Goal: Task Accomplishment & Management: Use online tool/utility

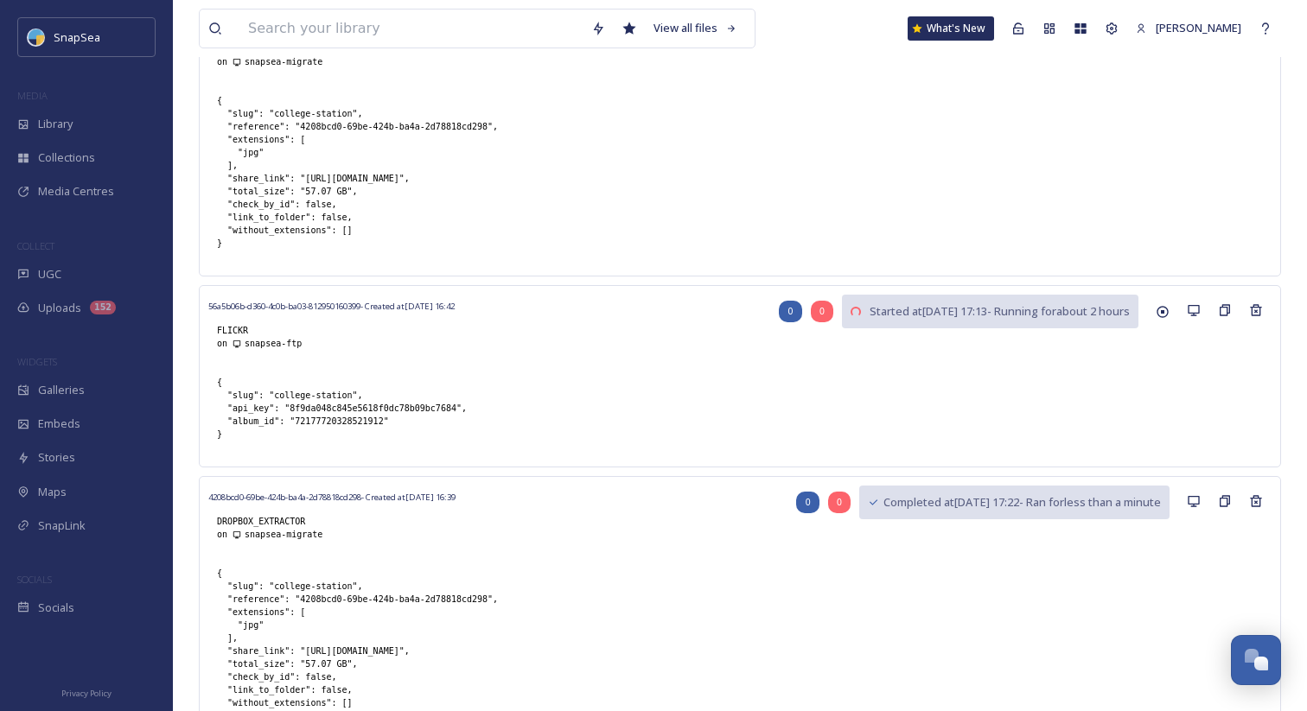
scroll to position [167, 0]
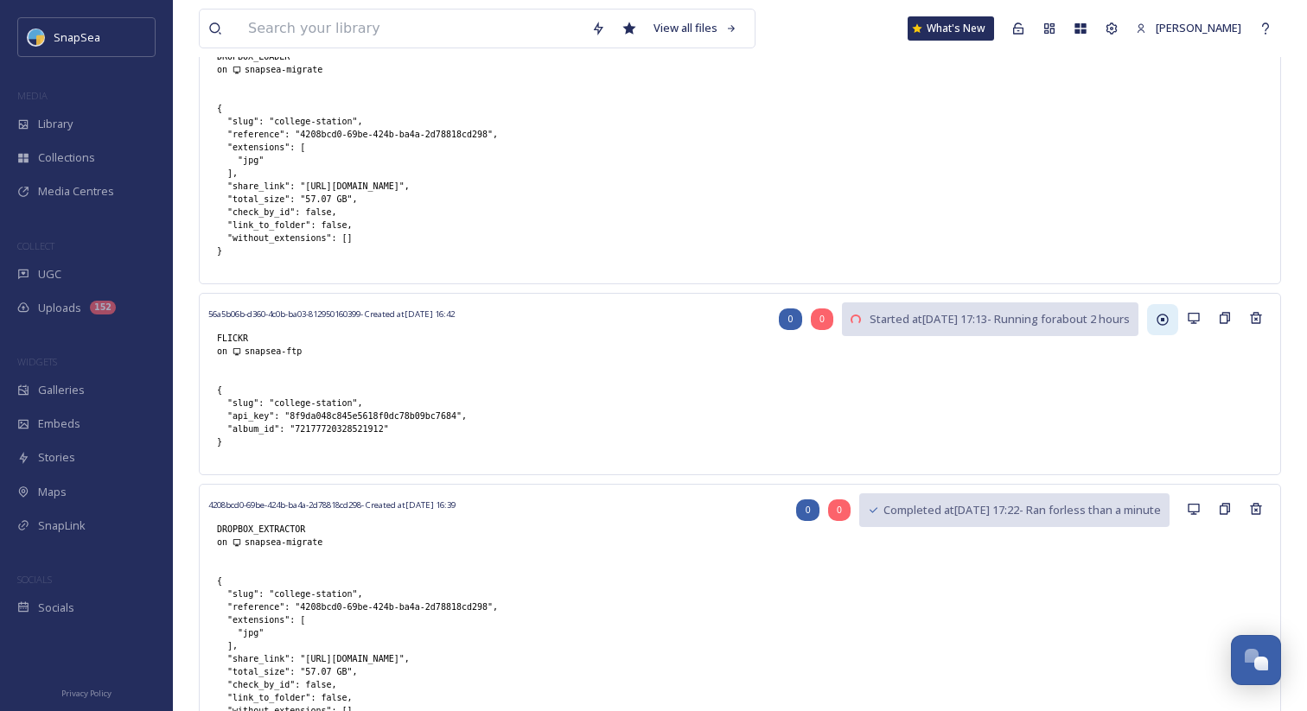
click at [1165, 329] on div at bounding box center [1162, 319] width 31 height 31
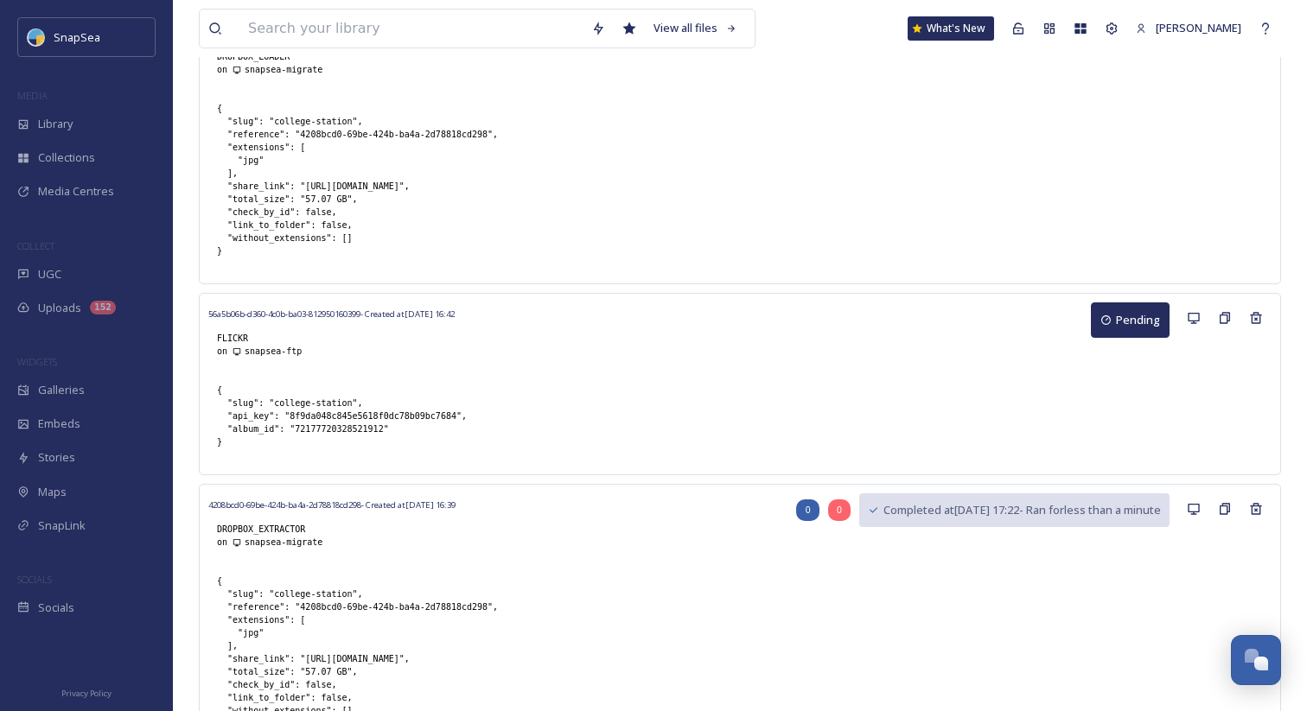
click at [1131, 348] on div "56a5b06b-d360-4c0b-ba03-812950160399 - Created at [DATE] 16:42 FLICKR on snapse…" at bounding box center [739, 339] width 1063 height 73
click at [1126, 328] on button "Pending" at bounding box center [1130, 320] width 79 height 35
click at [1226, 317] on icon at bounding box center [1225, 318] width 14 height 14
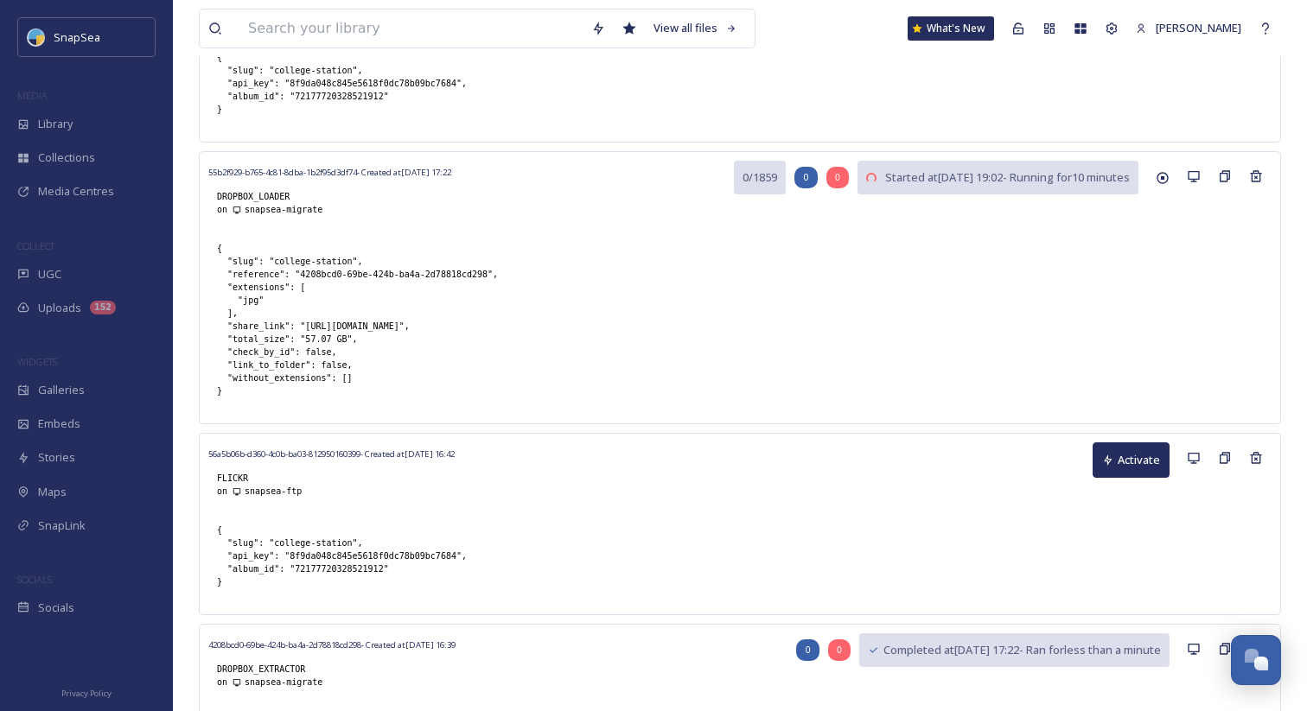
scroll to position [238, 0]
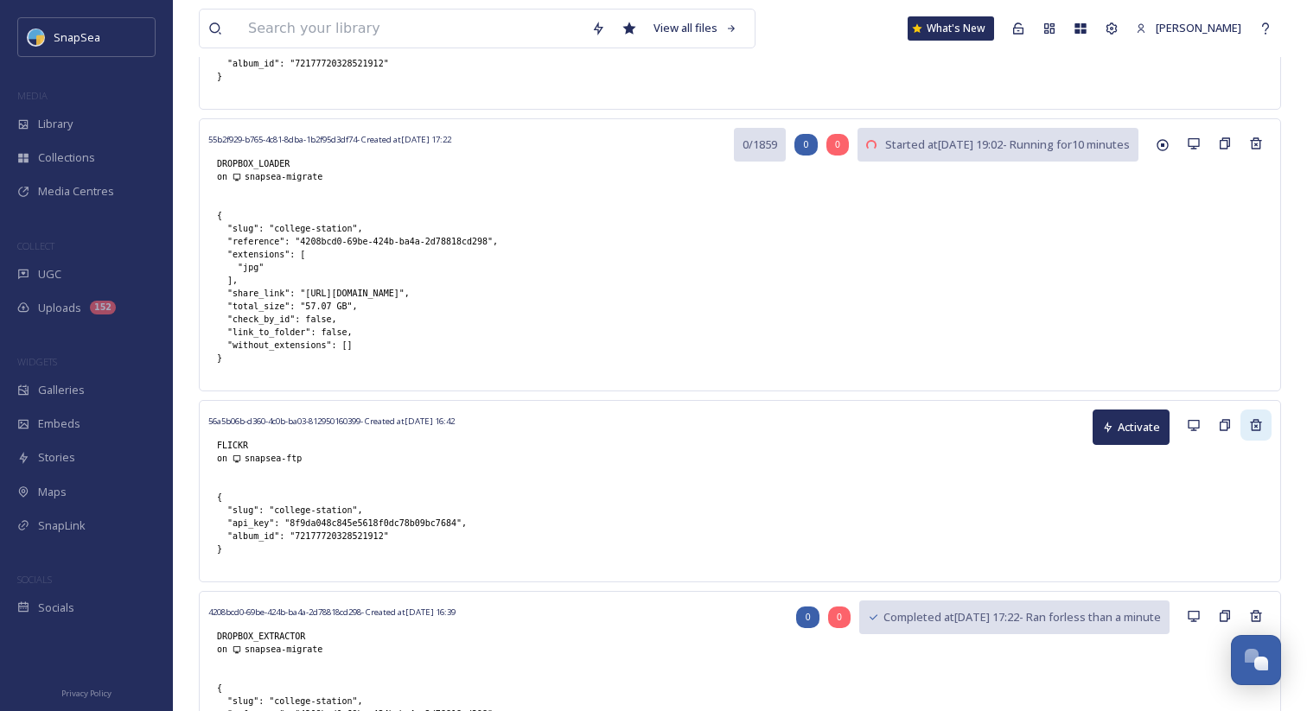
click at [1247, 422] on div at bounding box center [1255, 425] width 31 height 31
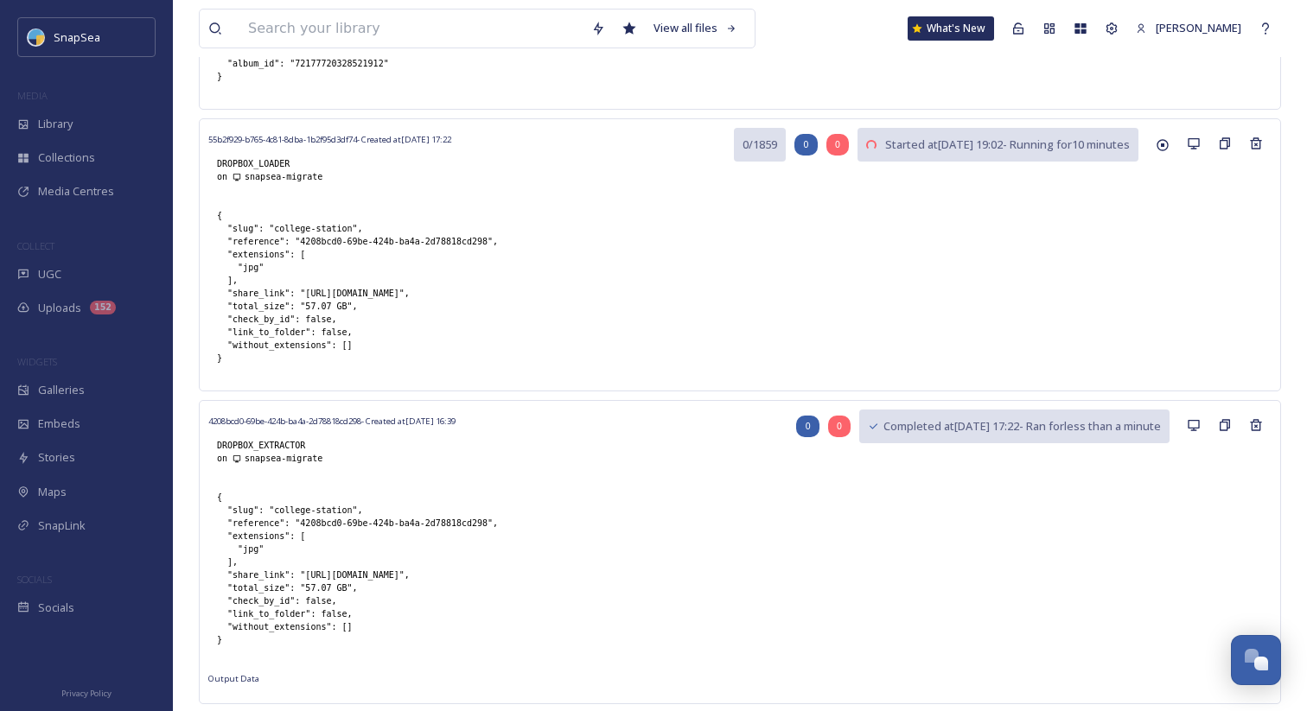
scroll to position [0, 0]
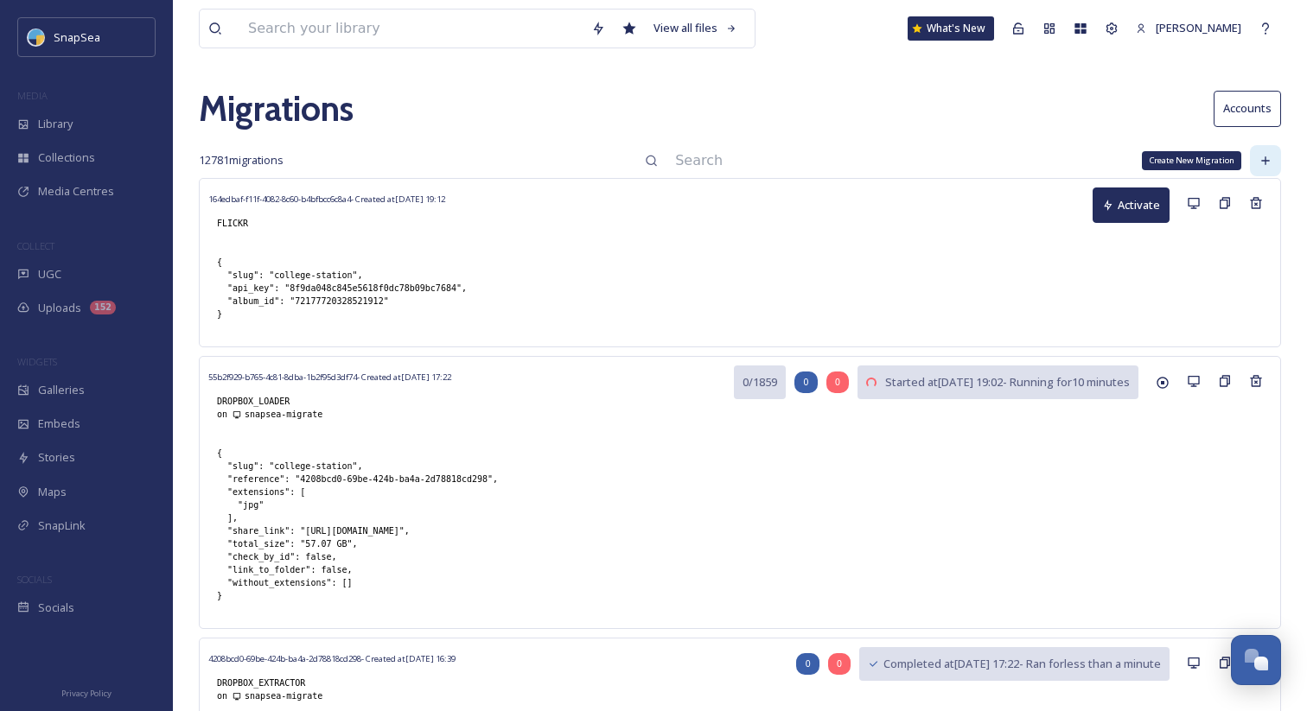
click at [1278, 155] on div "Create New Migration" at bounding box center [1265, 160] width 31 height 31
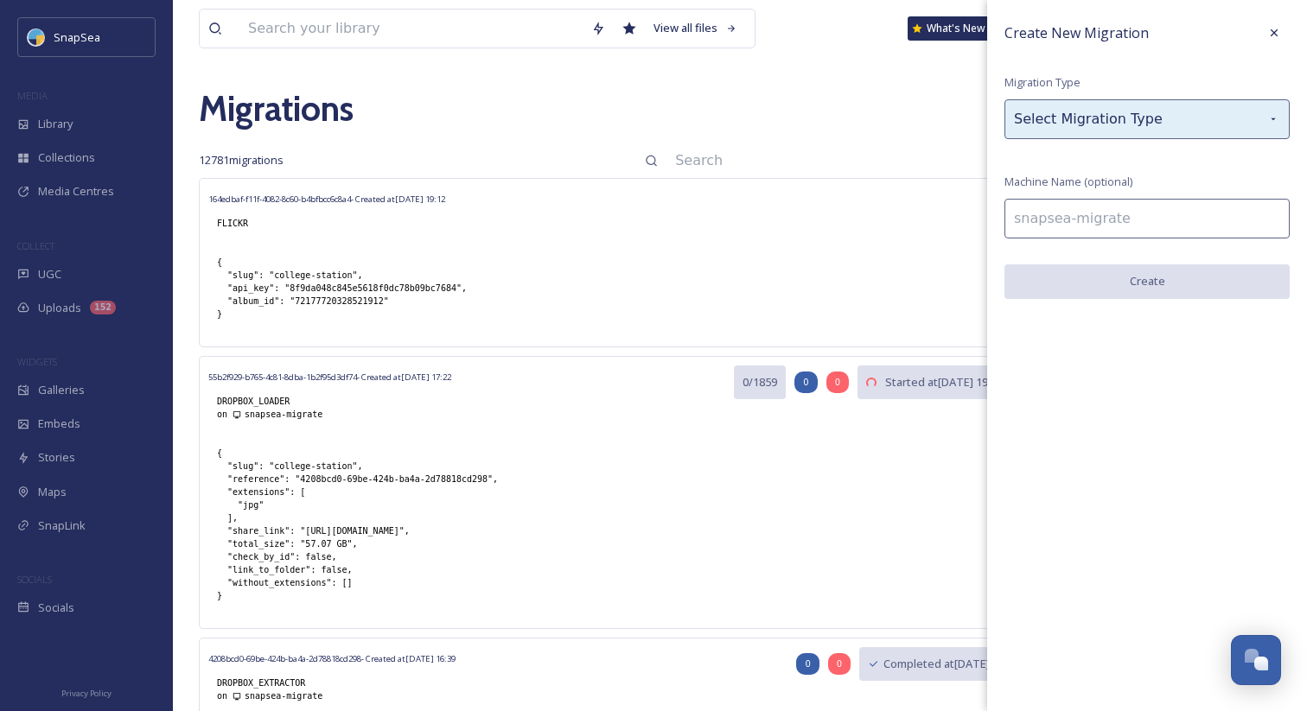
click at [1137, 120] on div "Select Migration Type" at bounding box center [1146, 119] width 285 height 40
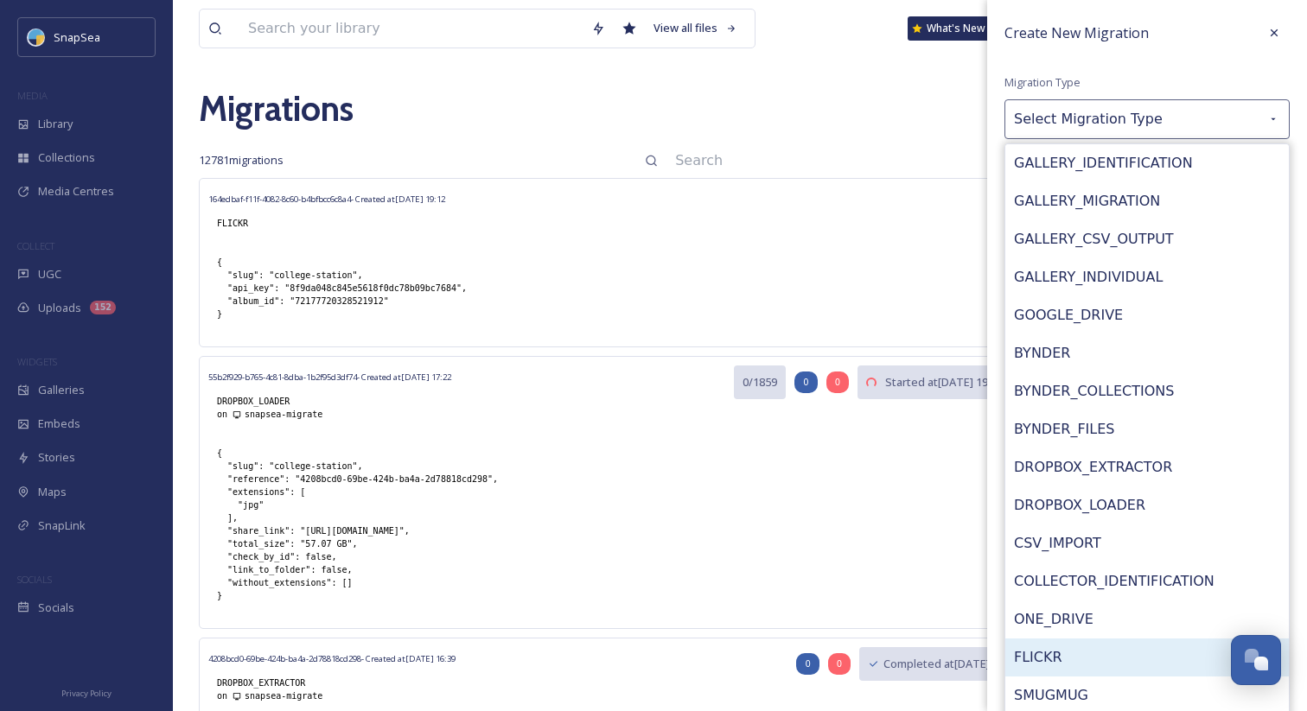
click at [1083, 644] on div "FLICKR" at bounding box center [1147, 658] width 284 height 38
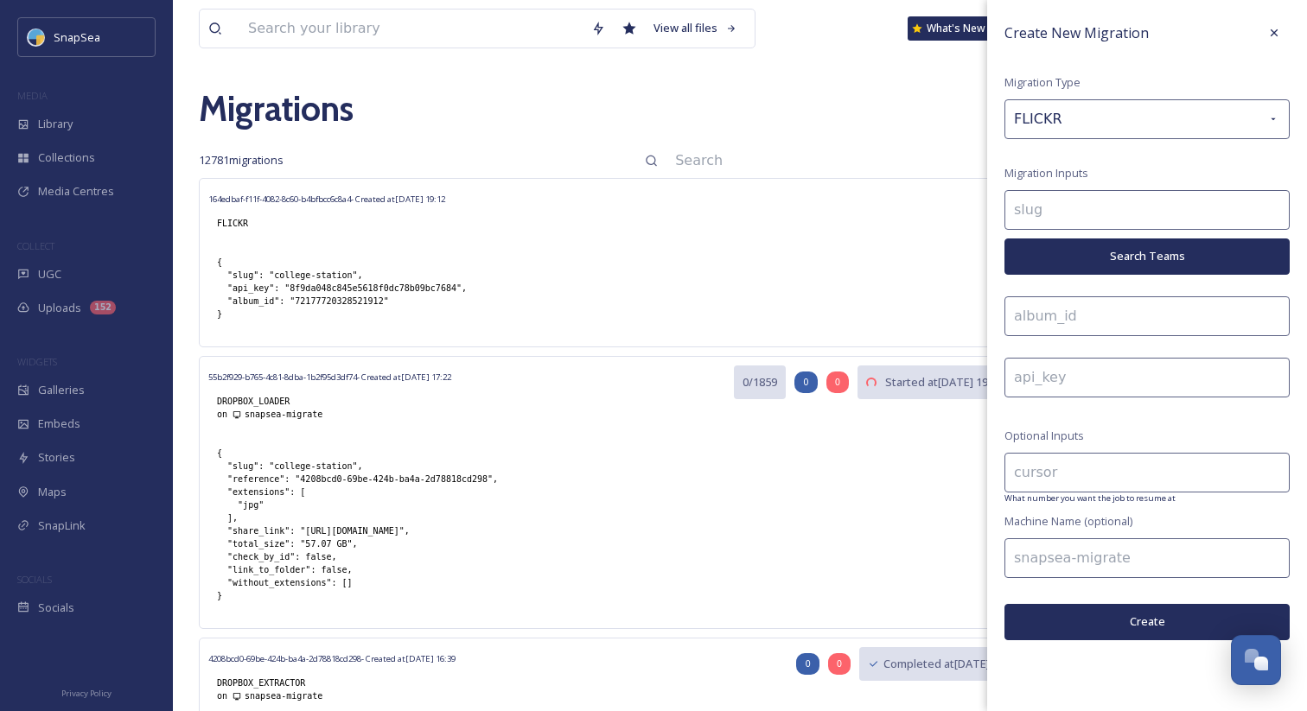
click at [1100, 254] on button "Search Teams" at bounding box center [1146, 256] width 285 height 35
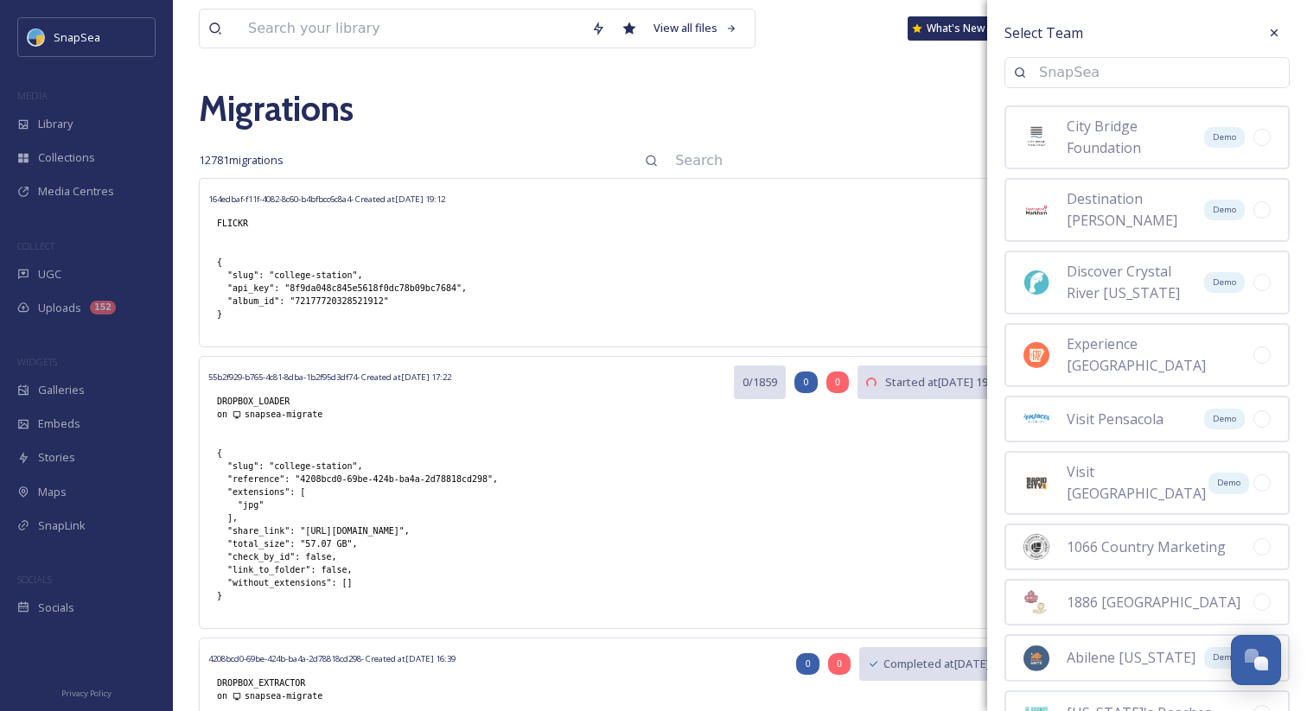
click at [1065, 78] on input at bounding box center [1155, 73] width 250 height 38
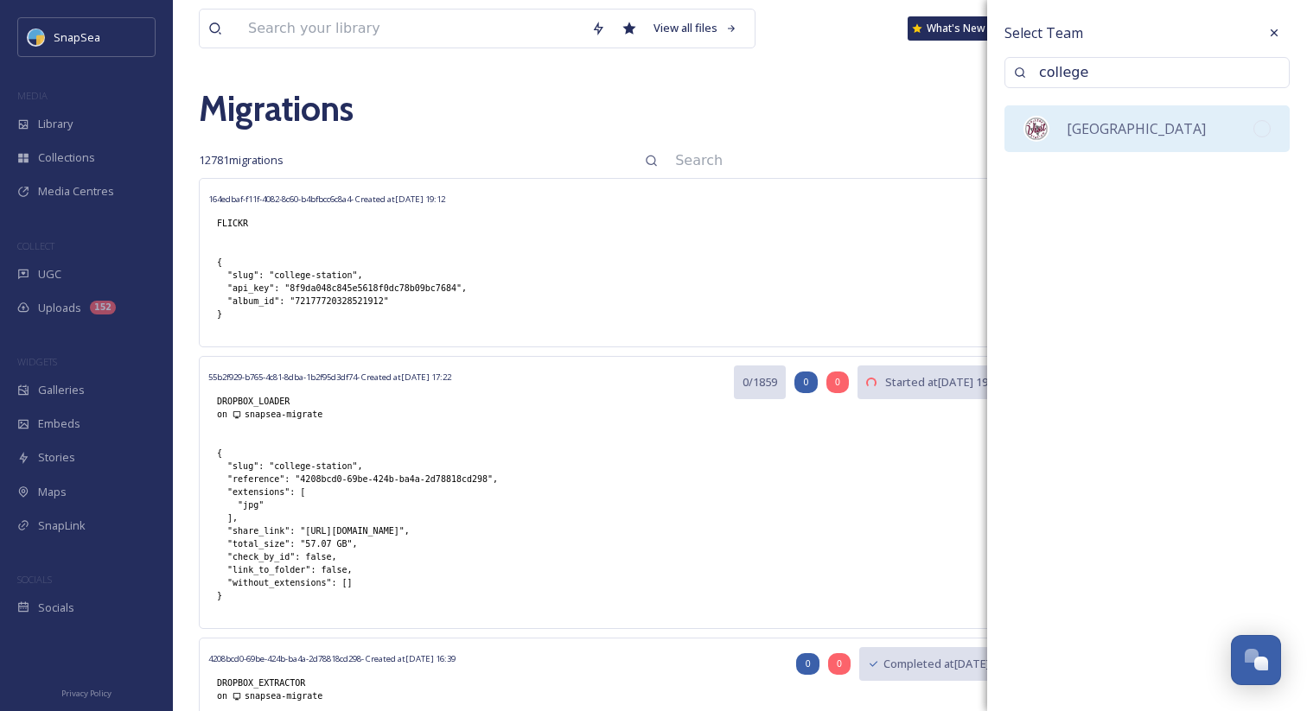
type input "college"
click at [1087, 136] on span "[GEOGRAPHIC_DATA]" at bounding box center [1136, 128] width 139 height 19
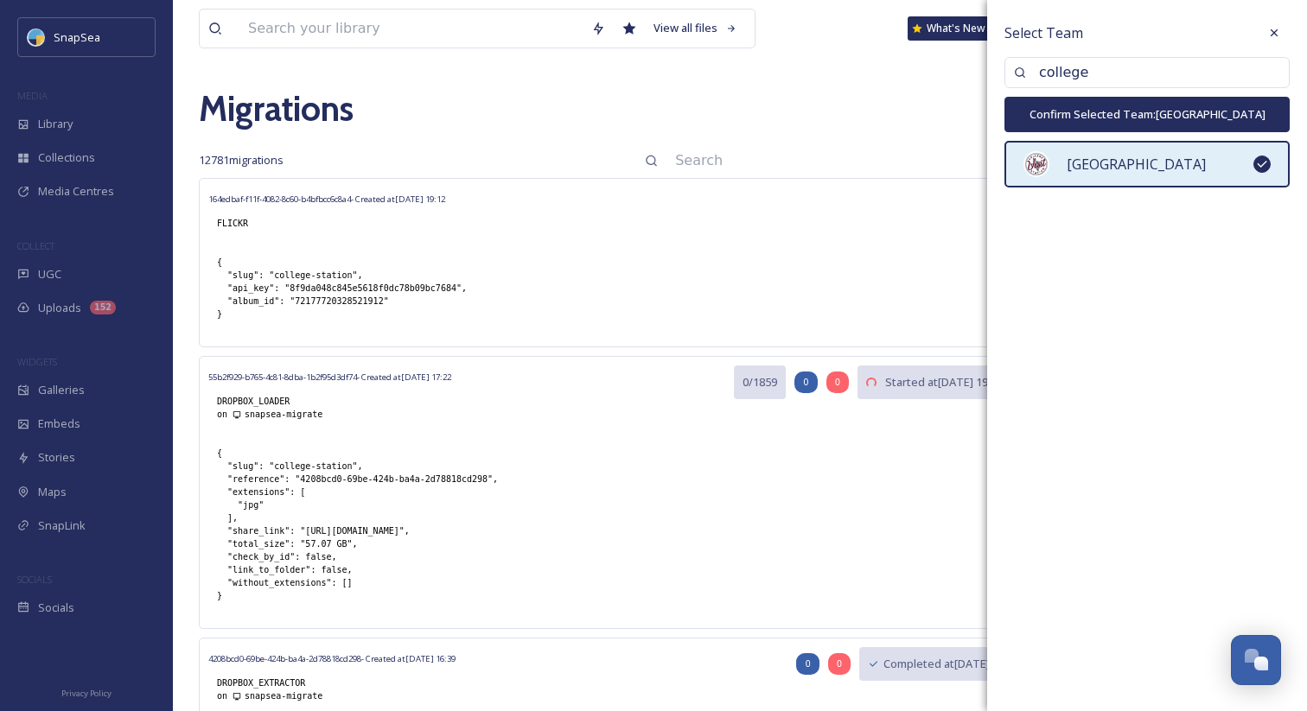
click at [1106, 115] on button "Confirm Selected Team: College Station" at bounding box center [1146, 114] width 285 height 35
type input "college-station"
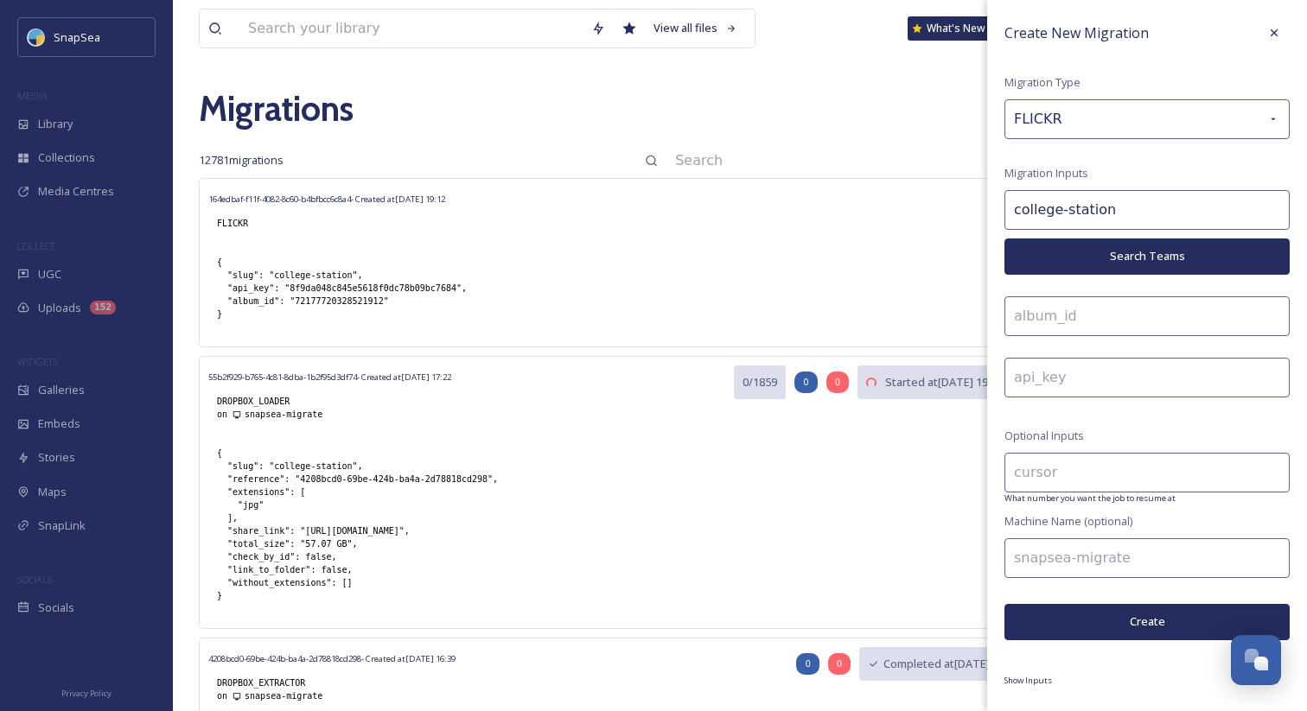
click at [1067, 316] on input at bounding box center [1146, 317] width 285 height 40
click at [1055, 309] on input at bounding box center [1146, 317] width 285 height 40
paste input "72177720328521912"
type input "72177720328521912"
click at [1100, 387] on input at bounding box center [1146, 378] width 285 height 40
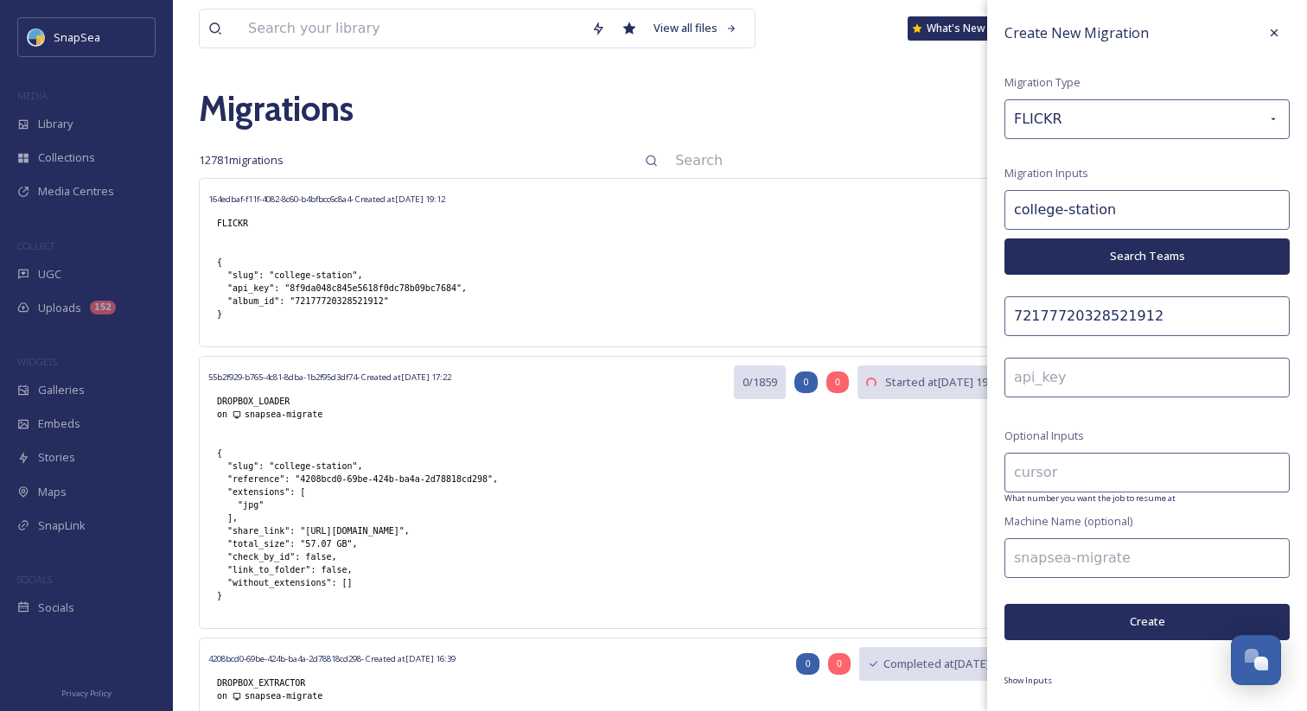
paste input "abe22c5192a8410c89abbe6514aace3f"
type input "abe22c5192a8410c89abbe6514aace3f"
click at [1030, 428] on span "Optional Inputs" at bounding box center [1044, 436] width 80 height 16
click at [1076, 564] on input at bounding box center [1146, 559] width 285 height 40
type input "snapsea-ftp"
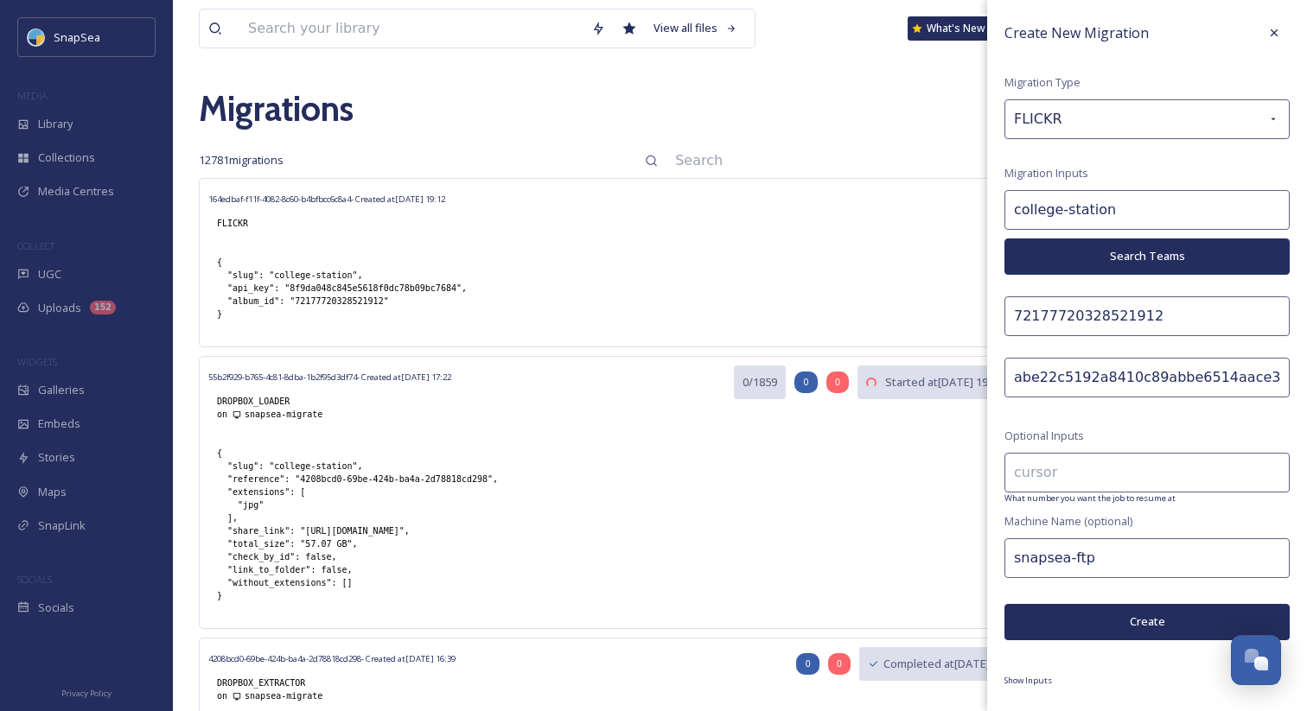
click at [1060, 612] on button "Create" at bounding box center [1146, 621] width 285 height 35
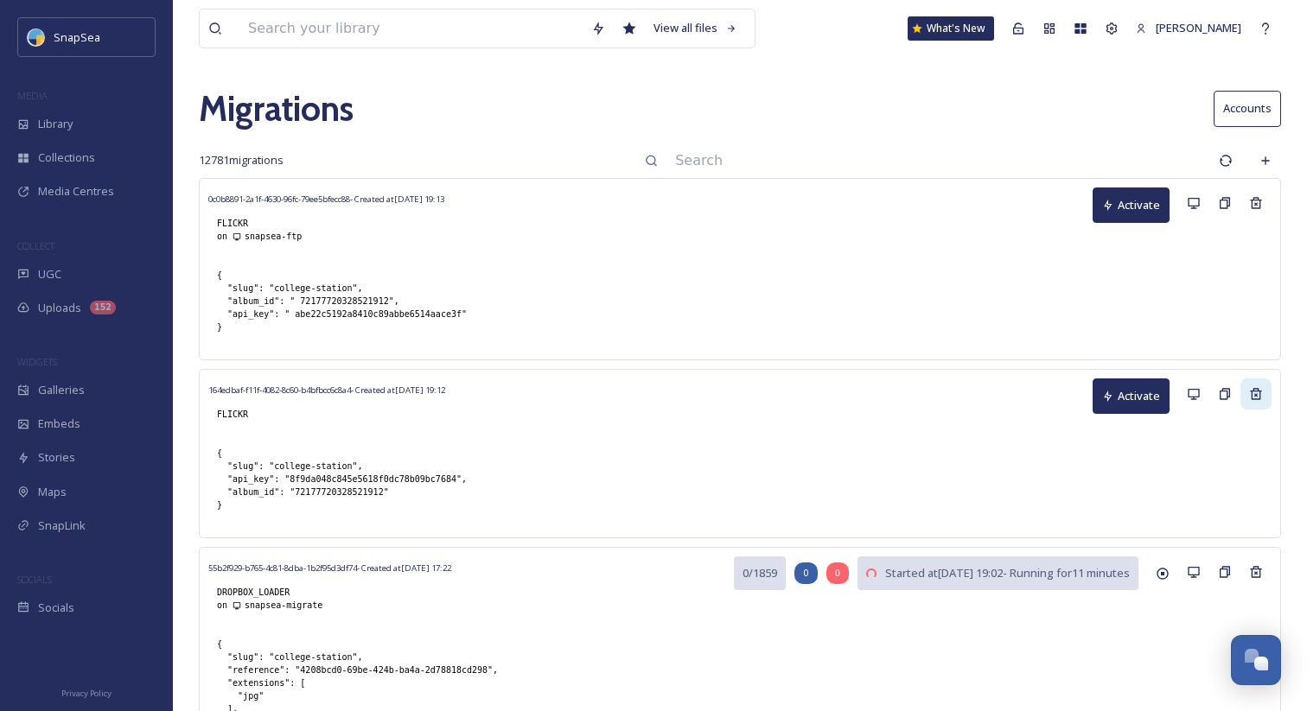
click at [1258, 397] on icon at bounding box center [1256, 394] width 14 height 14
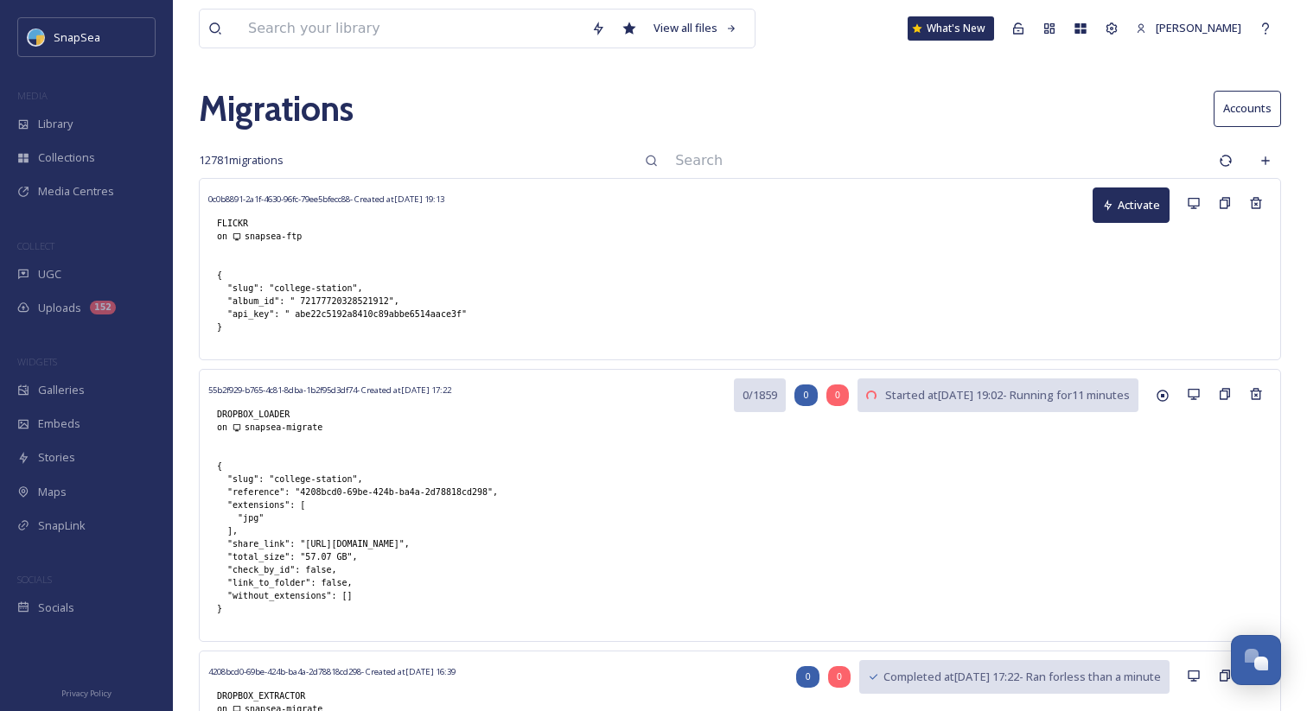
click at [1122, 204] on button "Activate" at bounding box center [1131, 205] width 77 height 35
click at [814, 156] on input at bounding box center [938, 161] width 544 height 38
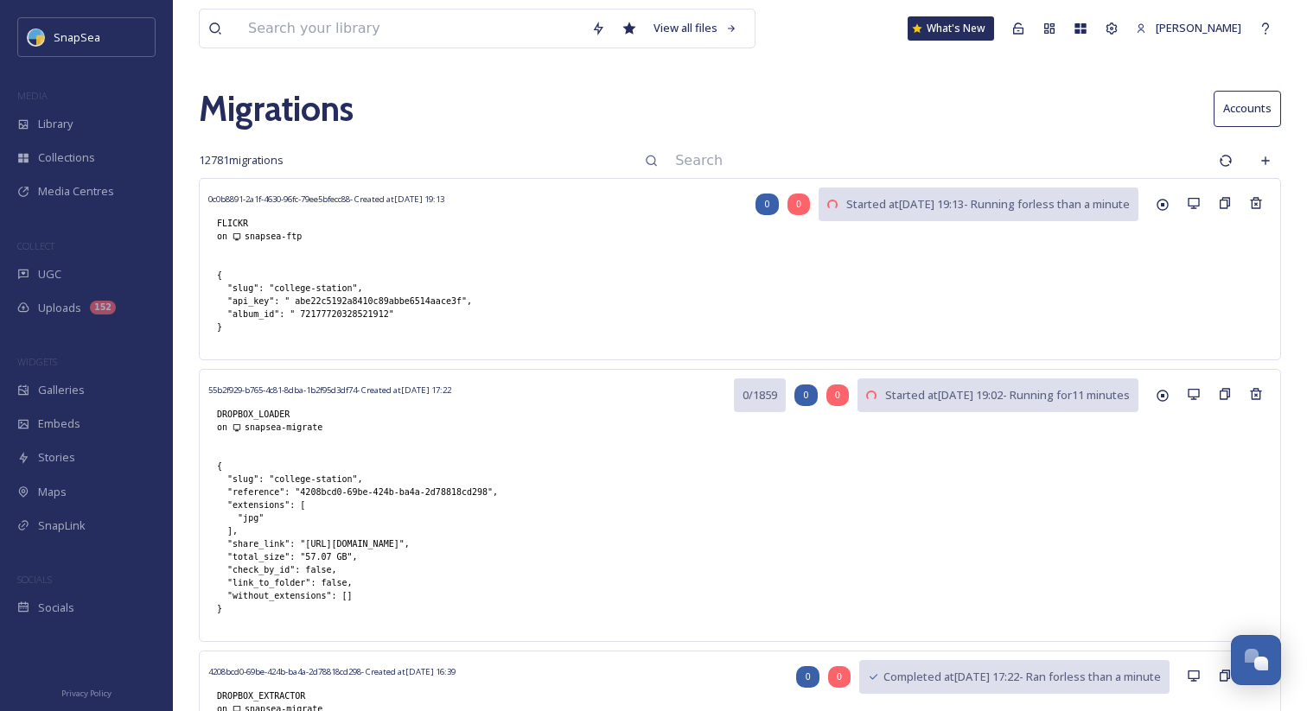
click at [1091, 276] on div "0c0b8891-2a1f-4630-96fc-79ee5bfecc88 - Created at [DATE] 19:13 FLICKR on snapse…" at bounding box center [740, 269] width 1082 height 182
click at [1262, 162] on icon at bounding box center [1266, 161] width 14 height 14
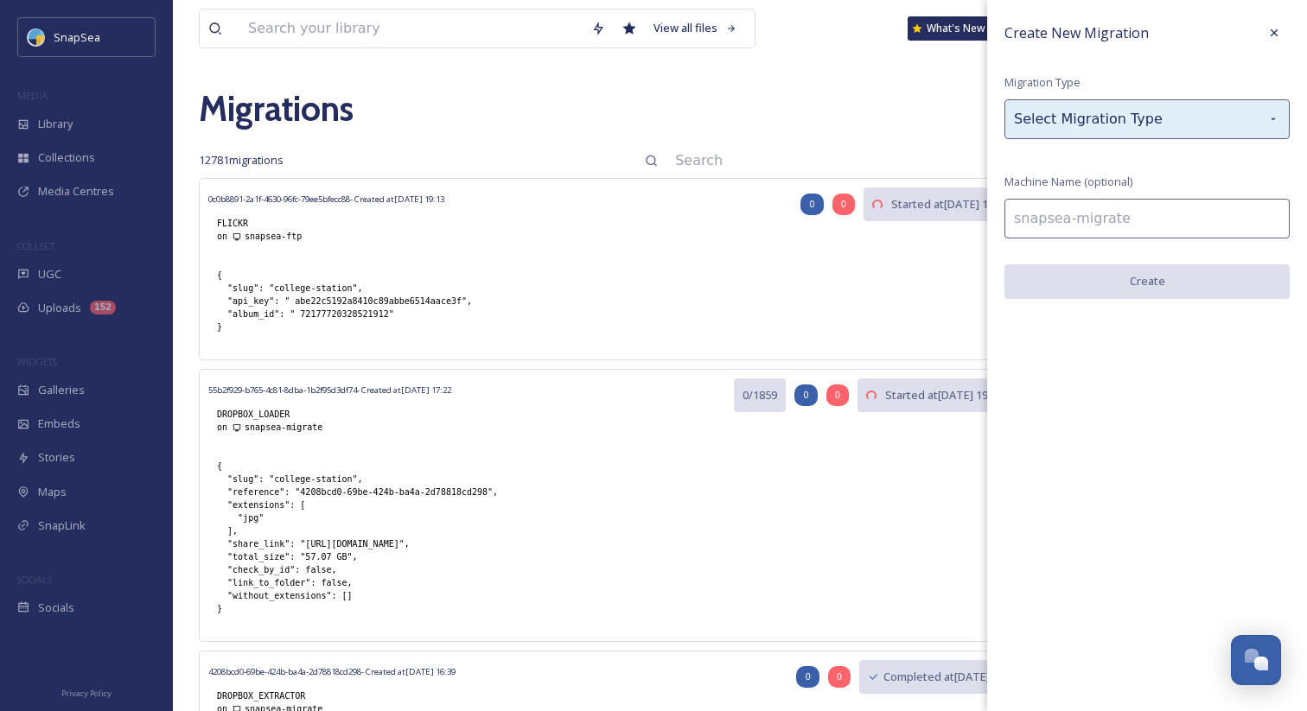
click at [1106, 110] on div "Select Migration Type" at bounding box center [1146, 119] width 285 height 40
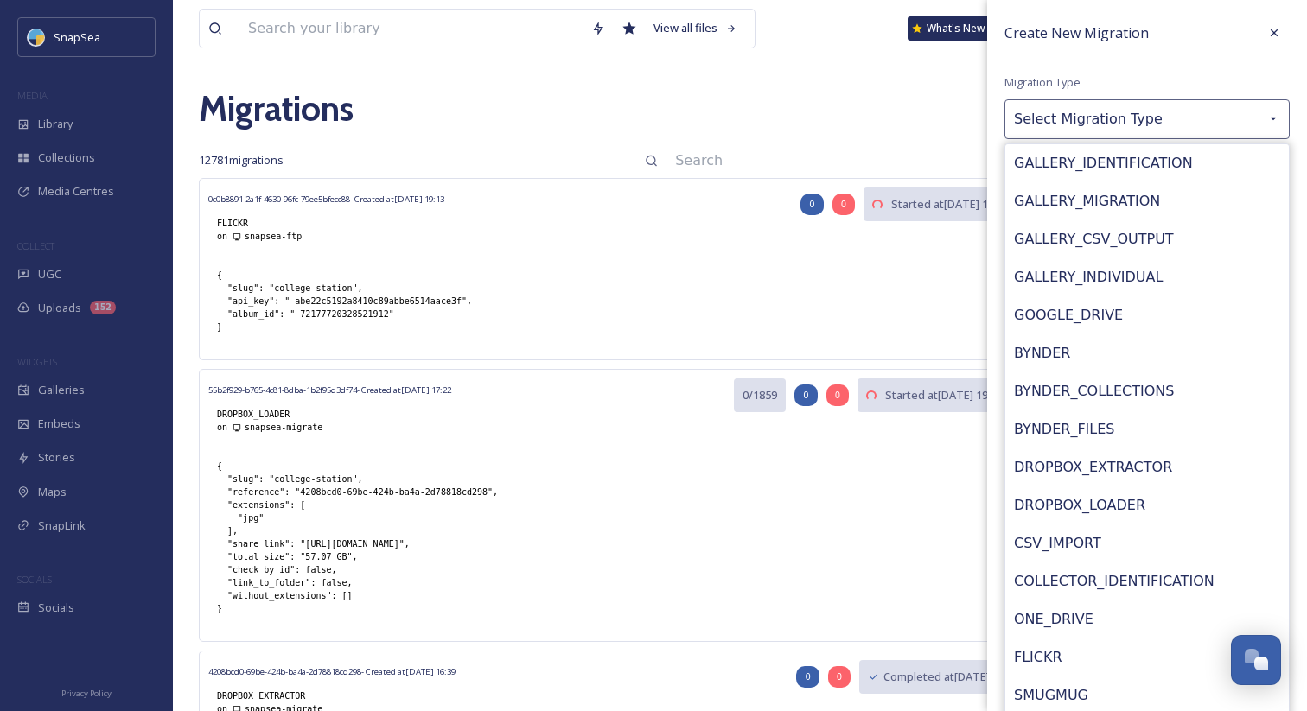
click at [1059, 645] on div "FLICKR" at bounding box center [1147, 658] width 284 height 38
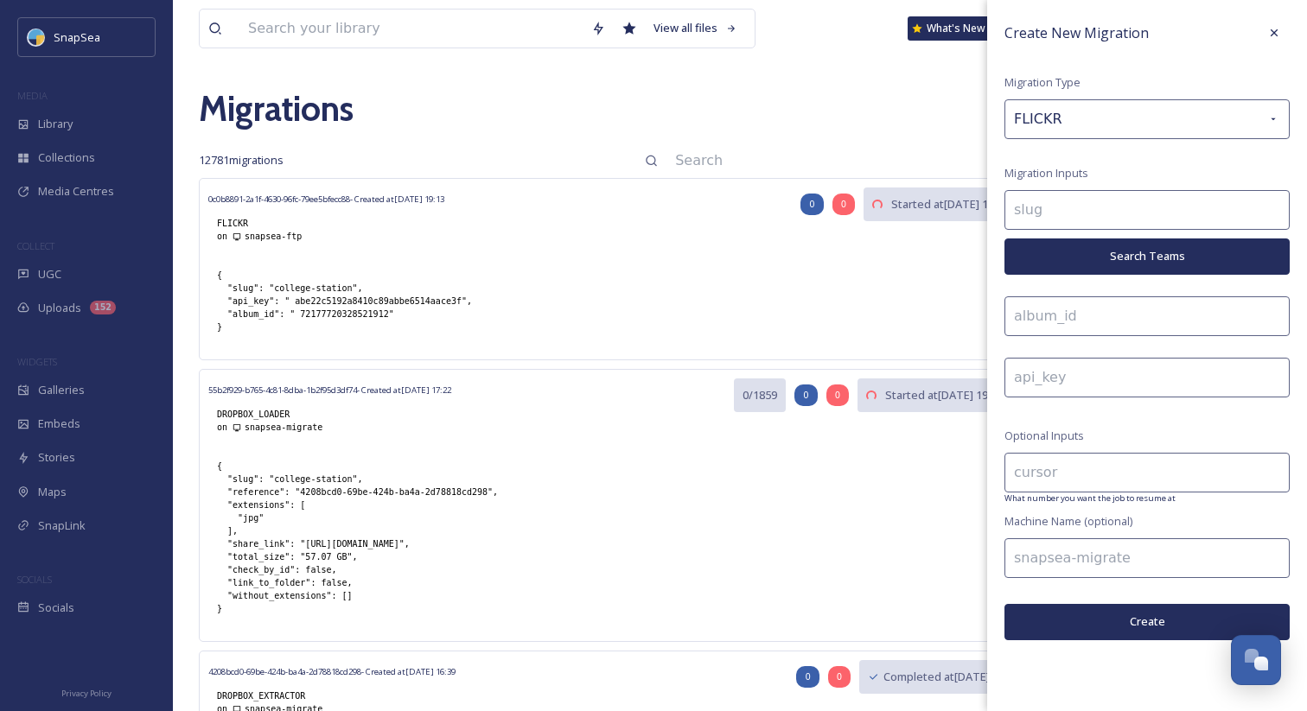
click at [1112, 252] on button "Search Teams" at bounding box center [1146, 256] width 285 height 35
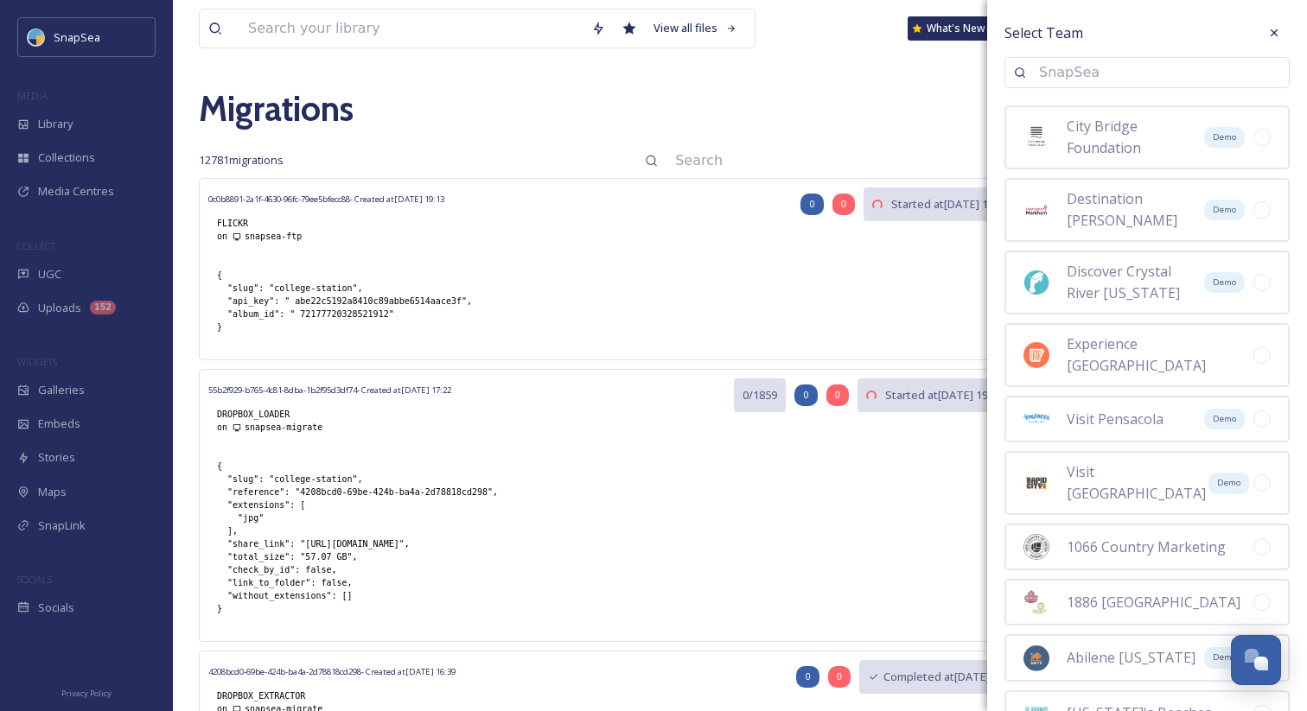
click at [1072, 76] on input at bounding box center [1155, 73] width 250 height 38
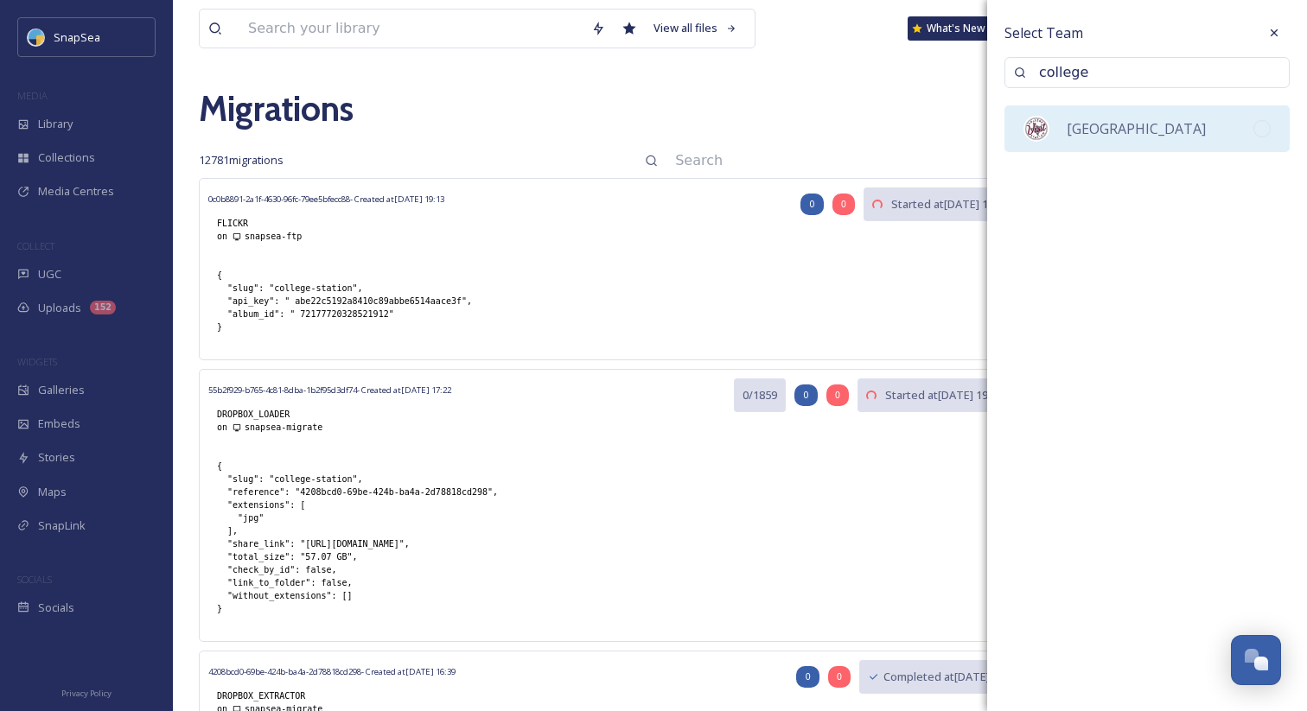
type input "college"
click at [1088, 113] on div "[GEOGRAPHIC_DATA]" at bounding box center [1146, 128] width 285 height 47
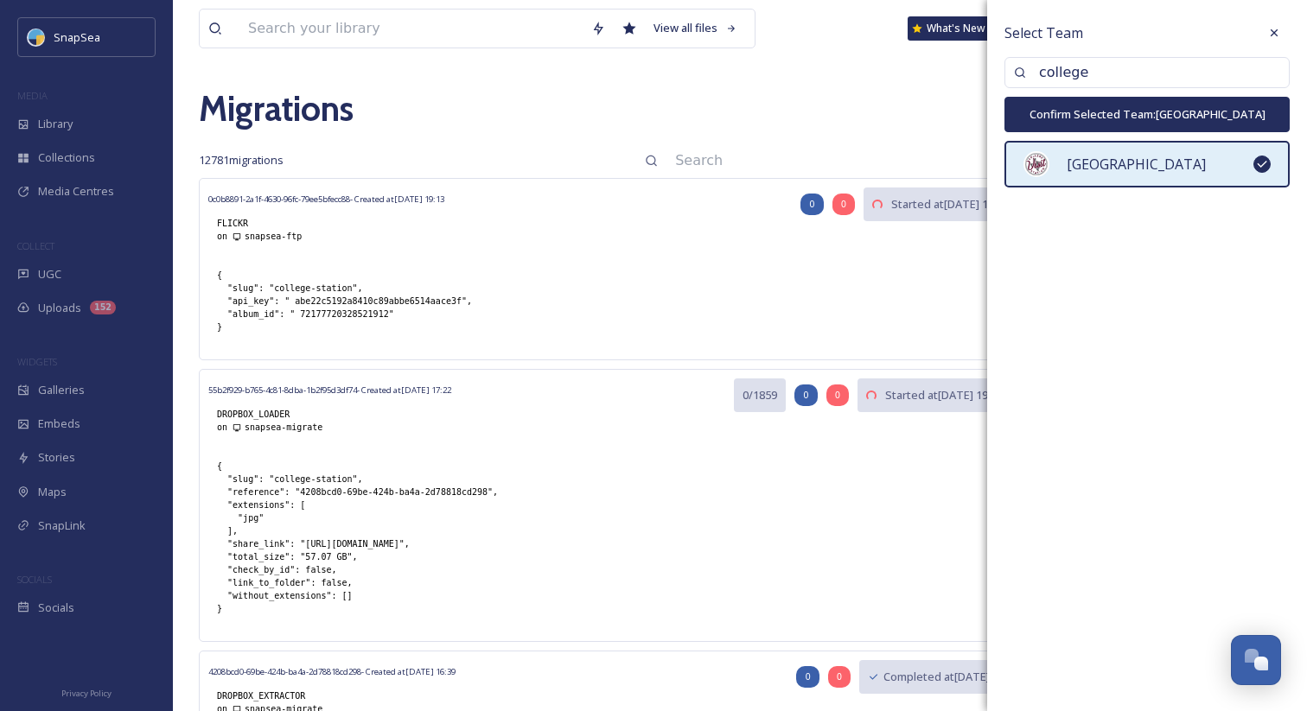
click at [1090, 114] on button "Confirm Selected Team: College Station" at bounding box center [1146, 114] width 285 height 35
type input "college-station"
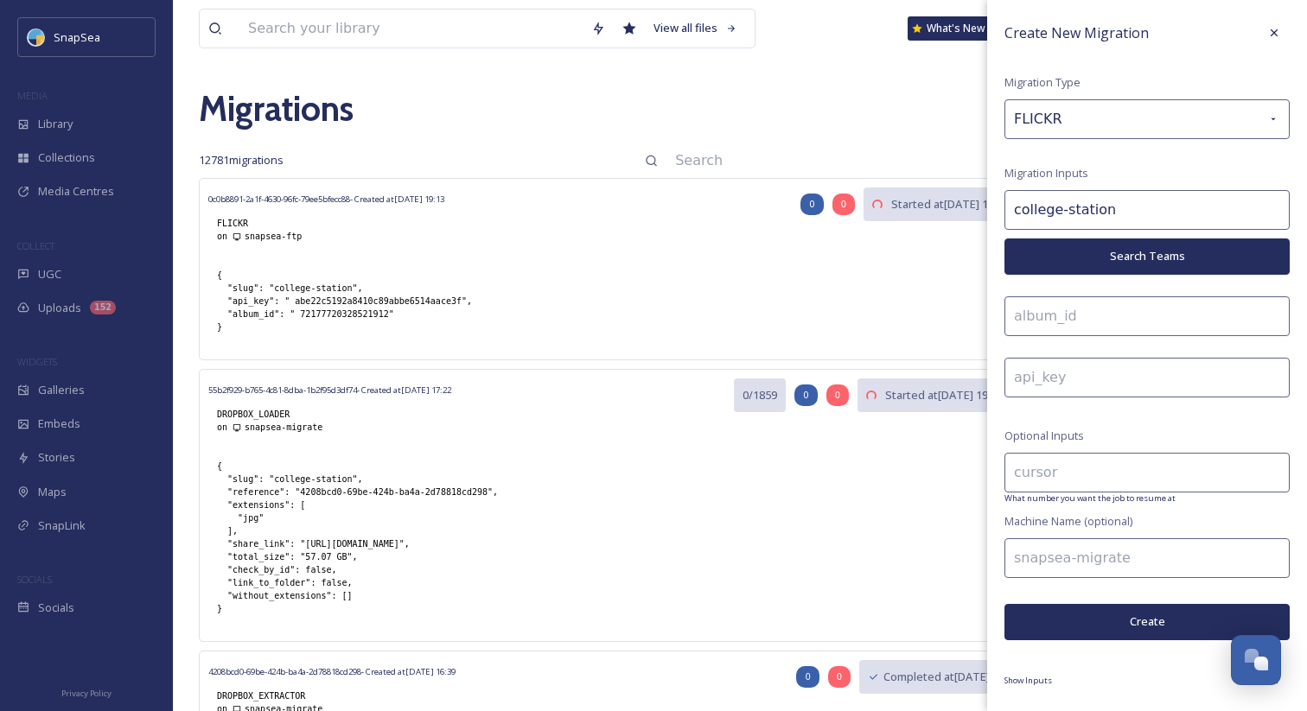
click at [1089, 313] on input at bounding box center [1146, 317] width 285 height 40
drag, startPoint x: 295, startPoint y: 299, endPoint x: 461, endPoint y: 297, distance: 166.0
click at [461, 297] on div "{ "slug": "college-station", "api_key": " abe22c5192a8410c89abbe6514aace3f", "a…" at bounding box center [344, 301] width 272 height 82
copy div "abe22c5192a8410c89abbe6514aace3f"
click at [1087, 324] on input at bounding box center [1146, 317] width 285 height 40
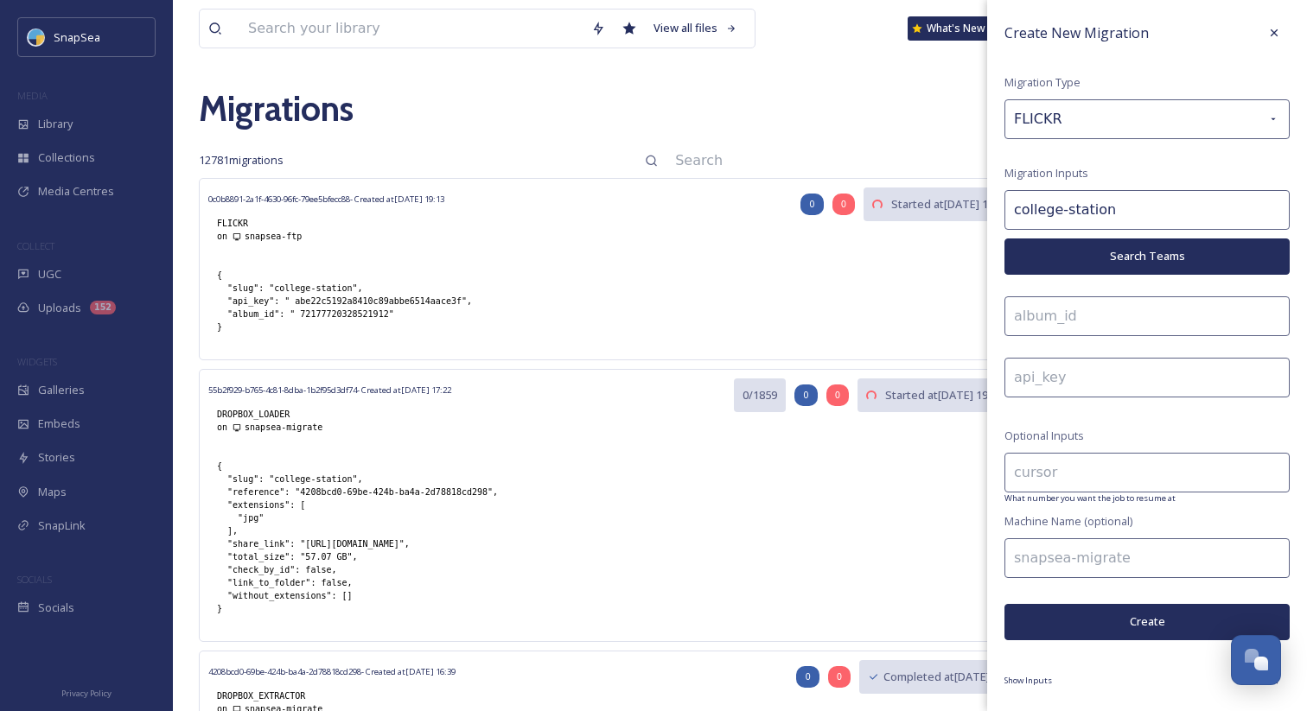
paste input "abe22c5192a8410c89abbe6514aace3f"
type input "abe22c5192a8410c89abbe6514aace3f"
click at [391, 310] on div "{ "slug": "college-station", "api_key": " abe22c5192a8410c89abbe6514aace3f", "a…" at bounding box center [344, 301] width 272 height 82
drag, startPoint x: 391, startPoint y: 310, endPoint x: 300, endPoint y: 311, distance: 90.8
click at [300, 311] on div "{ "slug": "college-station", "api_key": " abe22c5192a8410c89abbe6514aace3f", "a…" at bounding box center [344, 301] width 272 height 82
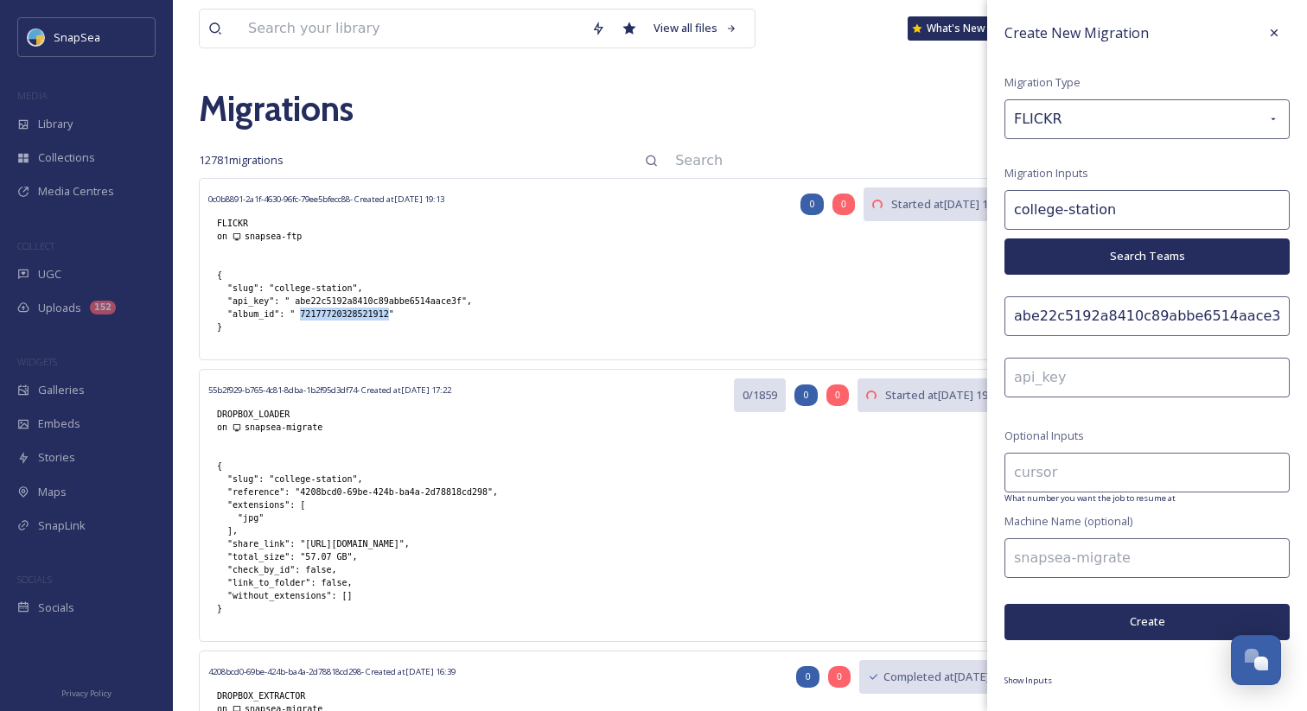
copy div "72177720328521912"
click at [1218, 373] on input at bounding box center [1146, 378] width 285 height 40
paste input "72177720328521912"
type input "72177720328521912"
click at [1093, 551] on input at bounding box center [1146, 559] width 285 height 40
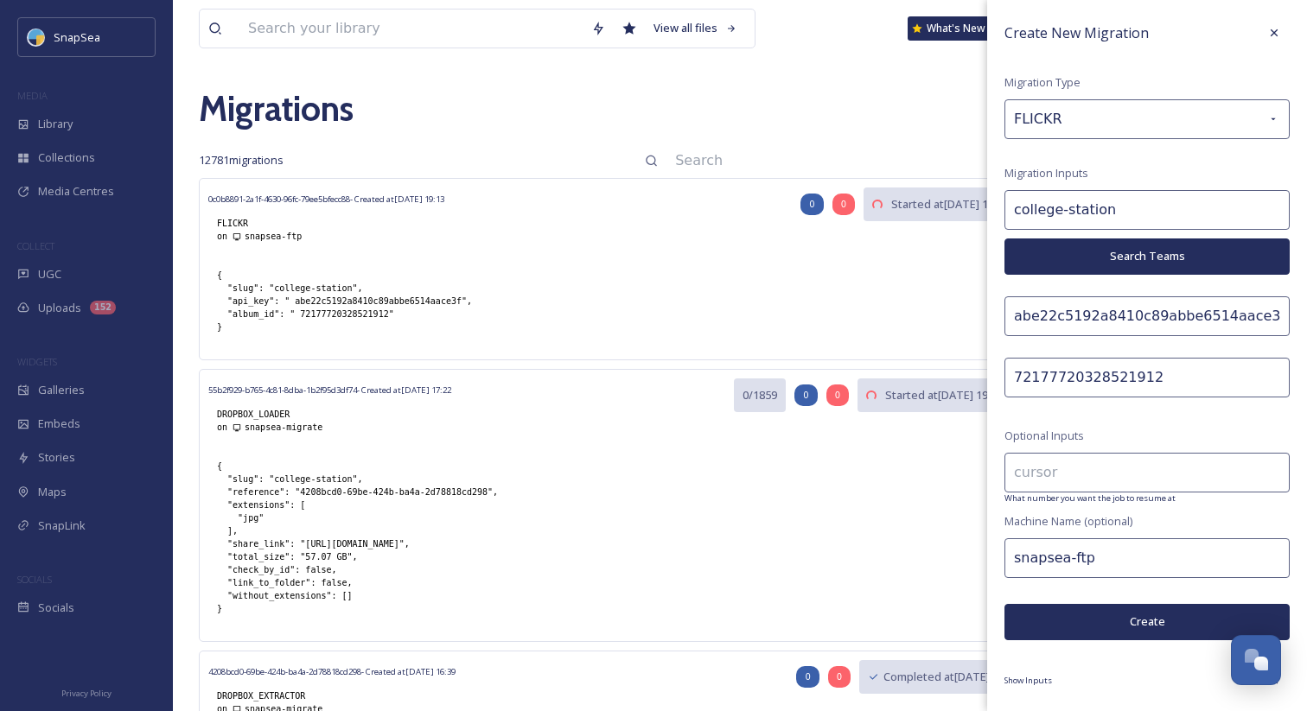
type input "snapsea-ftp"
click at [1105, 616] on button "Create" at bounding box center [1146, 621] width 285 height 35
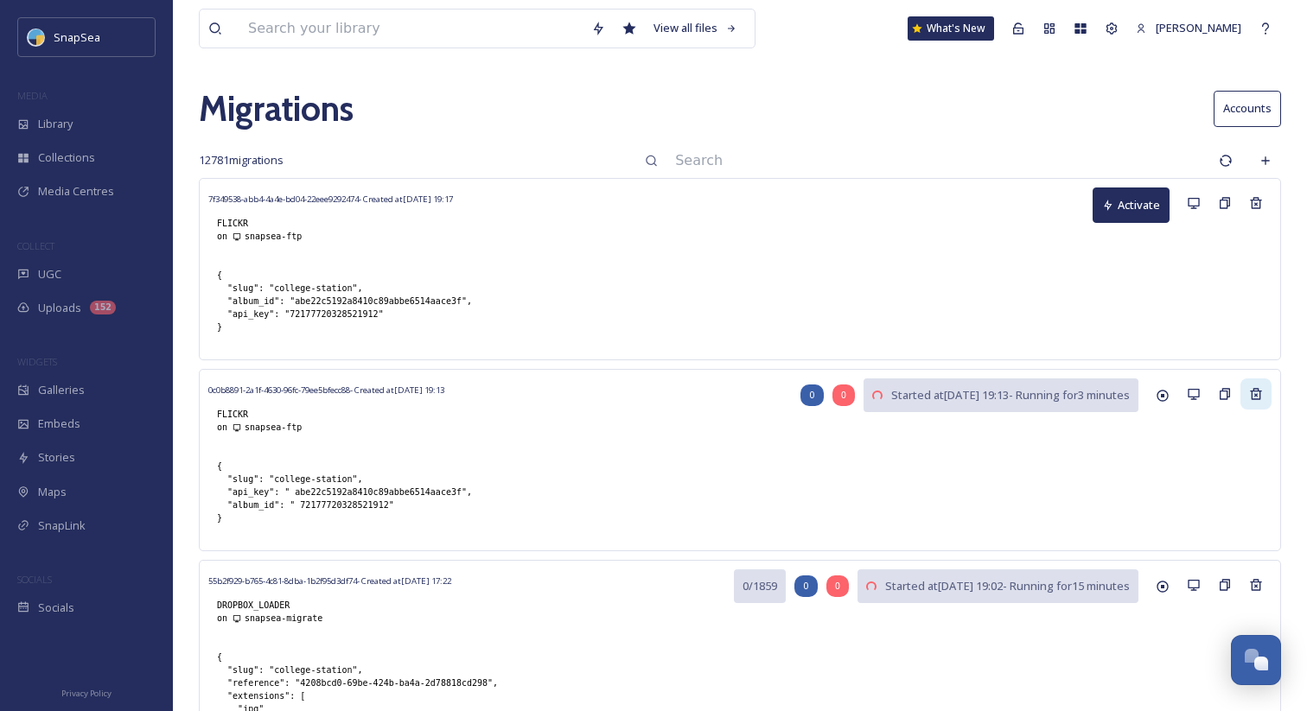
click at [1254, 400] on icon at bounding box center [1256, 394] width 14 height 14
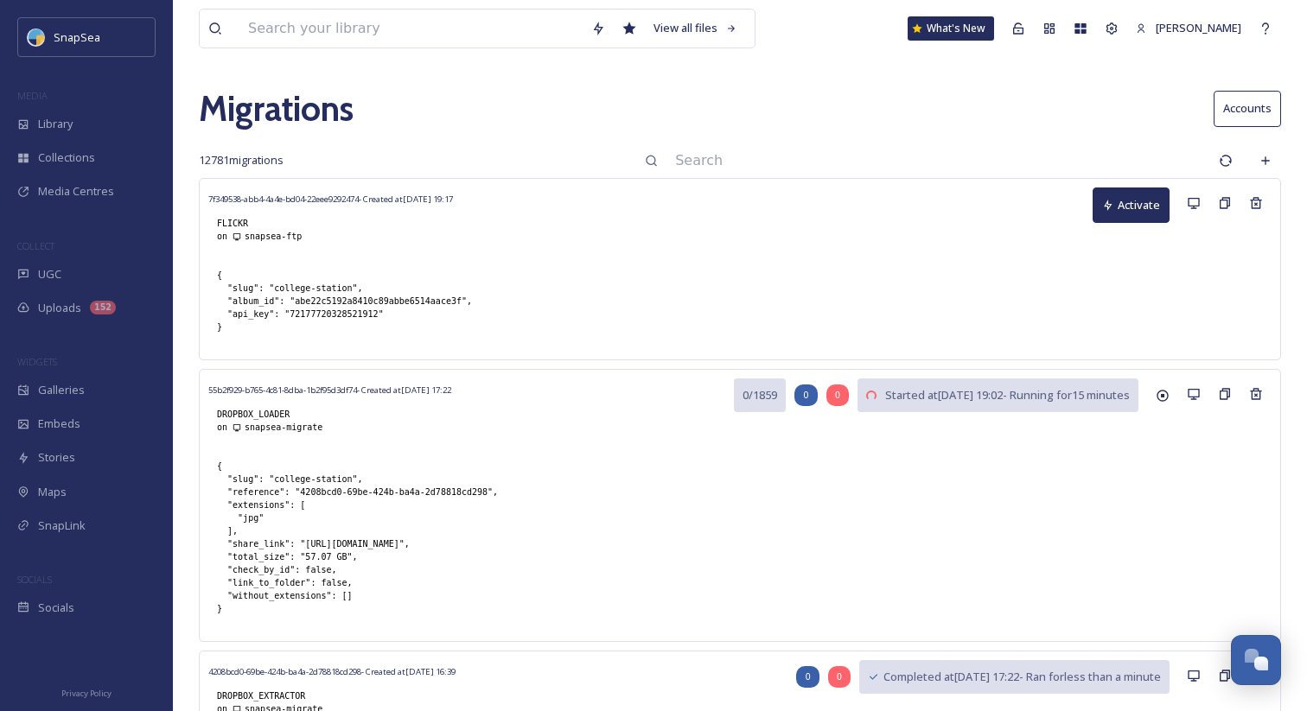
click at [896, 214] on div "7f349538-abb4-4a4e-bd04-22eee9292474 - Created at [DATE] 19:17 FLICKR on snapse…" at bounding box center [739, 224] width 1063 height 73
click at [1124, 205] on button "Activate" at bounding box center [1131, 205] width 77 height 35
click at [1272, 154] on icon at bounding box center [1266, 161] width 14 height 14
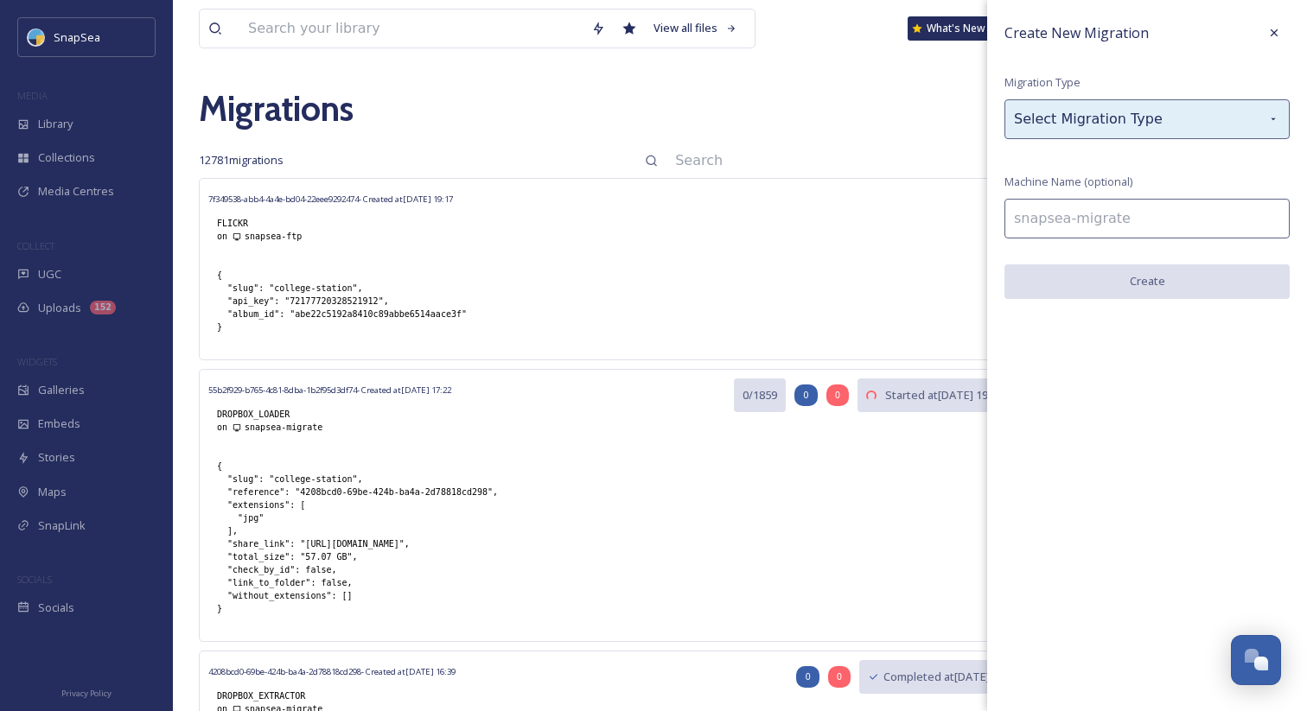
click at [1106, 127] on div "Select Migration Type" at bounding box center [1146, 119] width 285 height 40
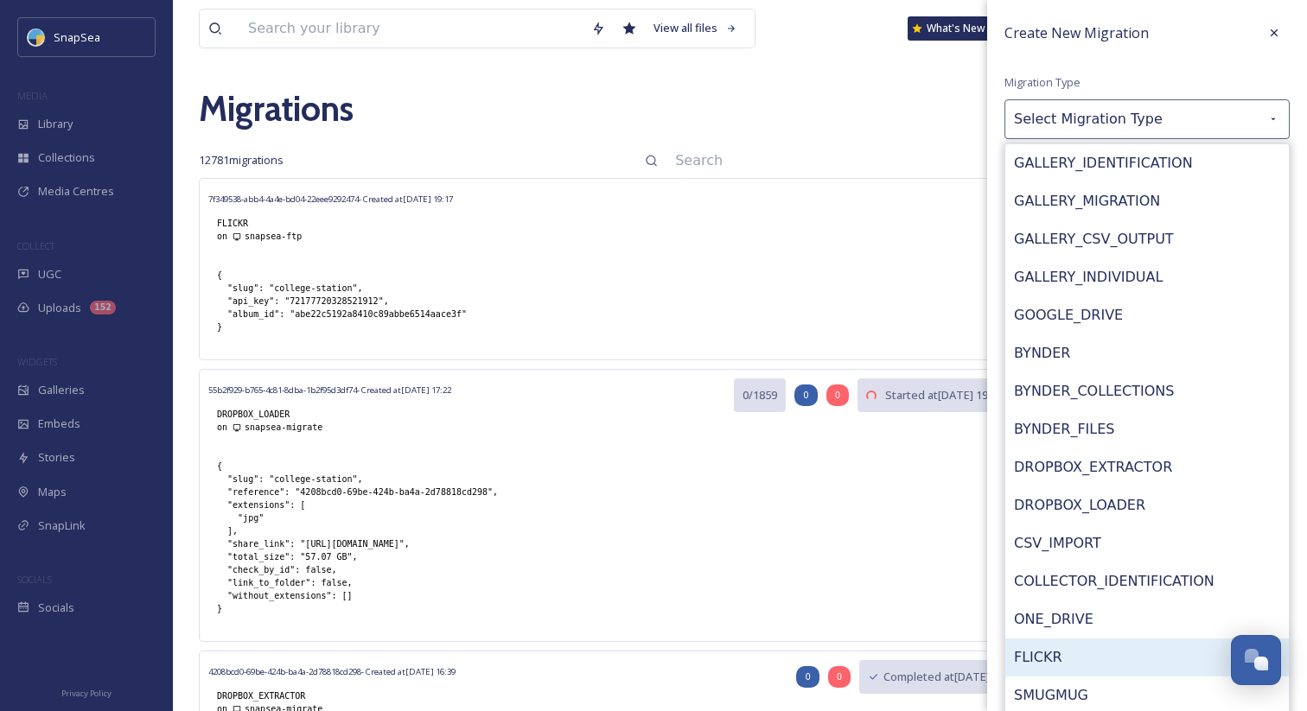
click at [1068, 655] on div "FLICKR" at bounding box center [1147, 658] width 284 height 38
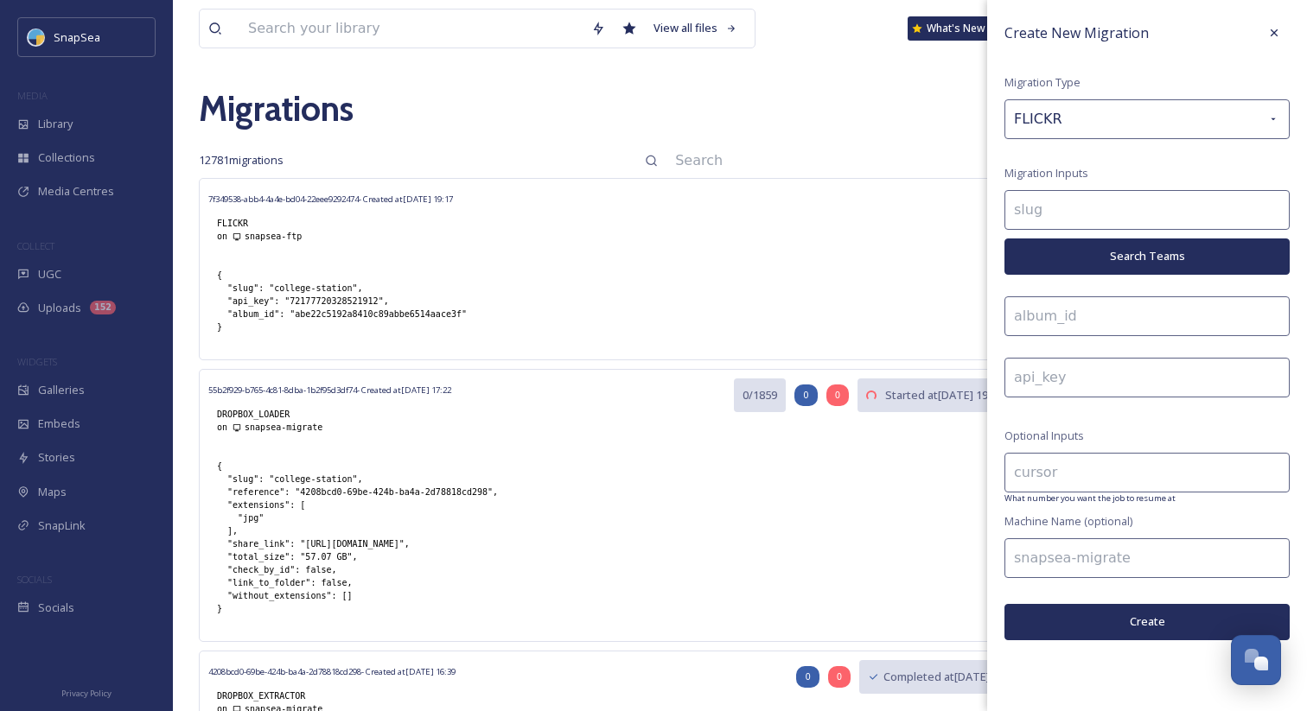
click at [1086, 193] on input at bounding box center [1146, 210] width 285 height 40
click at [1099, 257] on button "Search Teams" at bounding box center [1146, 256] width 285 height 35
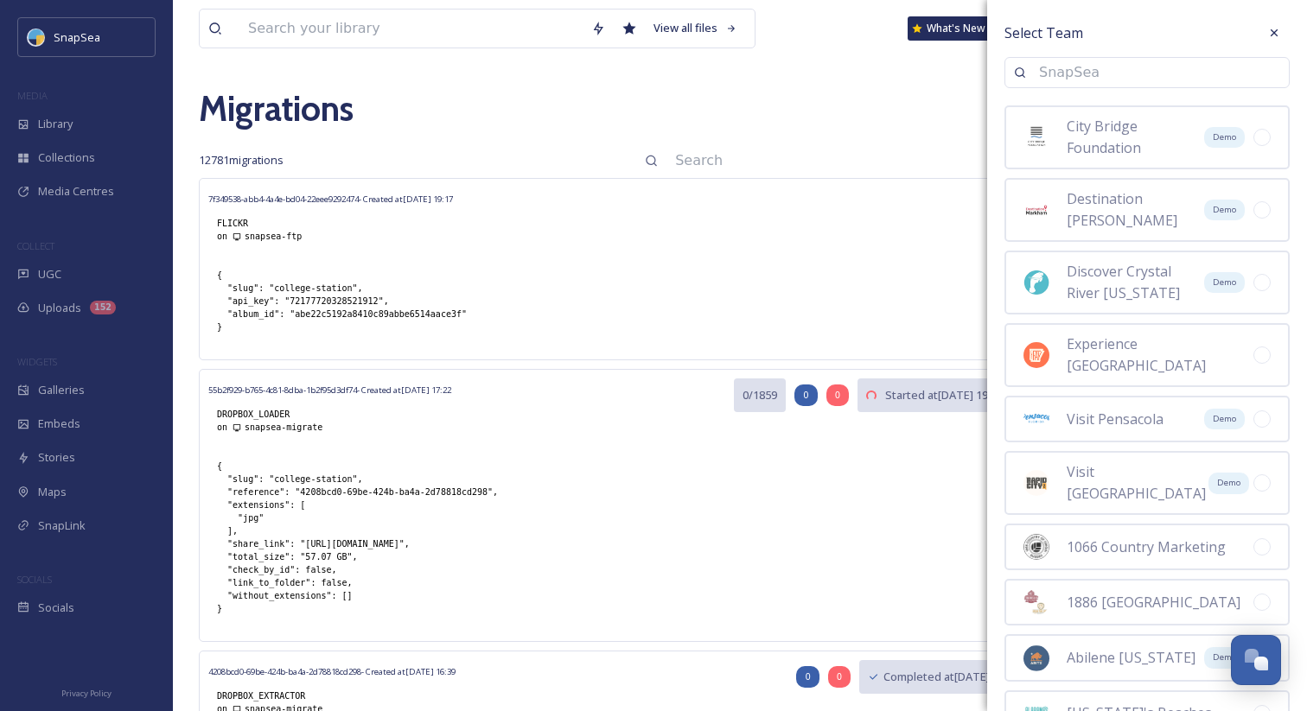
click at [1062, 79] on input at bounding box center [1155, 73] width 250 height 38
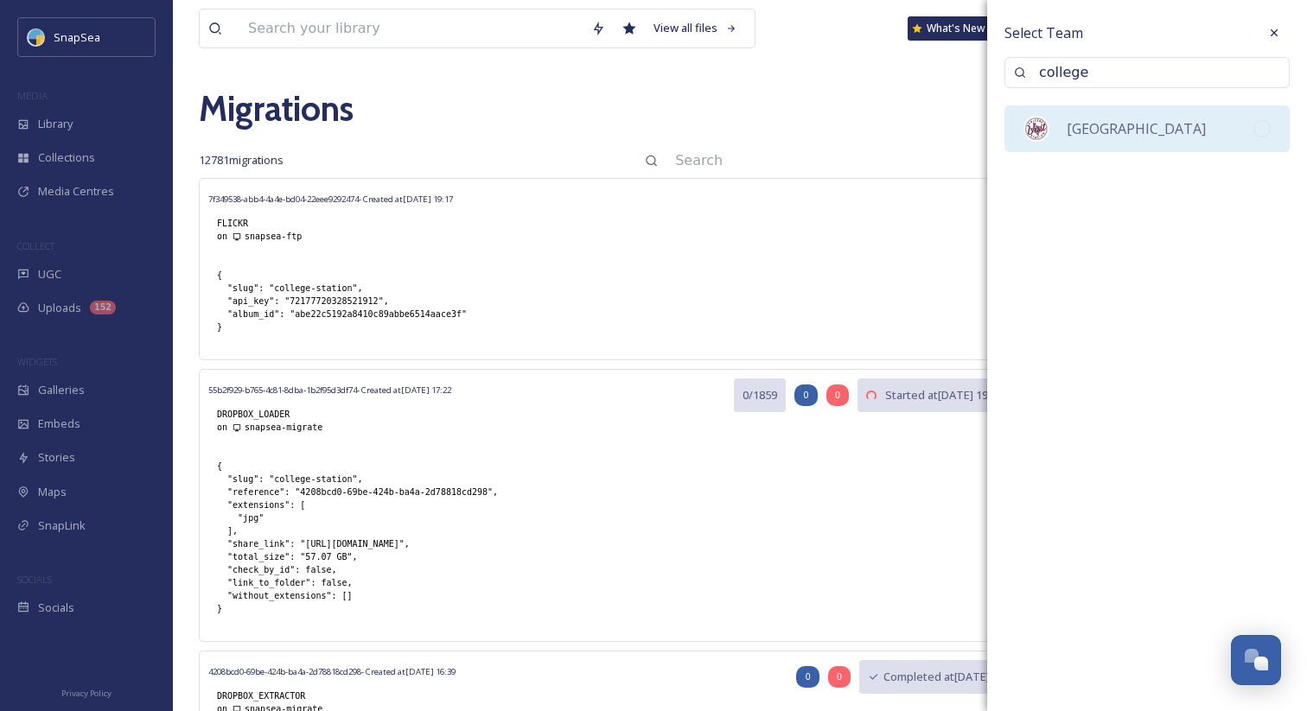
type input "college"
click at [1084, 125] on span "[GEOGRAPHIC_DATA]" at bounding box center [1136, 128] width 139 height 19
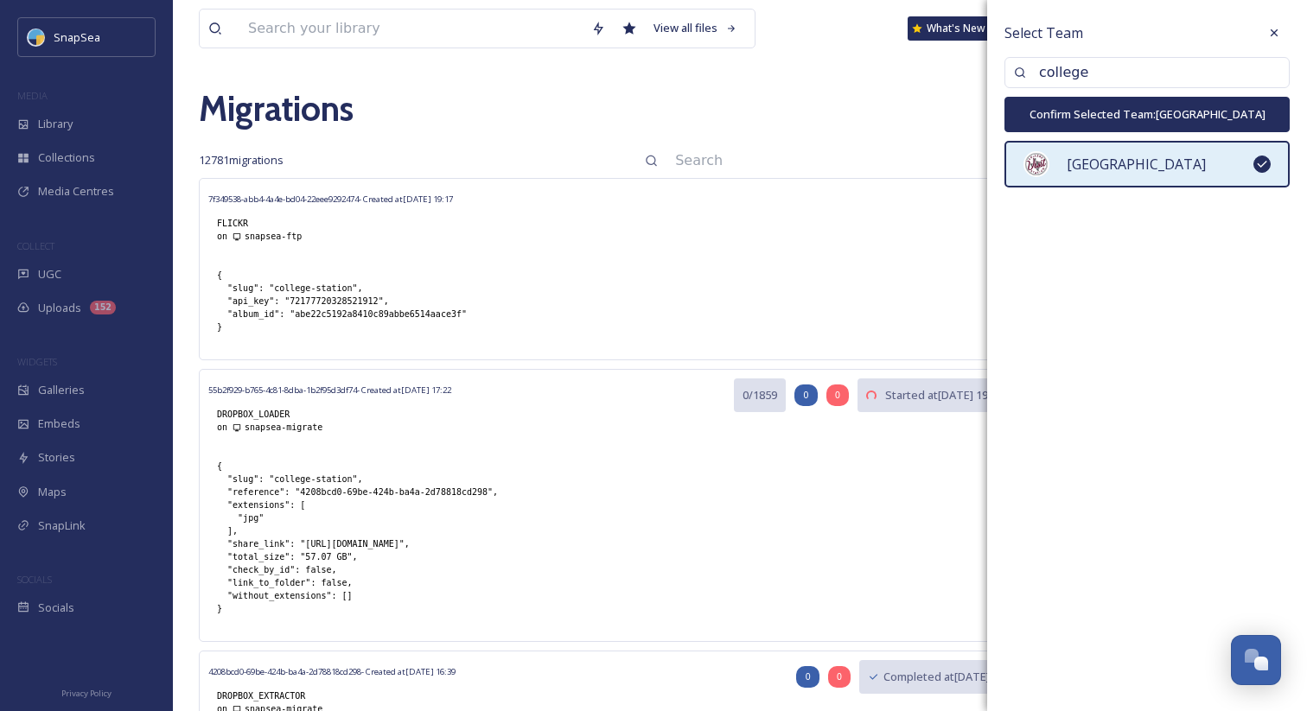
click at [1097, 107] on button "Confirm Selected Team: College Station" at bounding box center [1146, 114] width 285 height 35
type input "college-station"
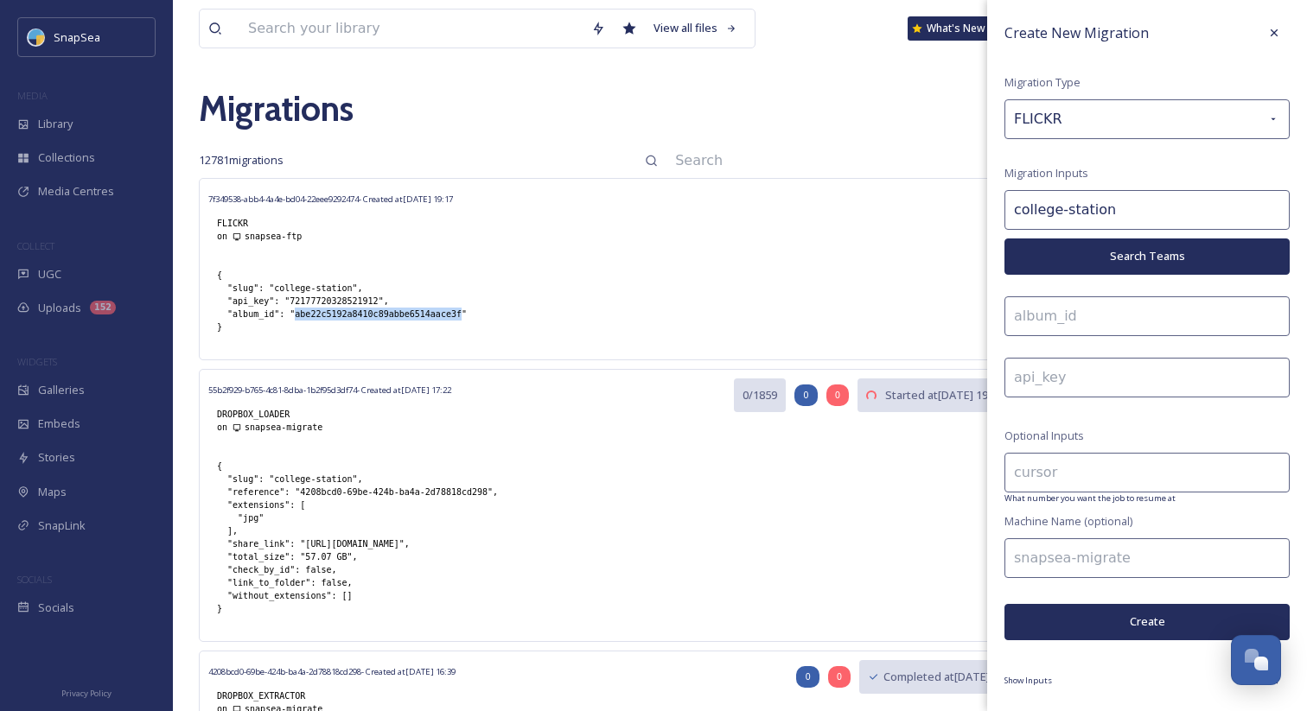
drag, startPoint x: 296, startPoint y: 316, endPoint x: 462, endPoint y: 316, distance: 166.0
click at [462, 316] on div "{ "slug": "college-station", "api_key": "72177720328521912", "album_id": "abe22…" at bounding box center [341, 301] width 267 height 82
copy div "abe22c5192a8410c89abbe6514aace3f"
click at [1062, 373] on input at bounding box center [1146, 378] width 285 height 40
paste input "abe22c5192a8410c89abbe6514aace3f"
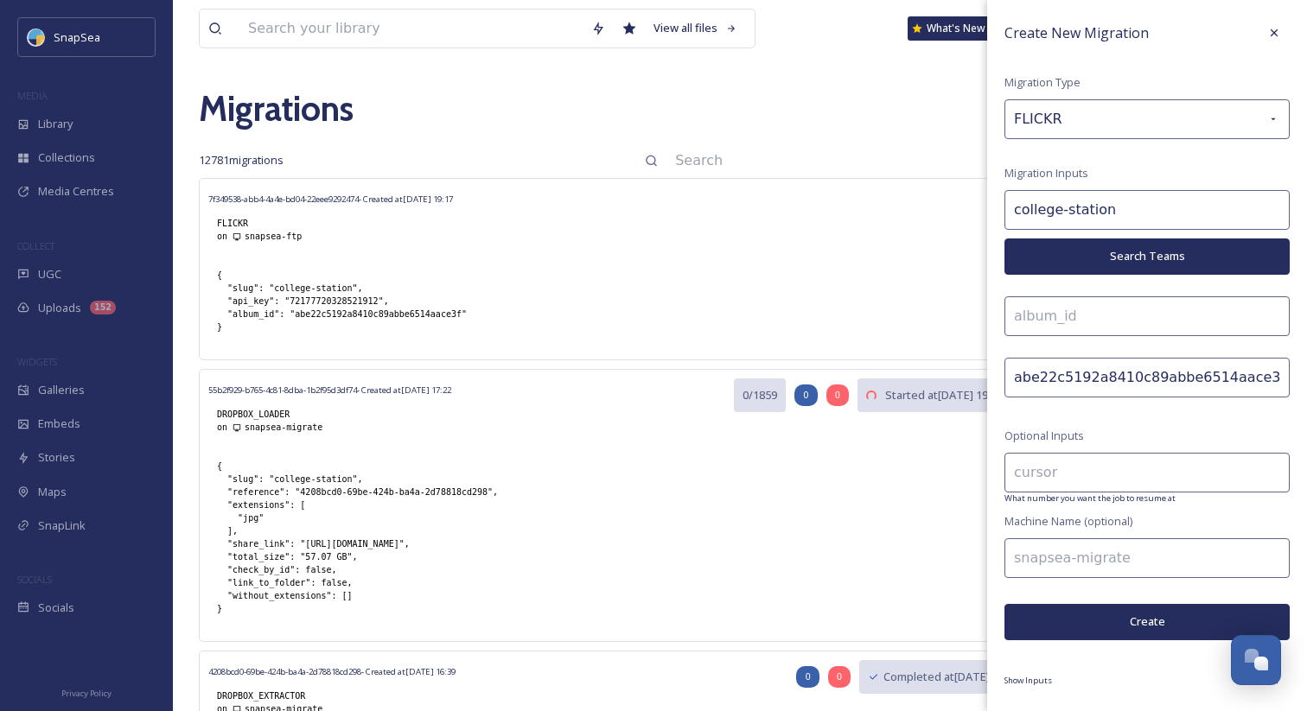
type input "abe22c5192a8410c89abbe6514aace3f"
drag, startPoint x: 378, startPoint y: 298, endPoint x: 291, endPoint y: 297, distance: 86.4
click at [291, 297] on div "{ "slug": "college-station", "api_key": "72177720328521912", "album_id": "abe22…" at bounding box center [341, 301] width 267 height 82
copy div "72177720328521912"
click at [1074, 312] on input at bounding box center [1146, 317] width 285 height 40
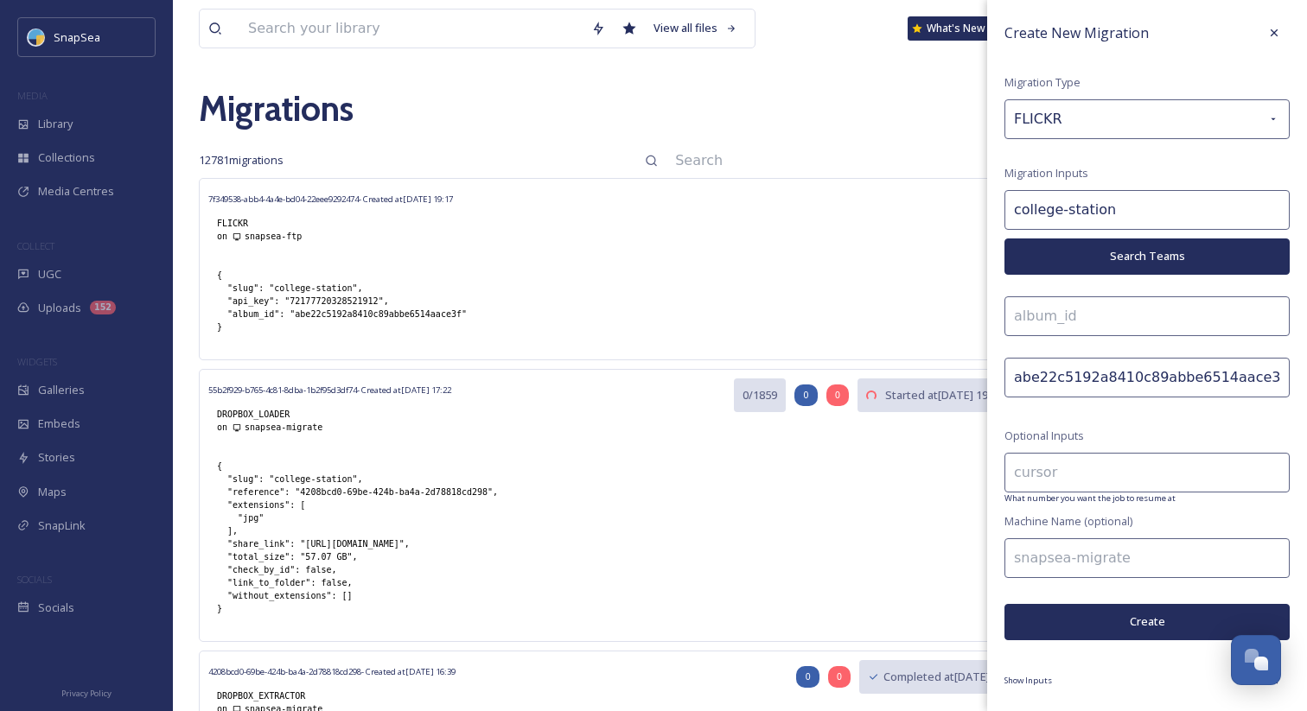
paste input "72177720328521912"
type input "72177720328521912"
click at [1050, 563] on input at bounding box center [1146, 559] width 285 height 40
type input "snapsea-ftp"
click at [1065, 612] on button "Create" at bounding box center [1146, 621] width 285 height 35
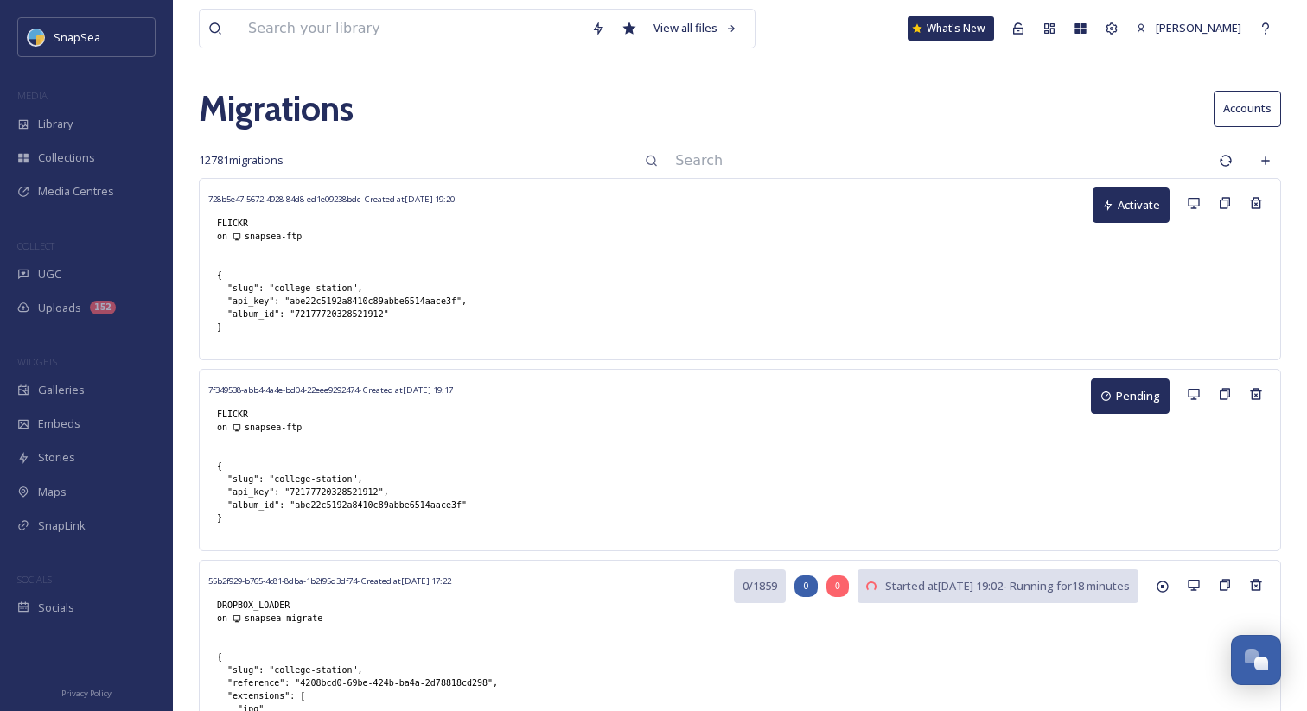
click at [971, 167] on input at bounding box center [938, 161] width 544 height 38
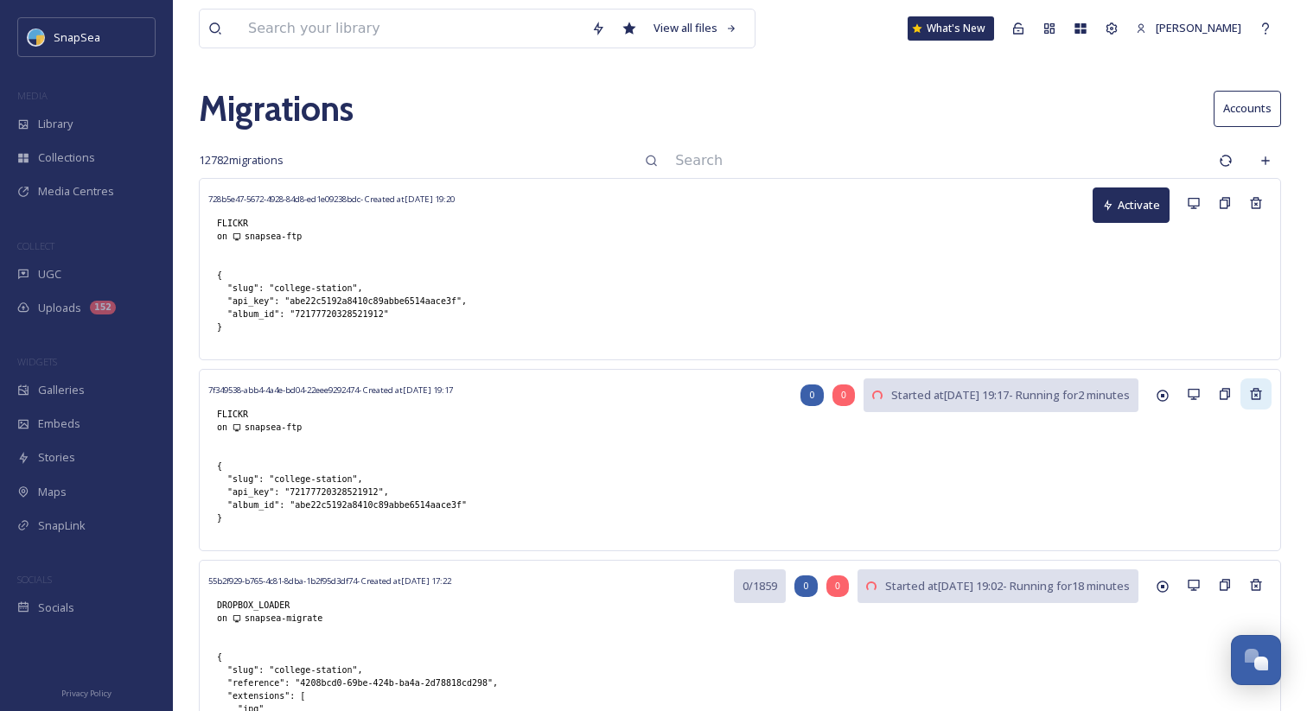
click at [1259, 396] on icon at bounding box center [1256, 394] width 14 height 14
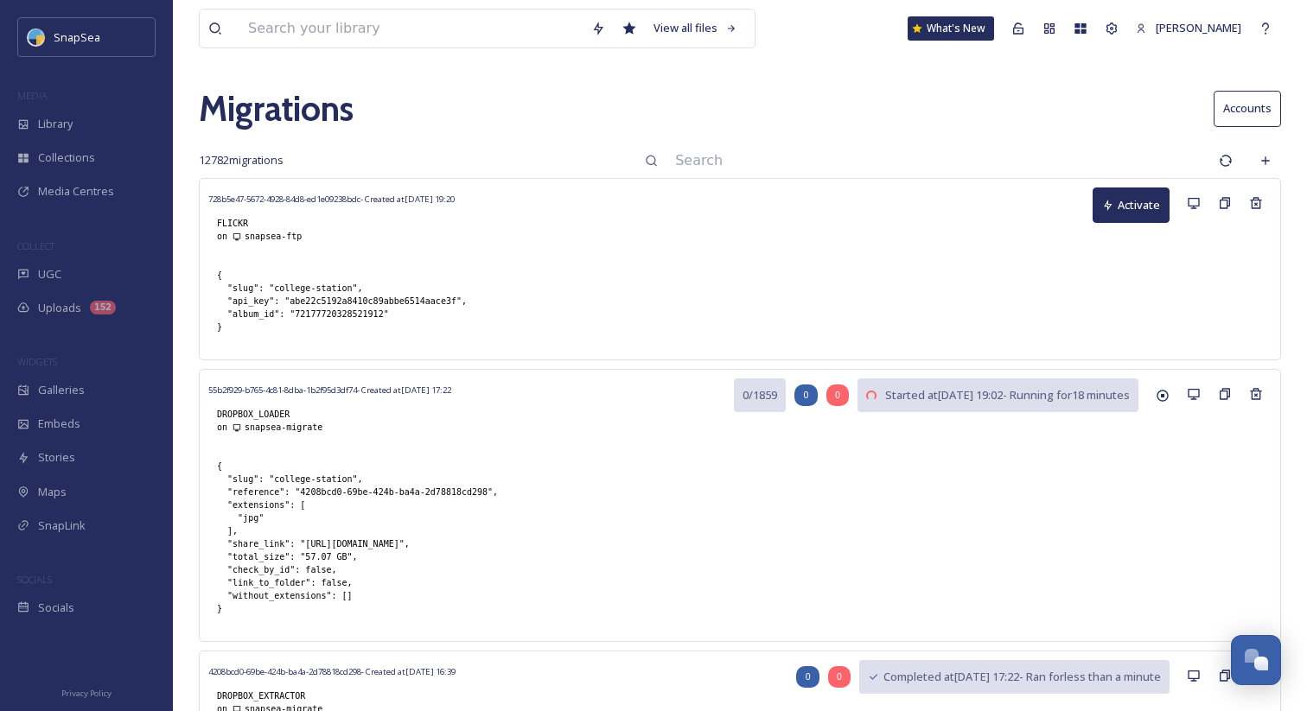
click at [1121, 214] on button "Activate" at bounding box center [1131, 205] width 77 height 35
click at [917, 143] on input at bounding box center [938, 161] width 544 height 38
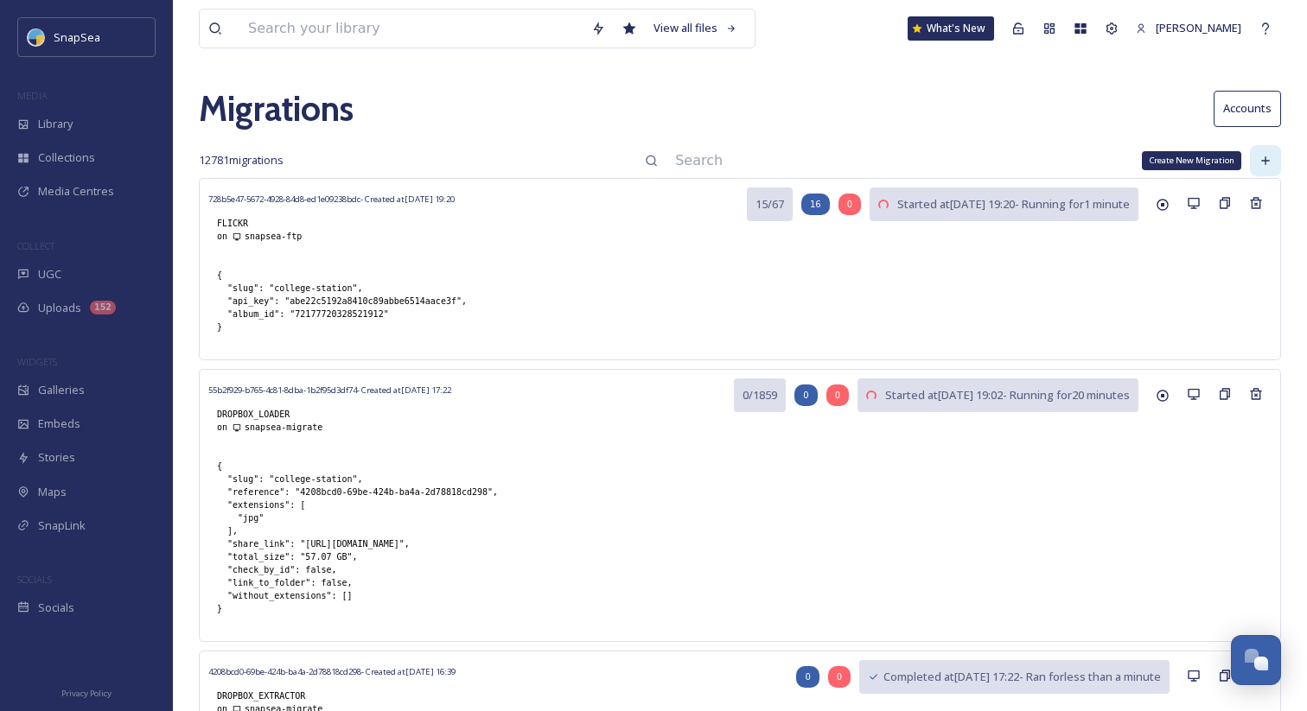
click at [1261, 158] on icon at bounding box center [1266, 161] width 14 height 14
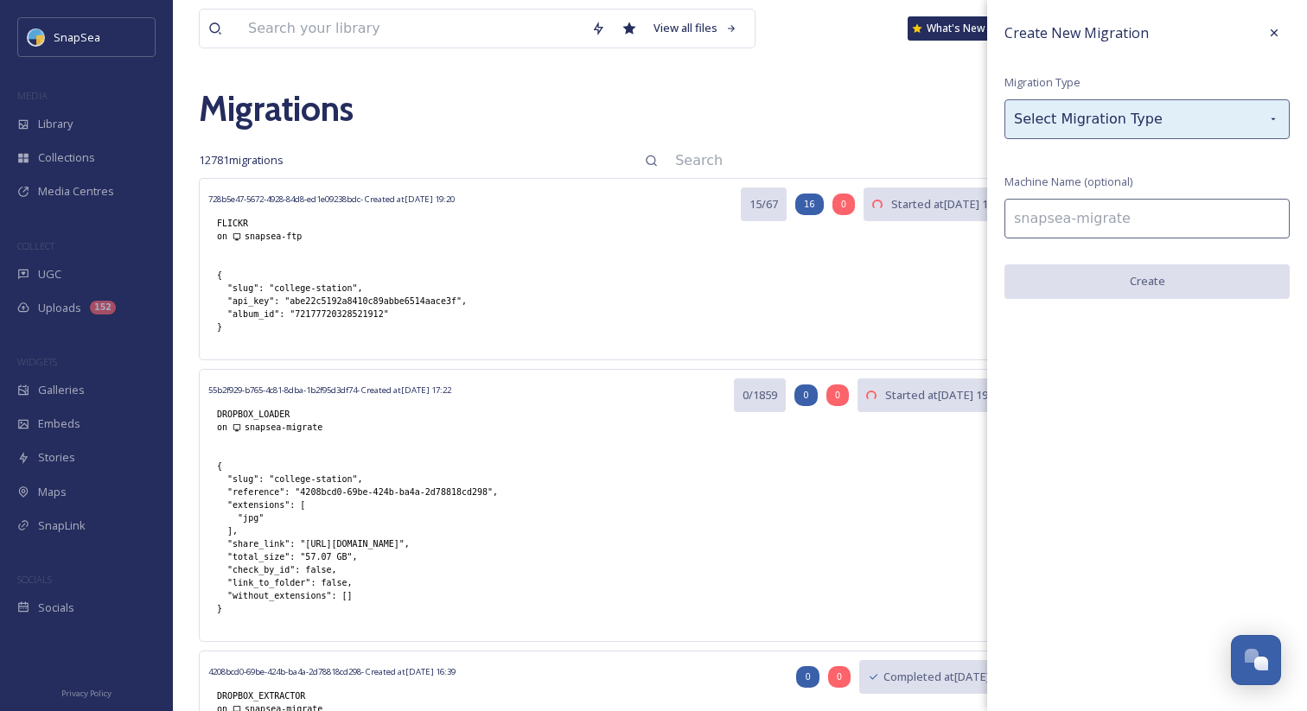
click at [1141, 128] on div "Select Migration Type" at bounding box center [1146, 119] width 285 height 40
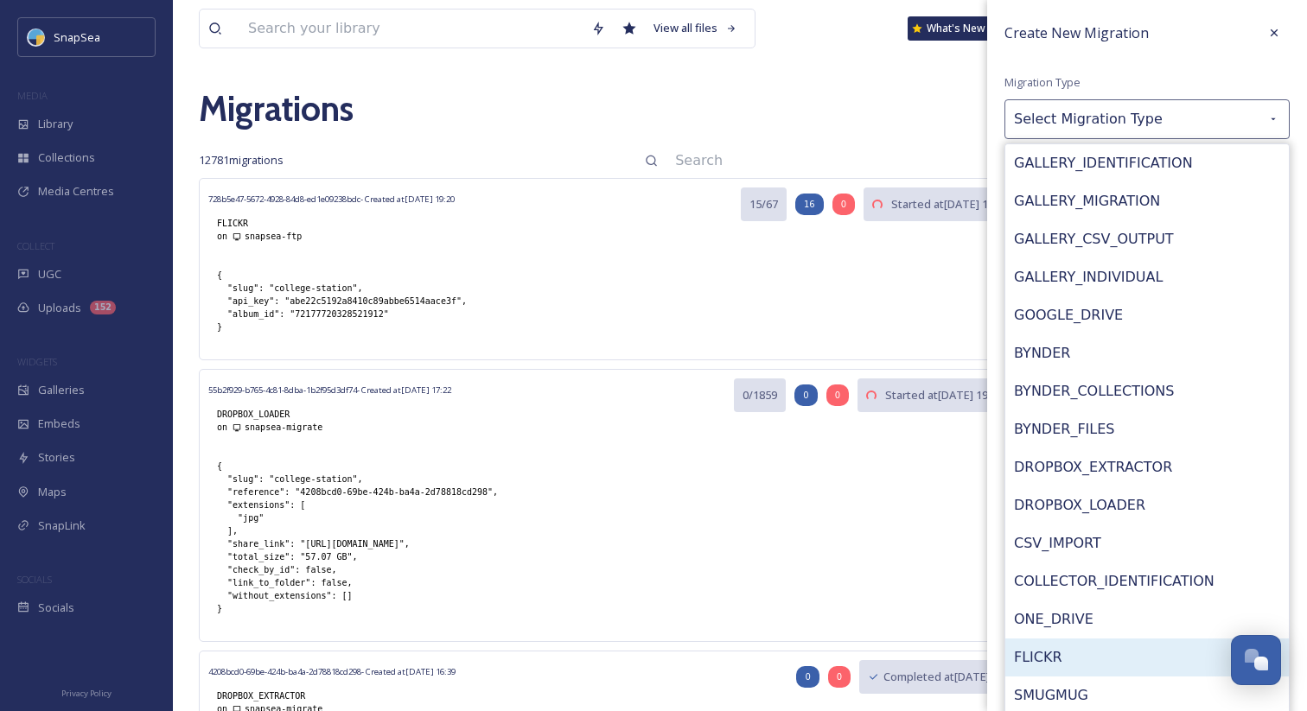
click at [1085, 656] on div "FLICKR" at bounding box center [1147, 658] width 284 height 38
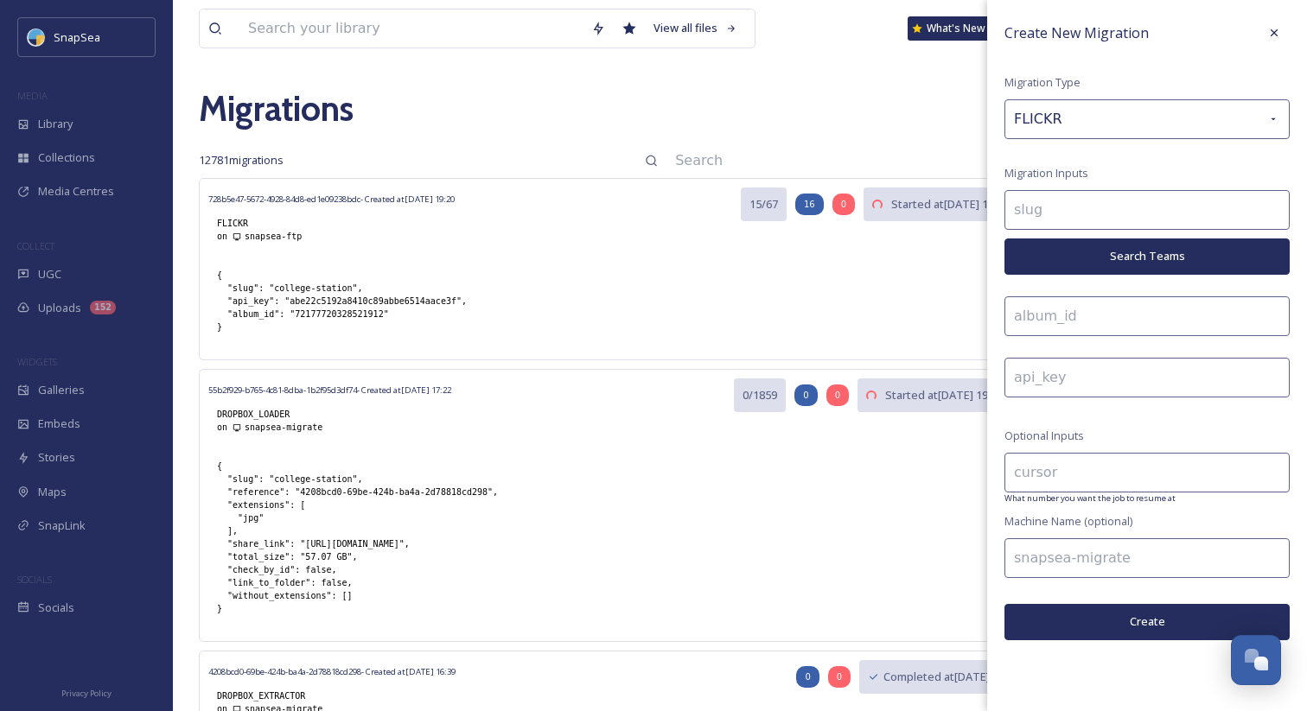
click at [1072, 202] on input at bounding box center [1146, 210] width 285 height 40
click at [1088, 246] on button "Search Teams" at bounding box center [1146, 256] width 285 height 35
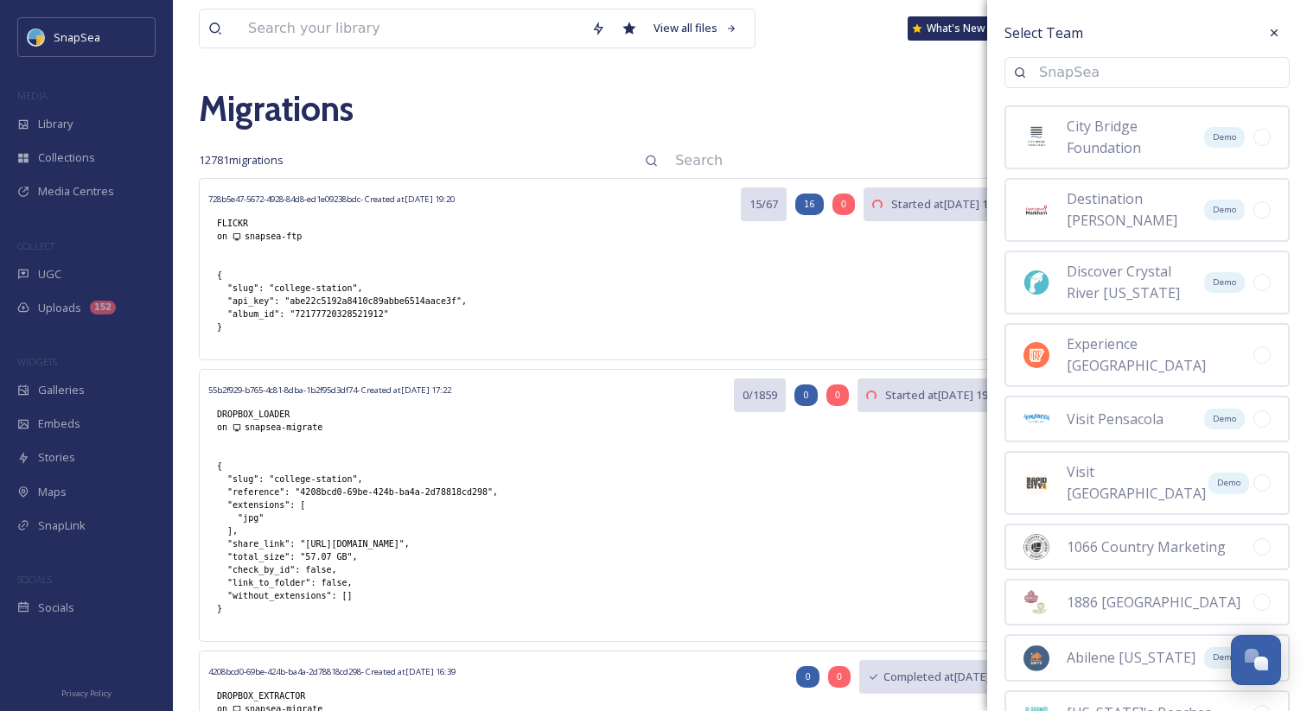
click at [1059, 77] on input at bounding box center [1155, 73] width 250 height 38
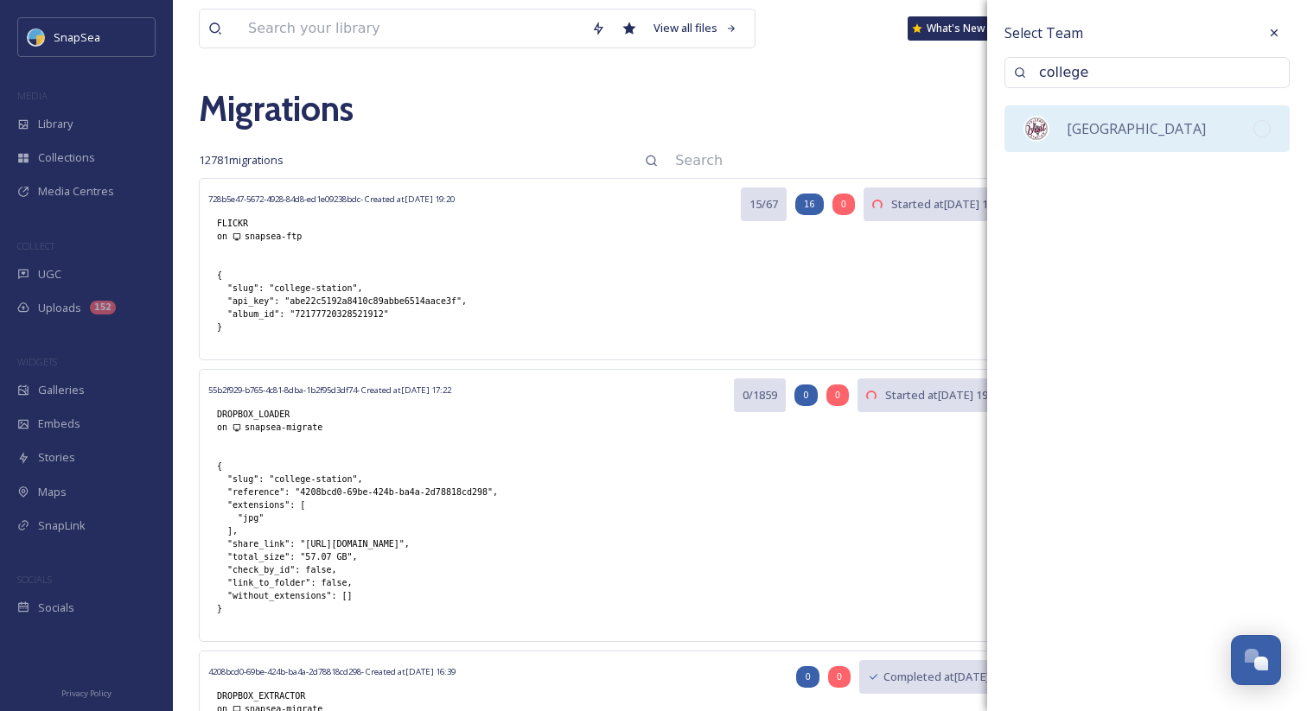
type input "college"
click at [1074, 124] on span "[GEOGRAPHIC_DATA]" at bounding box center [1136, 128] width 139 height 19
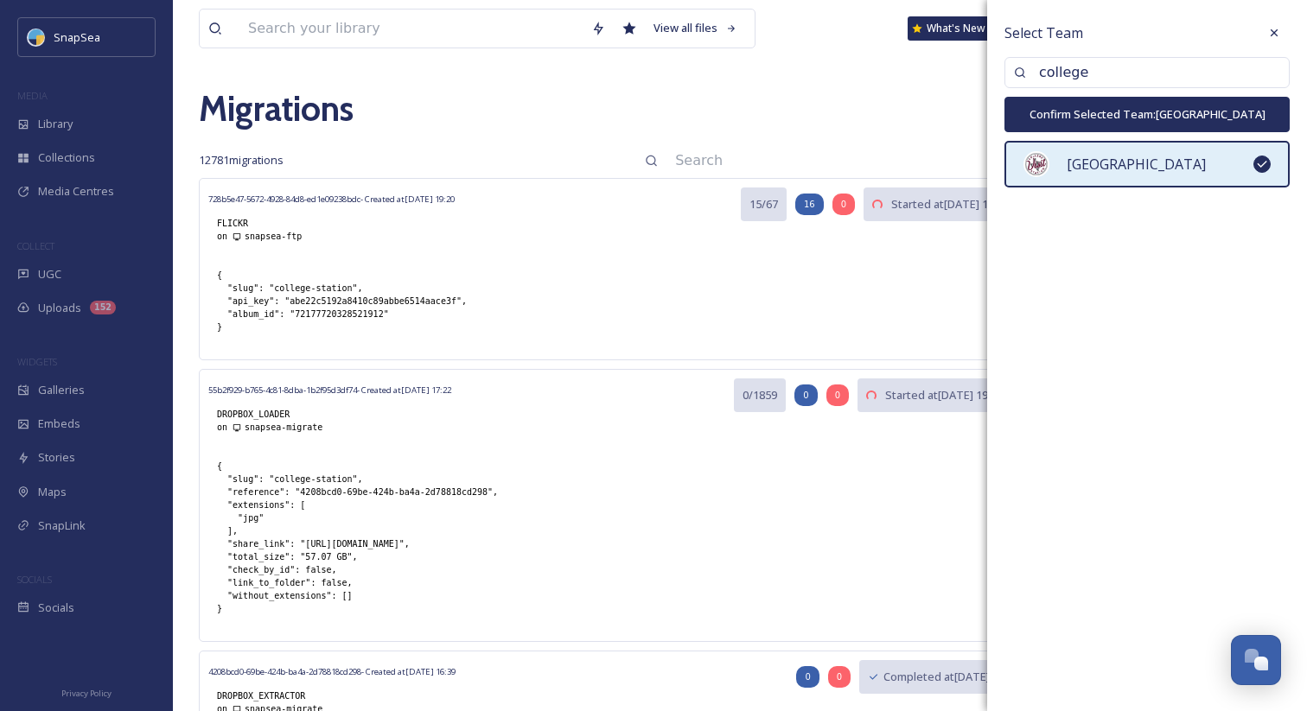
click at [1076, 117] on button "Confirm Selected Team: College Station" at bounding box center [1146, 114] width 285 height 35
type input "college-station"
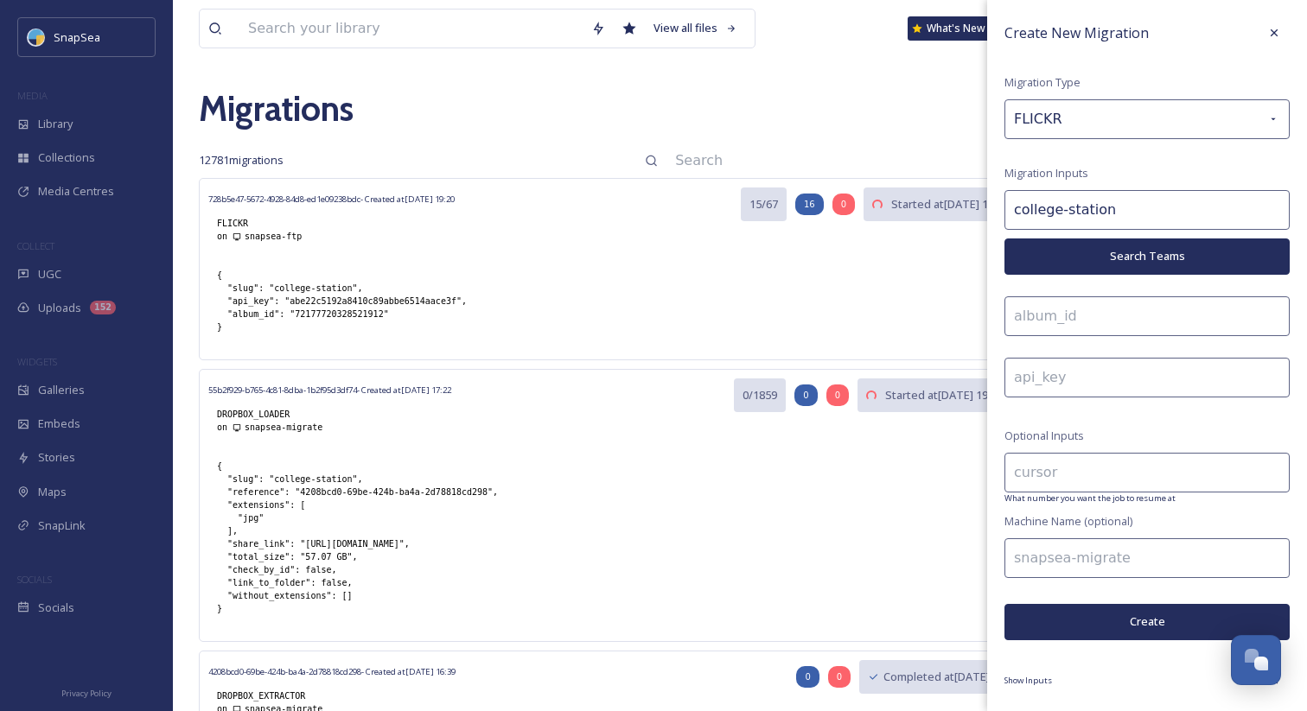
click at [1050, 315] on input at bounding box center [1146, 317] width 285 height 40
paste input "72177720328383036"
type input "72177720328383036"
click at [432, 318] on div "{ "slug": "college-station", "api_key": "abe22c5192a8410c89abbe6514aace3f", "al…" at bounding box center [341, 301] width 267 height 82
drag, startPoint x: 290, startPoint y: 297, endPoint x: 454, endPoint y: 297, distance: 164.2
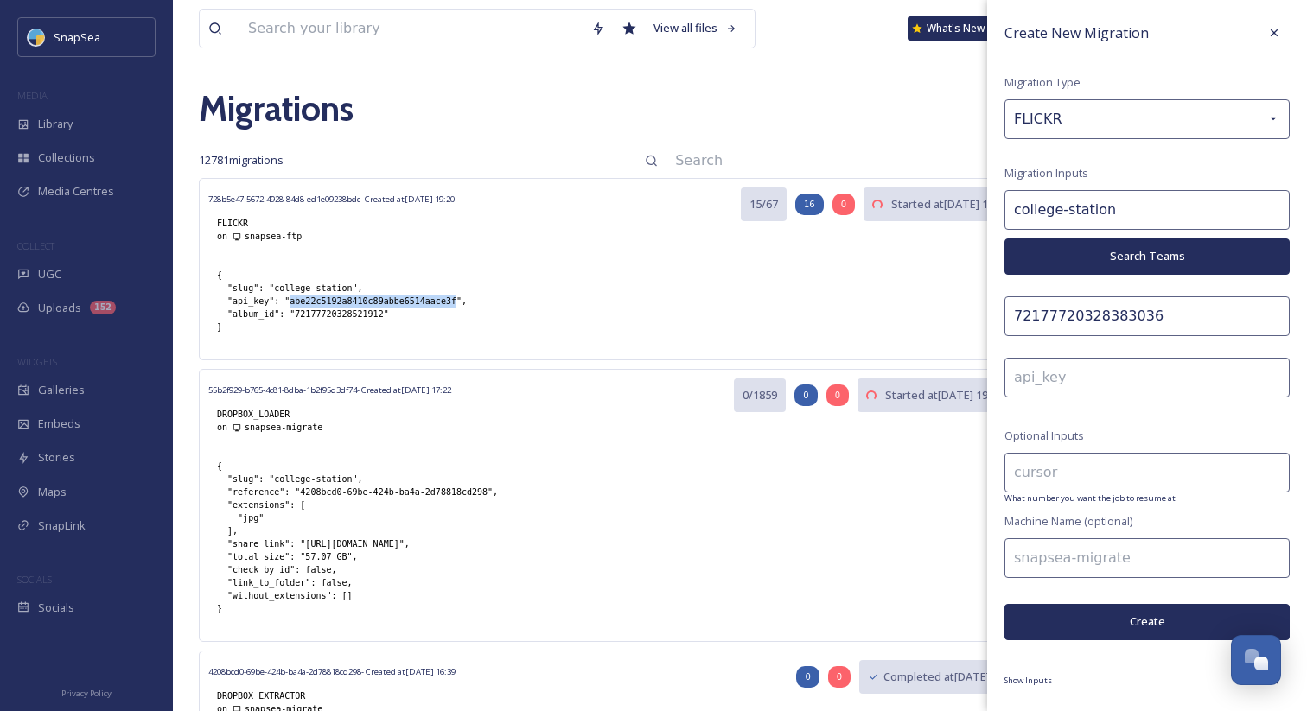
click at [454, 297] on div "{ "slug": "college-station", "api_key": "abe22c5192a8410c89abbe6514aace3f", "al…" at bounding box center [341, 301] width 267 height 82
copy div "abe22c5192a8410c89abbe6514aace3f"
click at [1141, 379] on input at bounding box center [1146, 378] width 285 height 40
paste input "abe22c5192a8410c89abbe6514aace3f"
type input "abe22c5192a8410c89abbe6514aace3f"
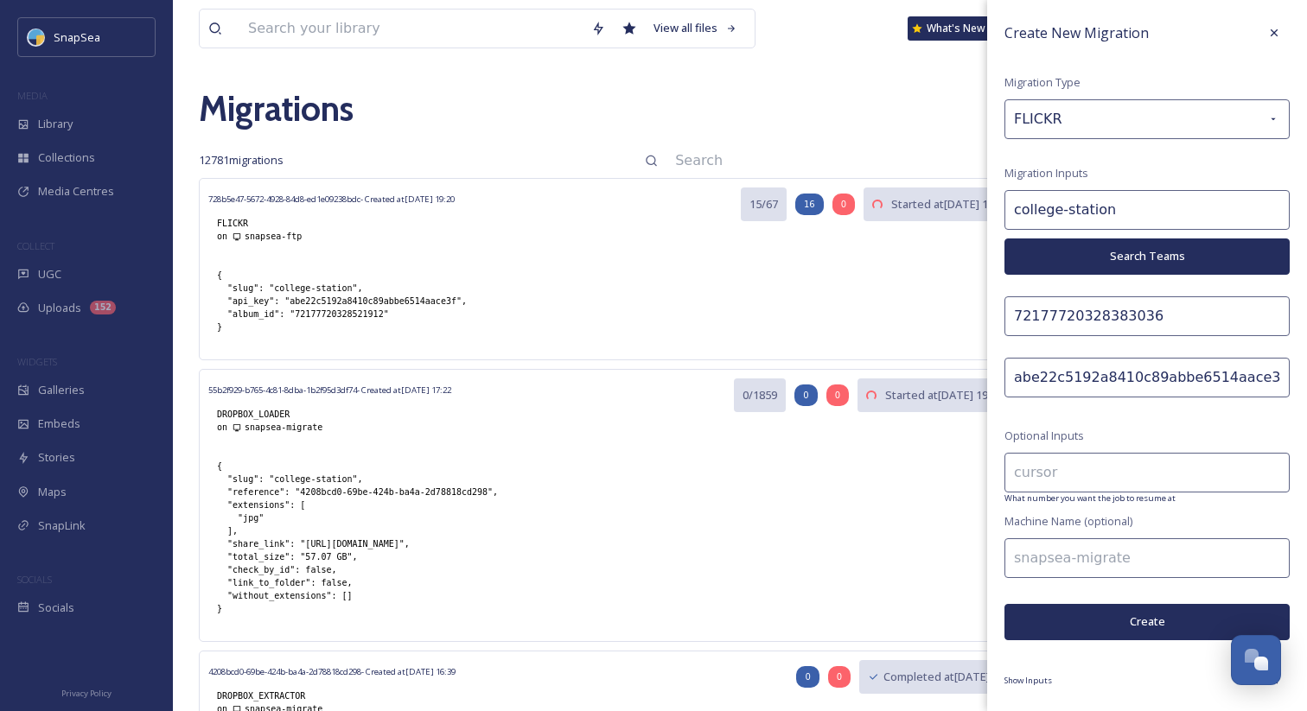
click at [1062, 552] on input at bounding box center [1146, 559] width 285 height 40
type input "snapsea-ftp"
click at [1081, 615] on button "Create" at bounding box center [1146, 621] width 285 height 35
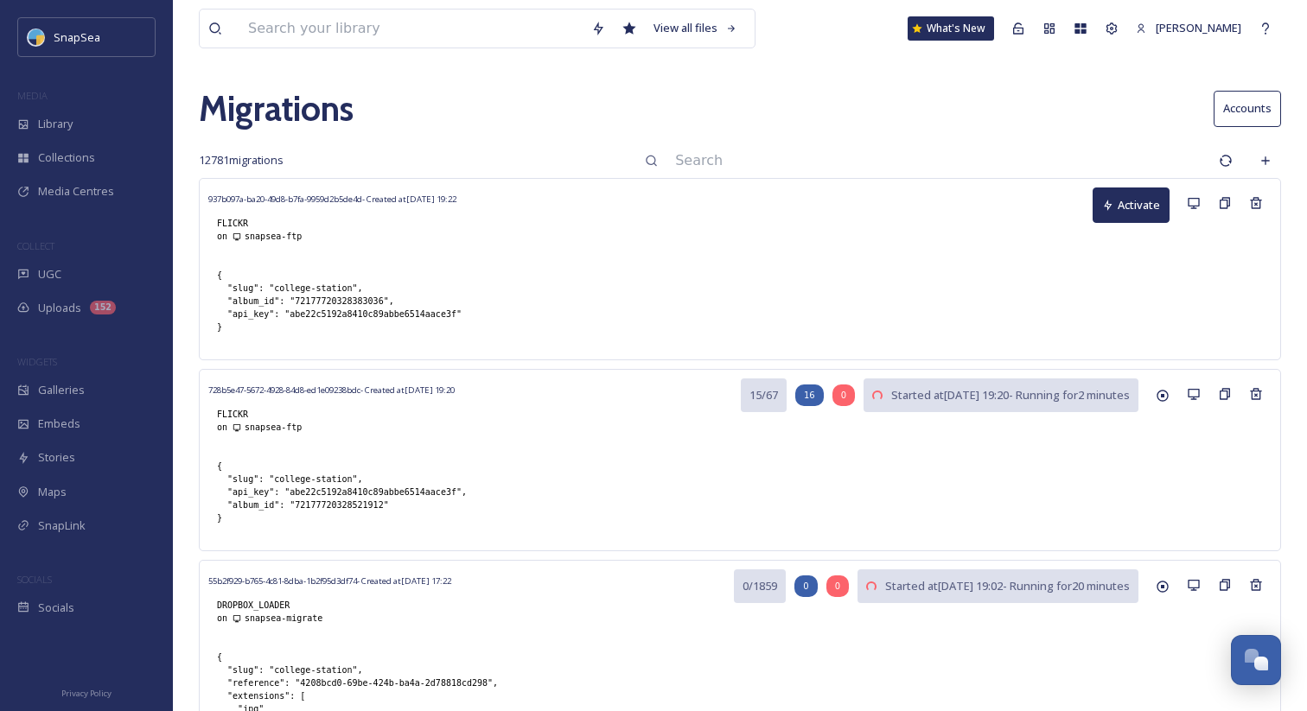
click at [903, 161] on input at bounding box center [938, 161] width 544 height 38
click at [1112, 211] on button "Activate" at bounding box center [1131, 205] width 77 height 35
click at [1273, 167] on div "Create New Migration" at bounding box center [1265, 160] width 31 height 31
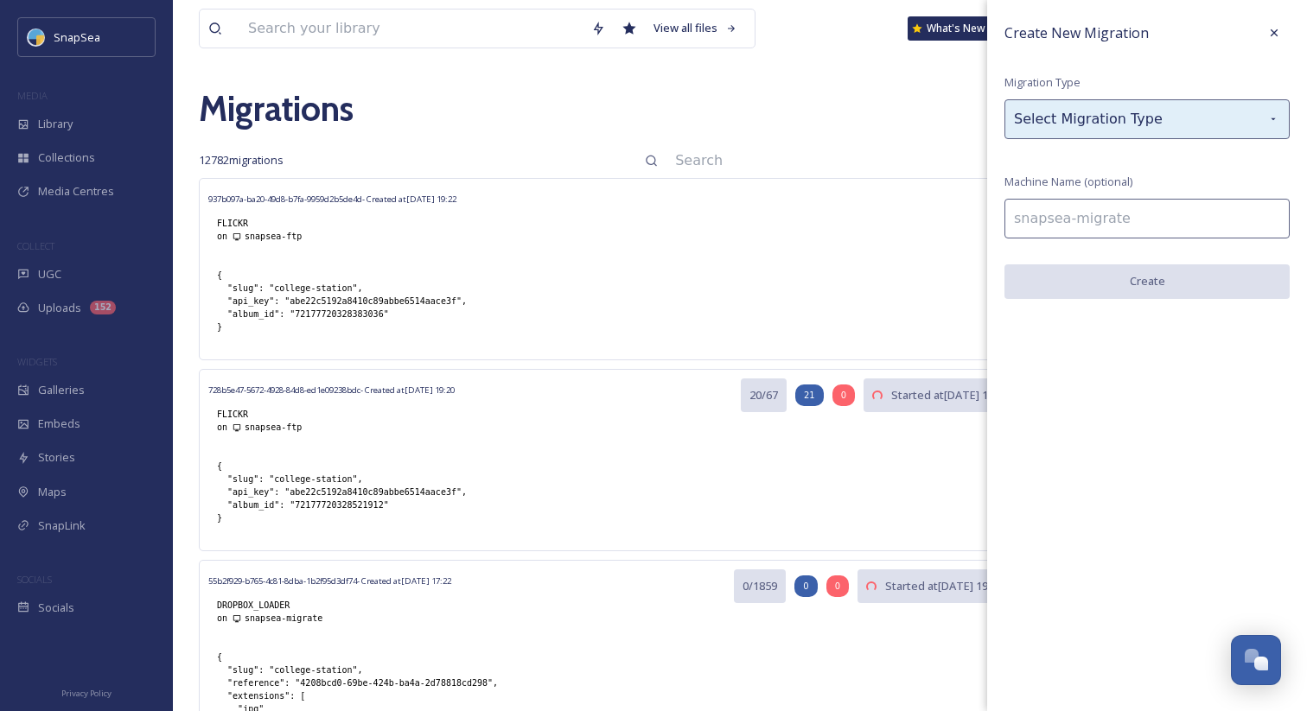
click at [1164, 130] on div "Select Migration Type" at bounding box center [1146, 119] width 285 height 40
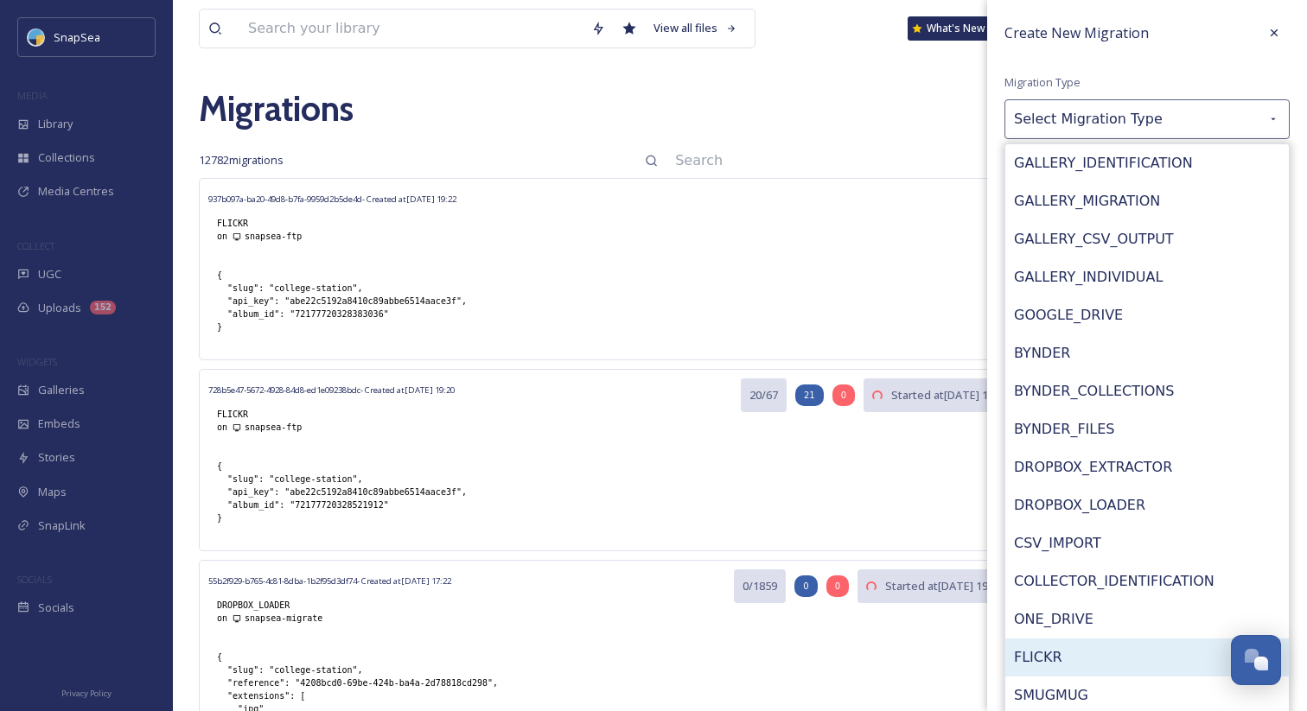
click at [1100, 662] on div "FLICKR" at bounding box center [1147, 658] width 284 height 38
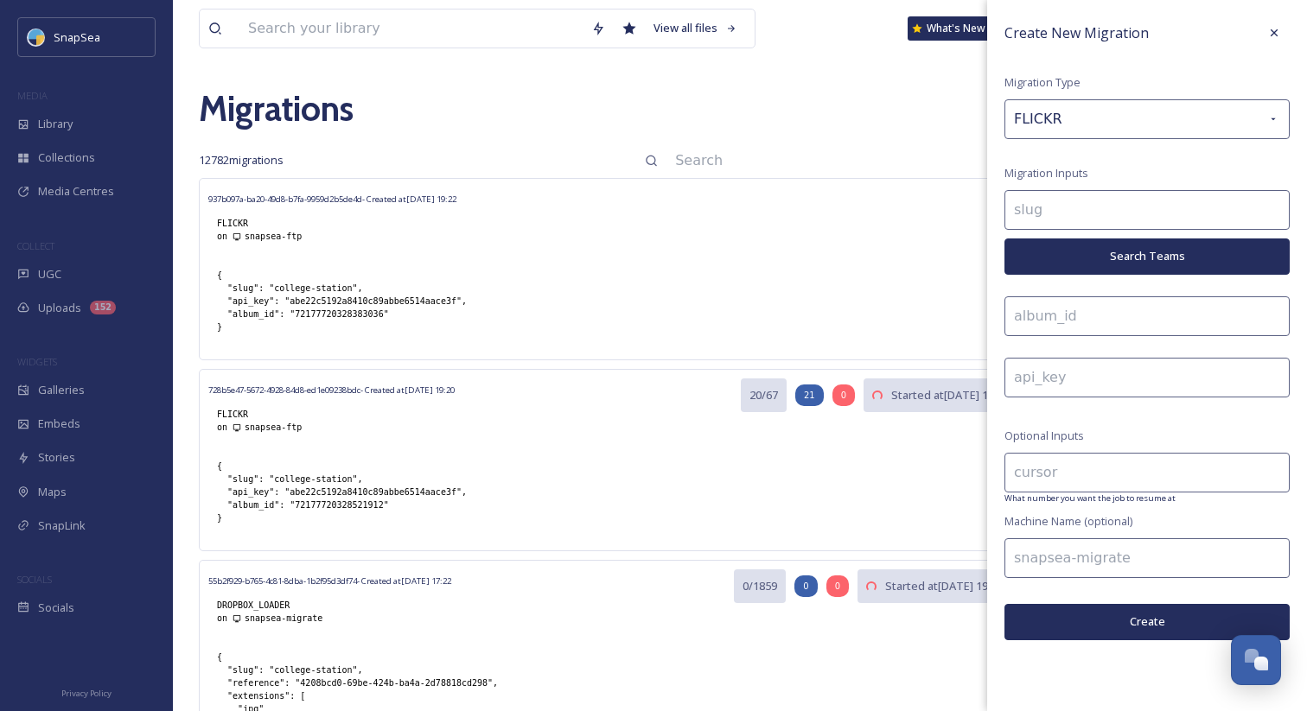
click at [1094, 246] on button "Search Teams" at bounding box center [1146, 256] width 285 height 35
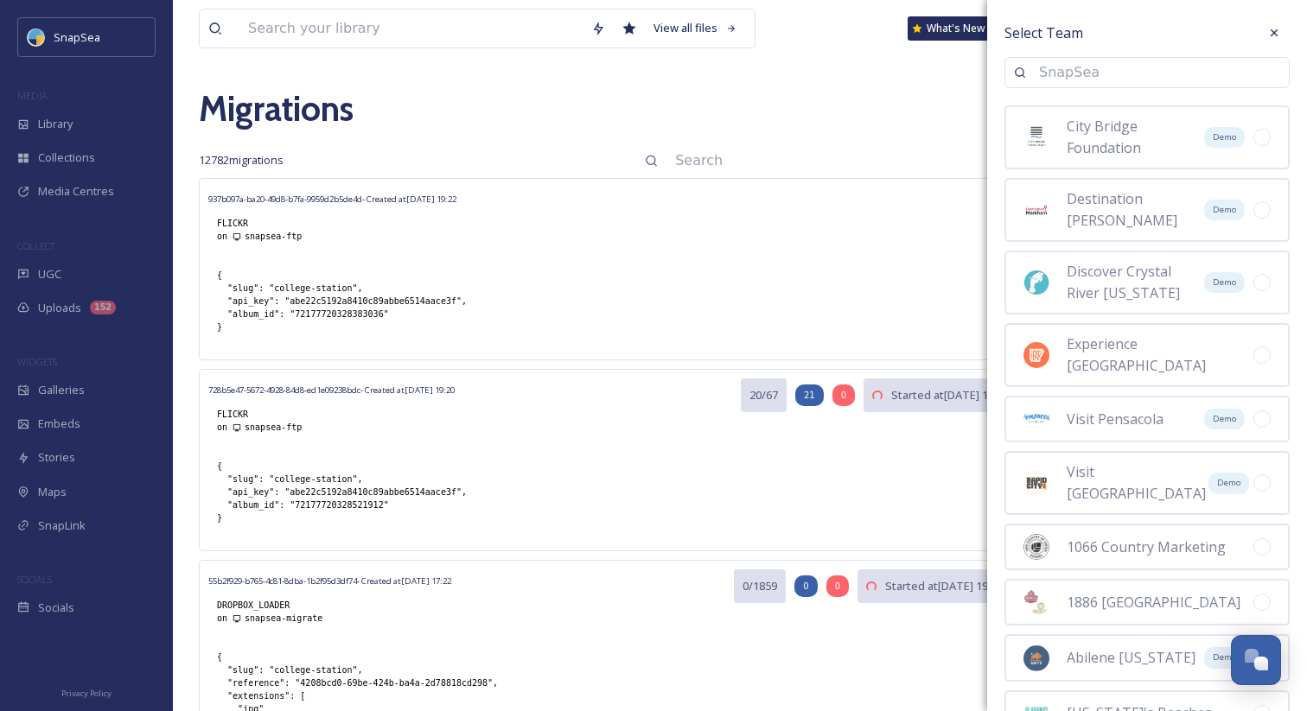
click at [1081, 71] on input at bounding box center [1155, 73] width 250 height 38
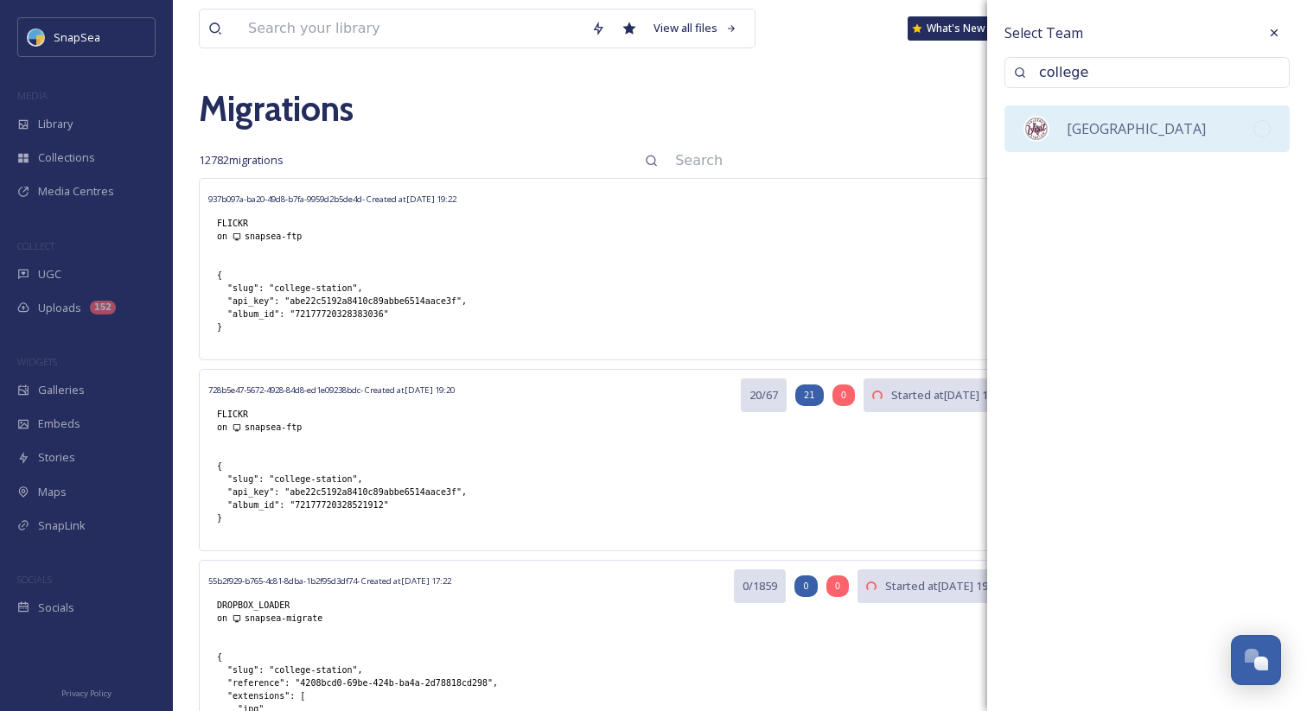
type input "college"
click at [1097, 127] on span "[GEOGRAPHIC_DATA]" at bounding box center [1136, 128] width 139 height 19
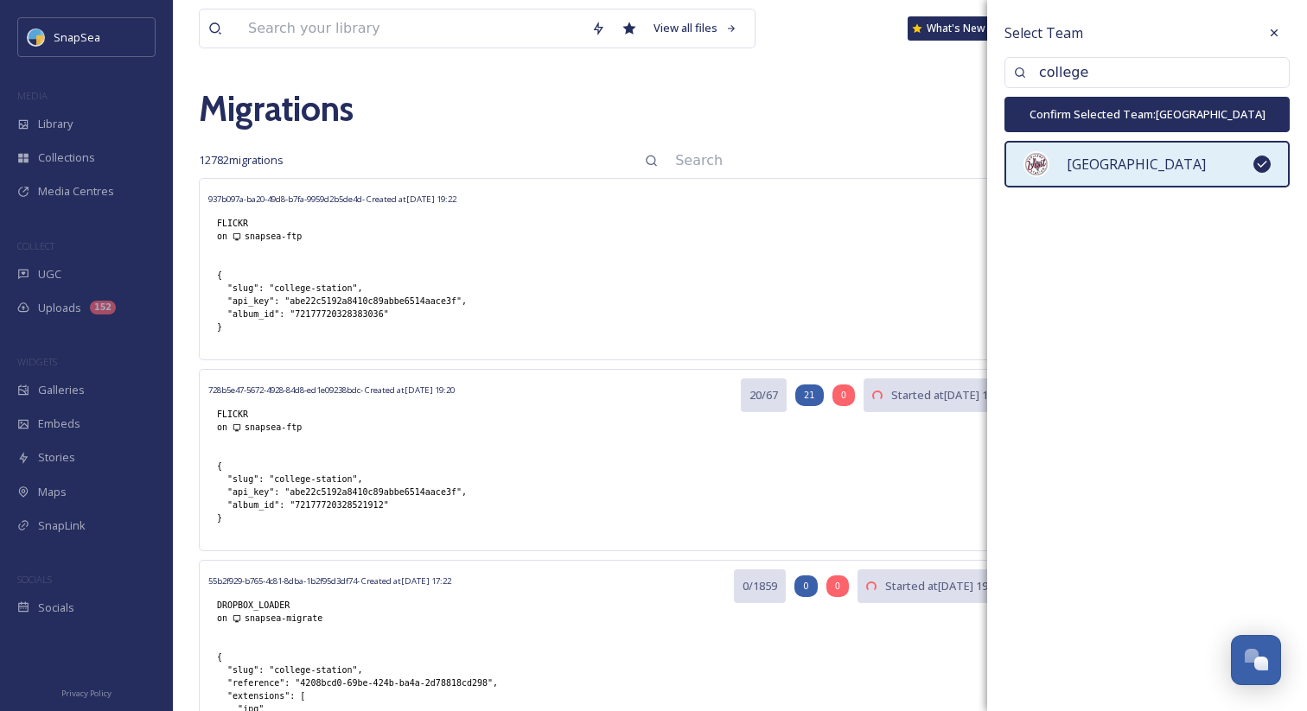
click at [1083, 112] on button "Confirm Selected Team: College Station" at bounding box center [1146, 114] width 285 height 35
type input "college-station"
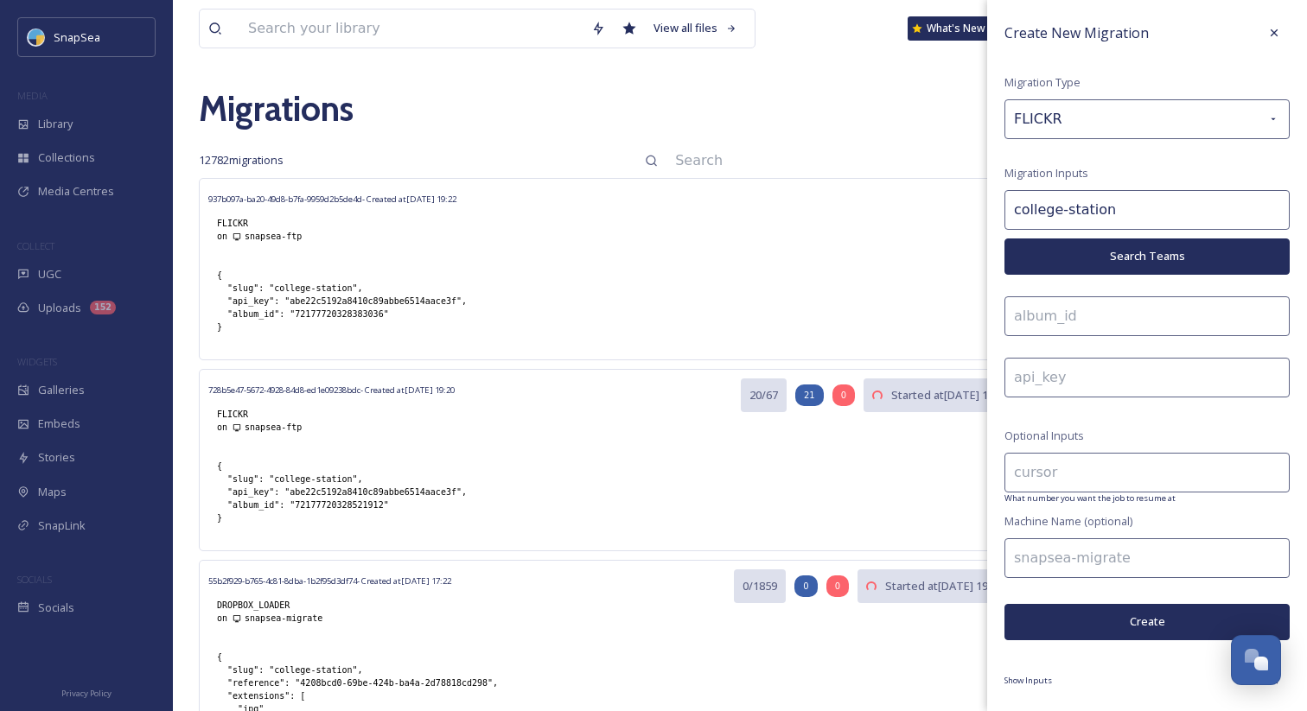
click at [1048, 319] on input at bounding box center [1146, 317] width 285 height 40
paste input "72177720318091895"
type input "72177720318091895"
drag, startPoint x: 456, startPoint y: 297, endPoint x: 291, endPoint y: 303, distance: 165.2
click at [291, 303] on div "{ "slug": "college-station", "api_key": "abe22c5192a8410c89abbe6514aace3f", "al…" at bounding box center [341, 301] width 267 height 82
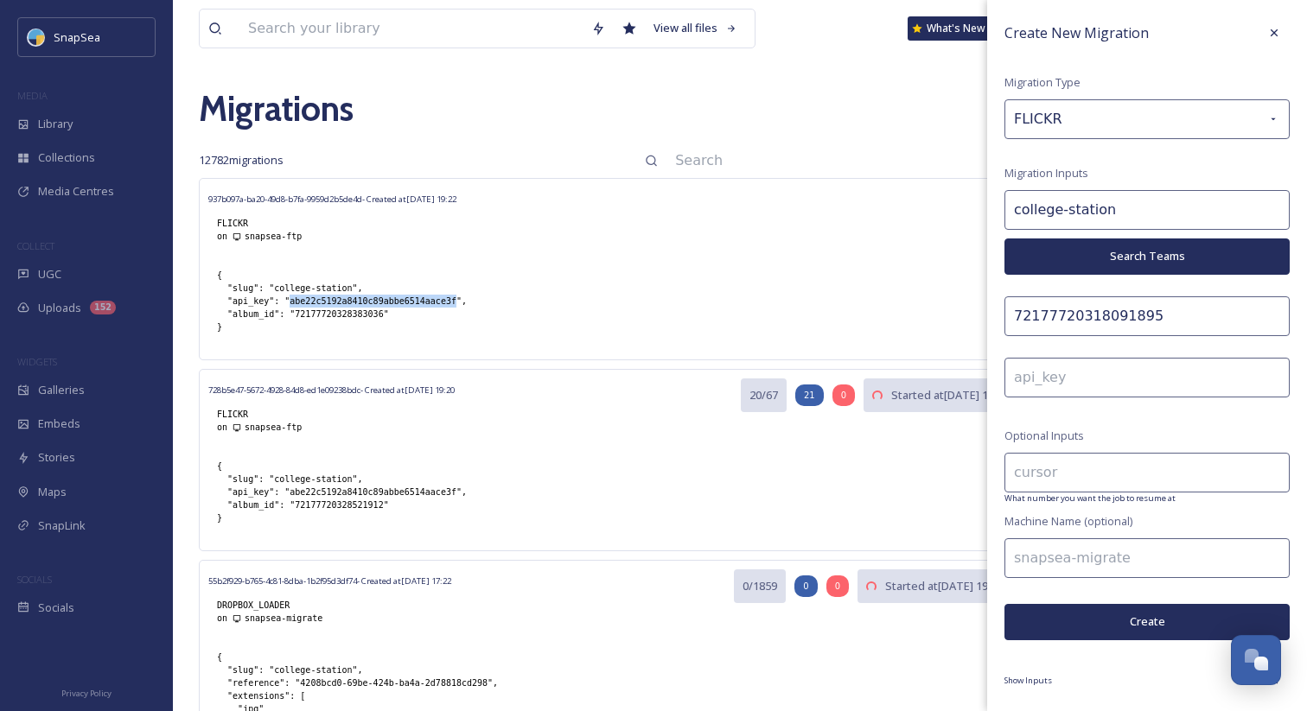
copy div "abe22c5192a8410c89abbe6514aace3f"
click at [1133, 360] on input at bounding box center [1146, 378] width 285 height 40
paste input "abe22c5192a8410c89abbe6514aace3f"
type input "abe22c5192a8410c89abbe6514aace3f"
click at [1057, 557] on input at bounding box center [1146, 559] width 285 height 40
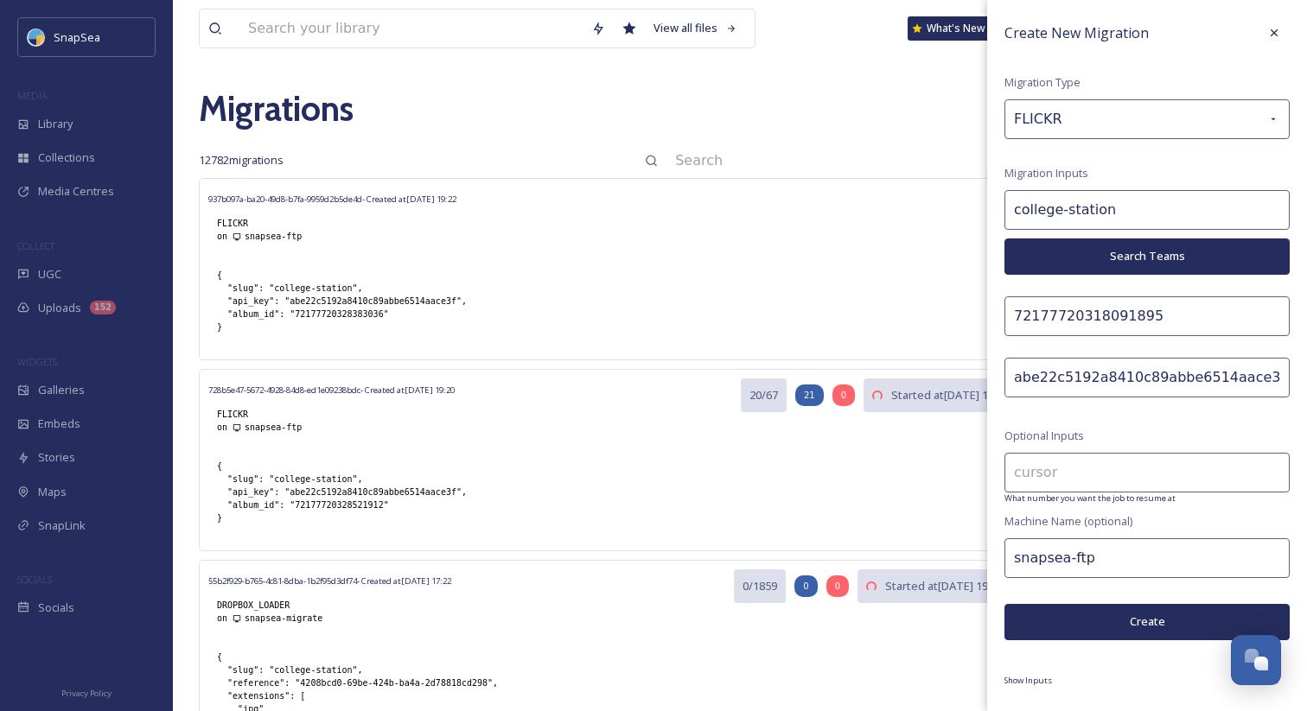
type input "snapsea-ftp"
click at [1118, 609] on button "Create" at bounding box center [1146, 621] width 285 height 35
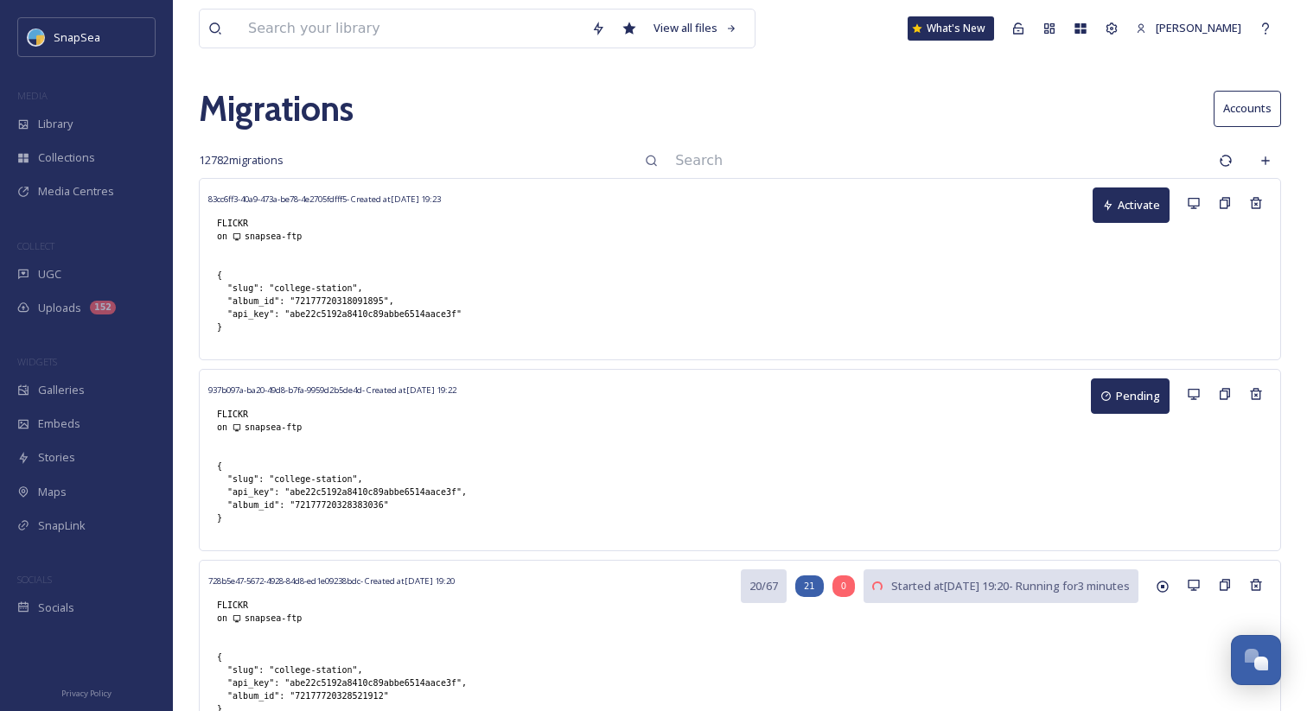
click at [1125, 203] on button "Activate" at bounding box center [1131, 205] width 77 height 35
click at [1269, 165] on icon at bounding box center [1266, 161] width 14 height 14
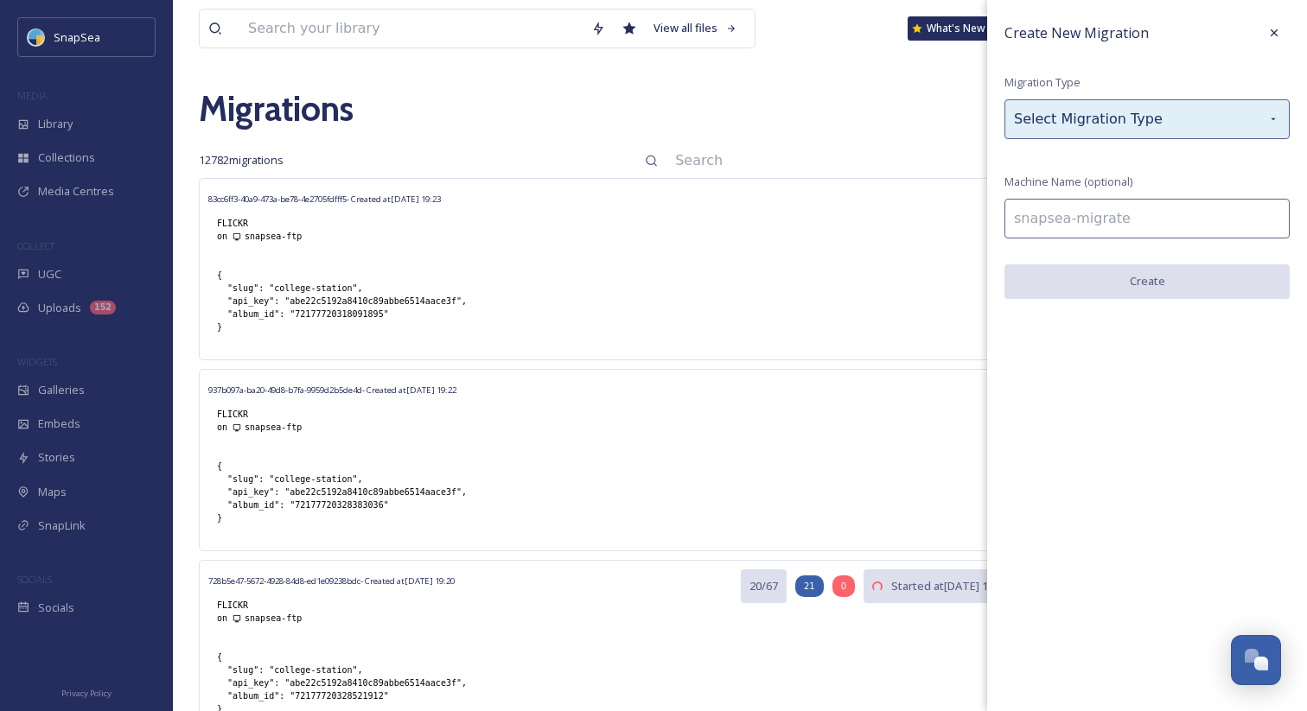
click at [1138, 130] on div "Select Migration Type" at bounding box center [1146, 119] width 285 height 40
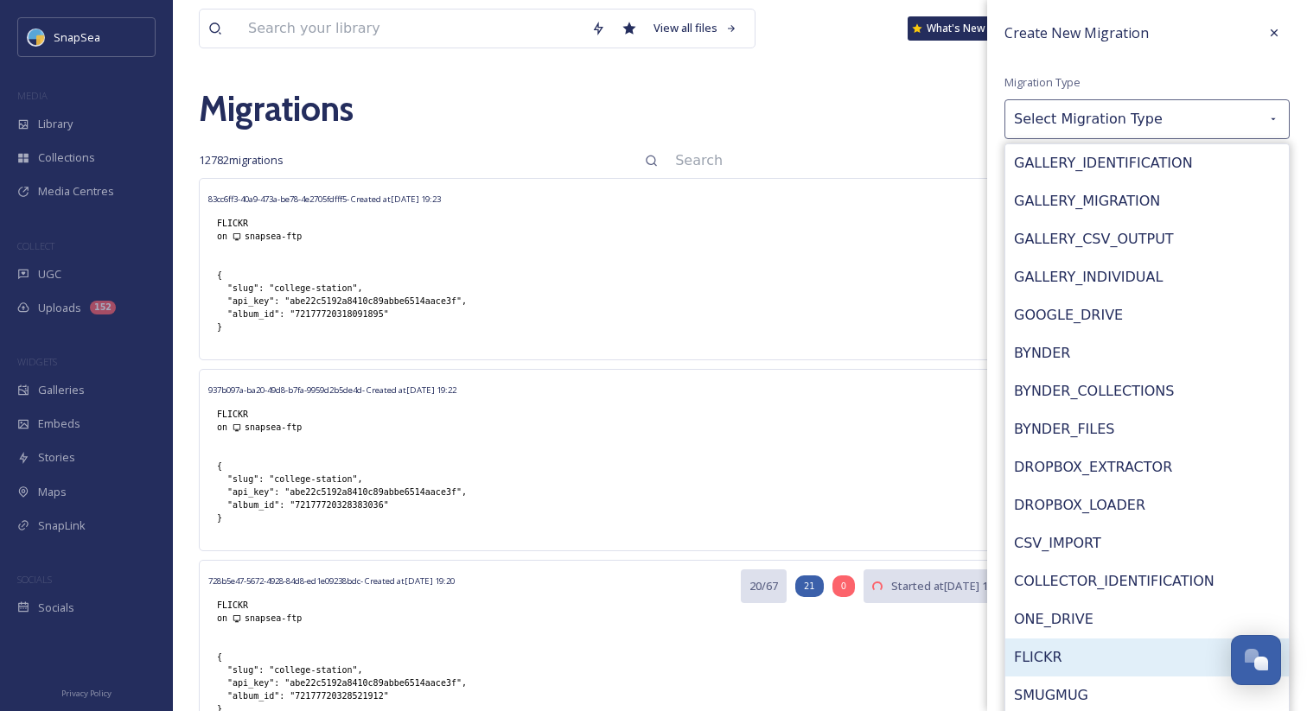
click at [1086, 646] on div "FLICKR" at bounding box center [1147, 658] width 284 height 38
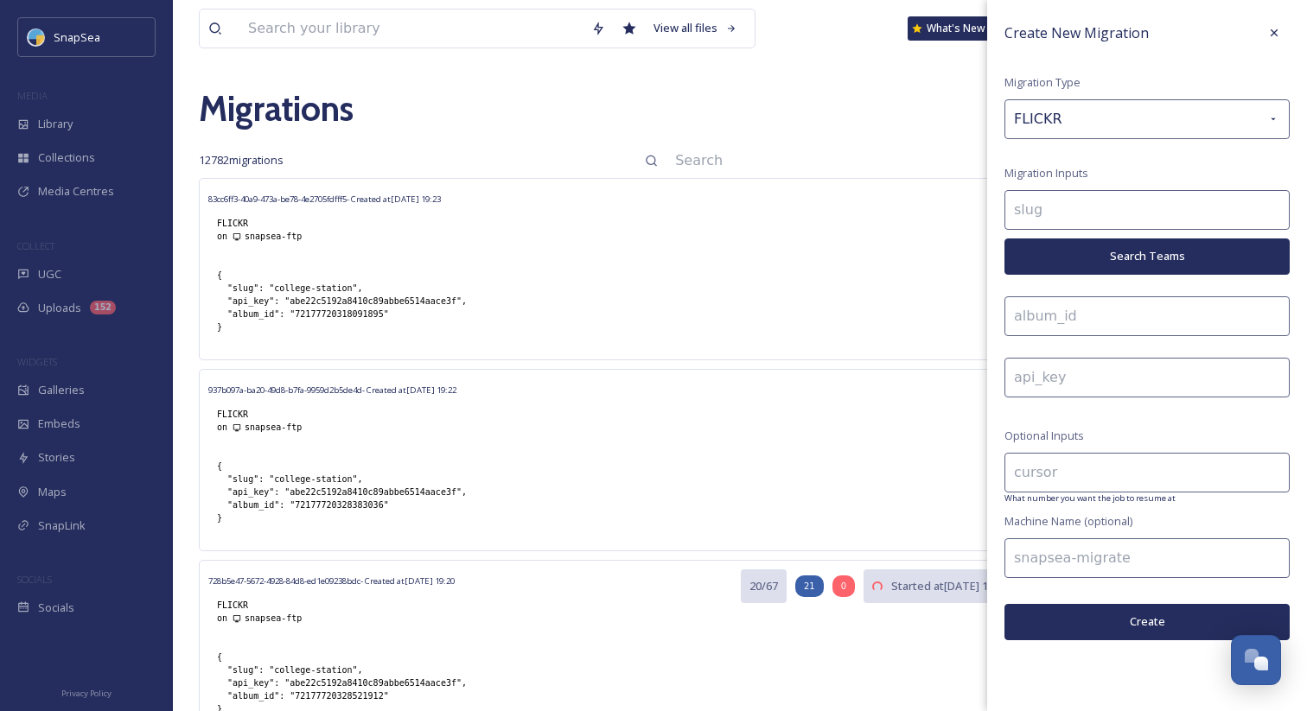
click at [1102, 245] on button "Search Teams" at bounding box center [1146, 256] width 285 height 35
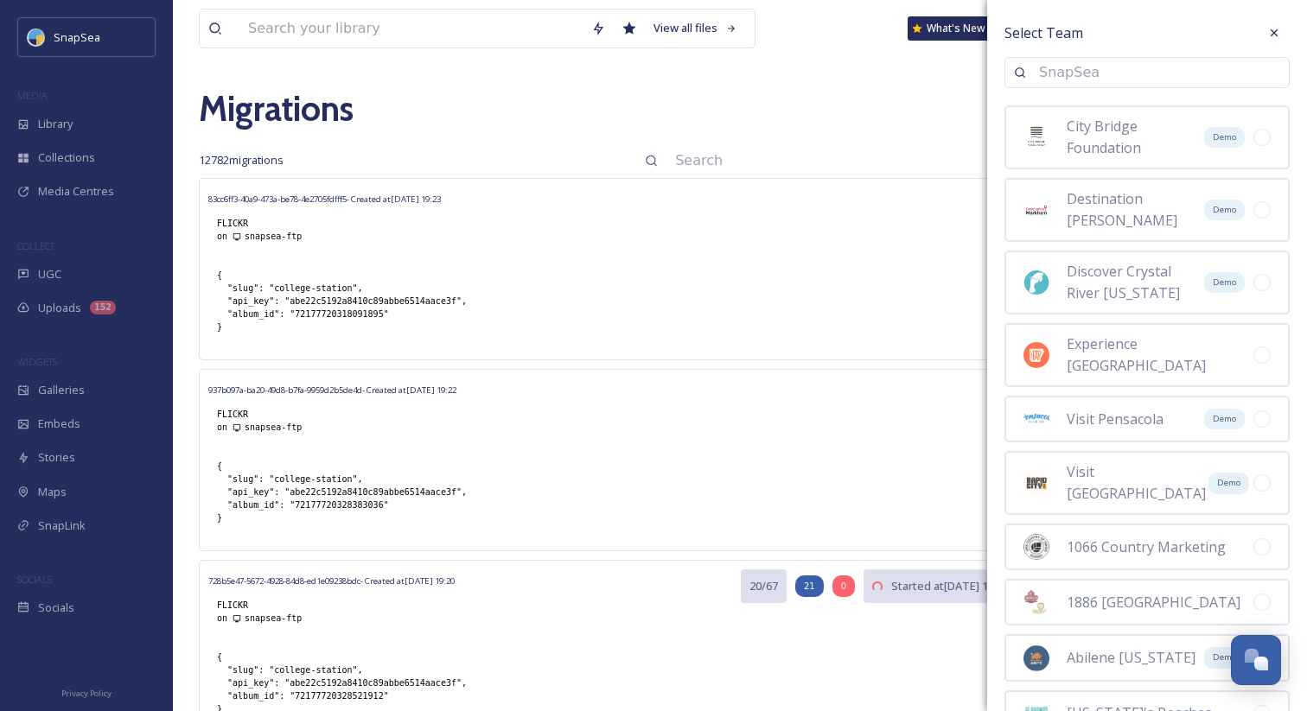
click at [1072, 67] on input at bounding box center [1155, 73] width 250 height 38
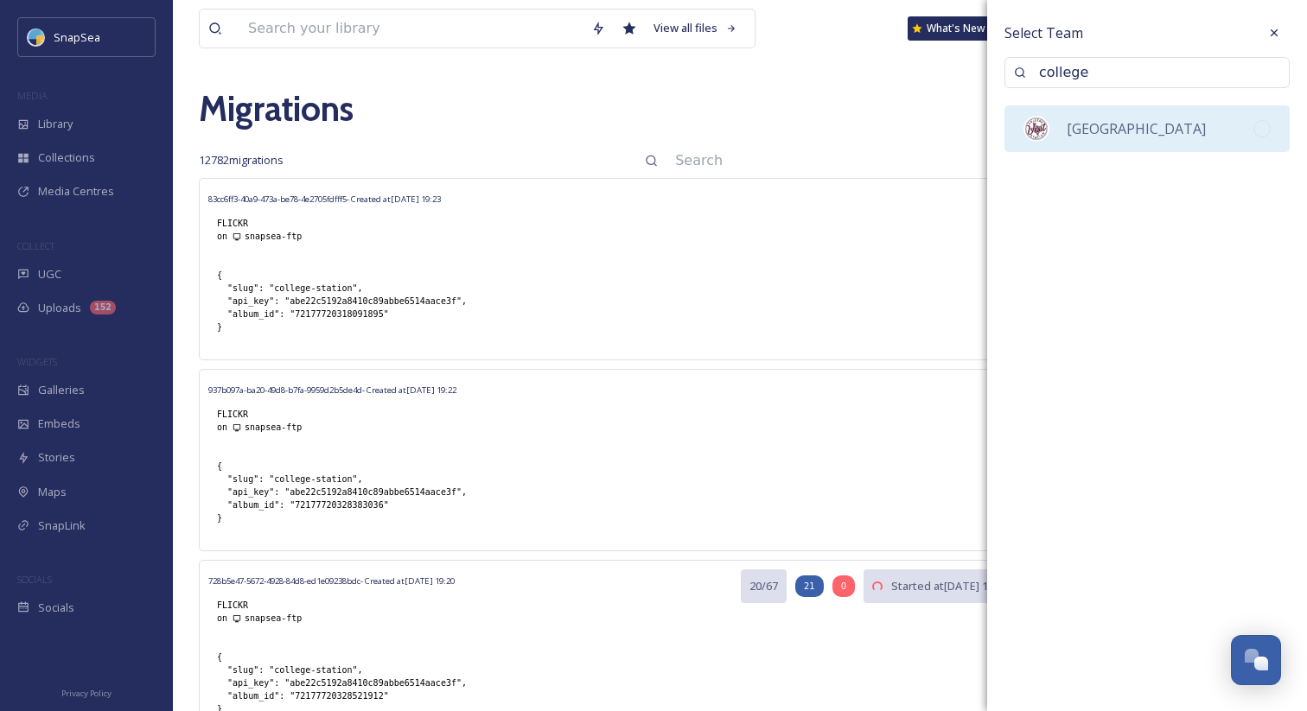
type input "college"
click at [1094, 109] on div "[GEOGRAPHIC_DATA]" at bounding box center [1146, 128] width 285 height 47
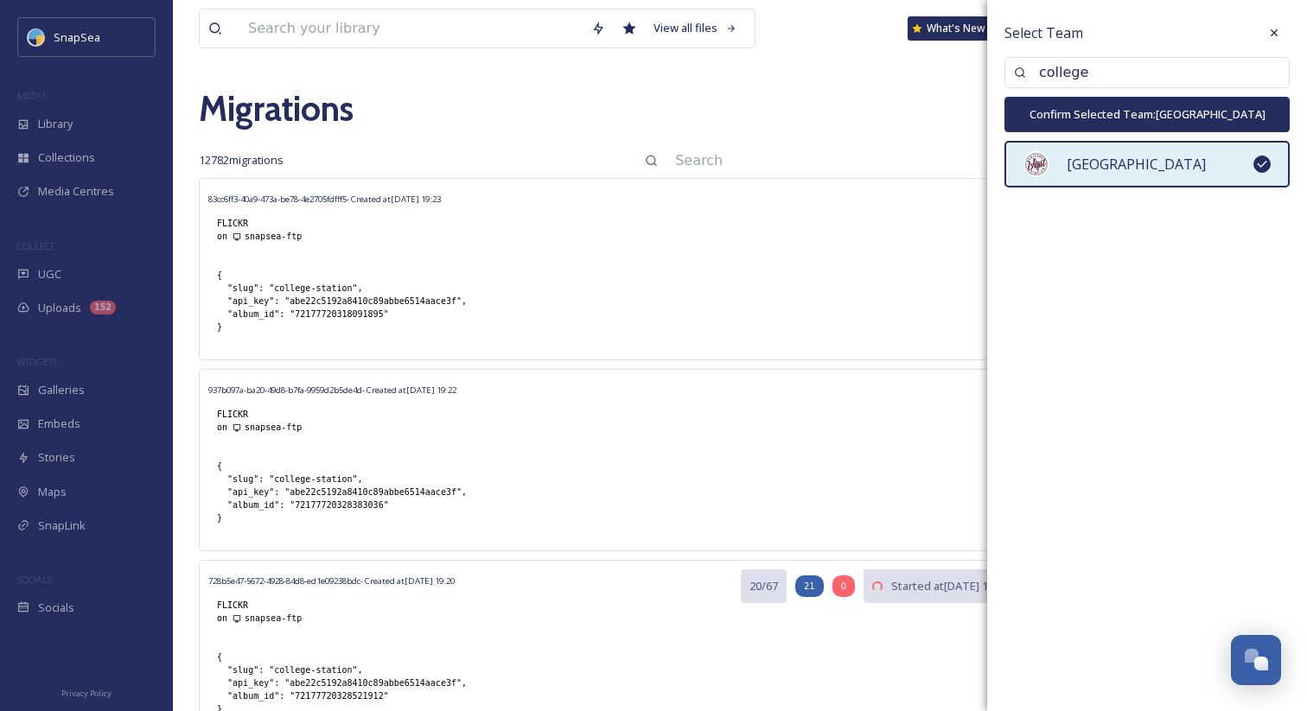
click at [1103, 102] on button "Confirm Selected Team: College Station" at bounding box center [1146, 114] width 285 height 35
type input "college-station"
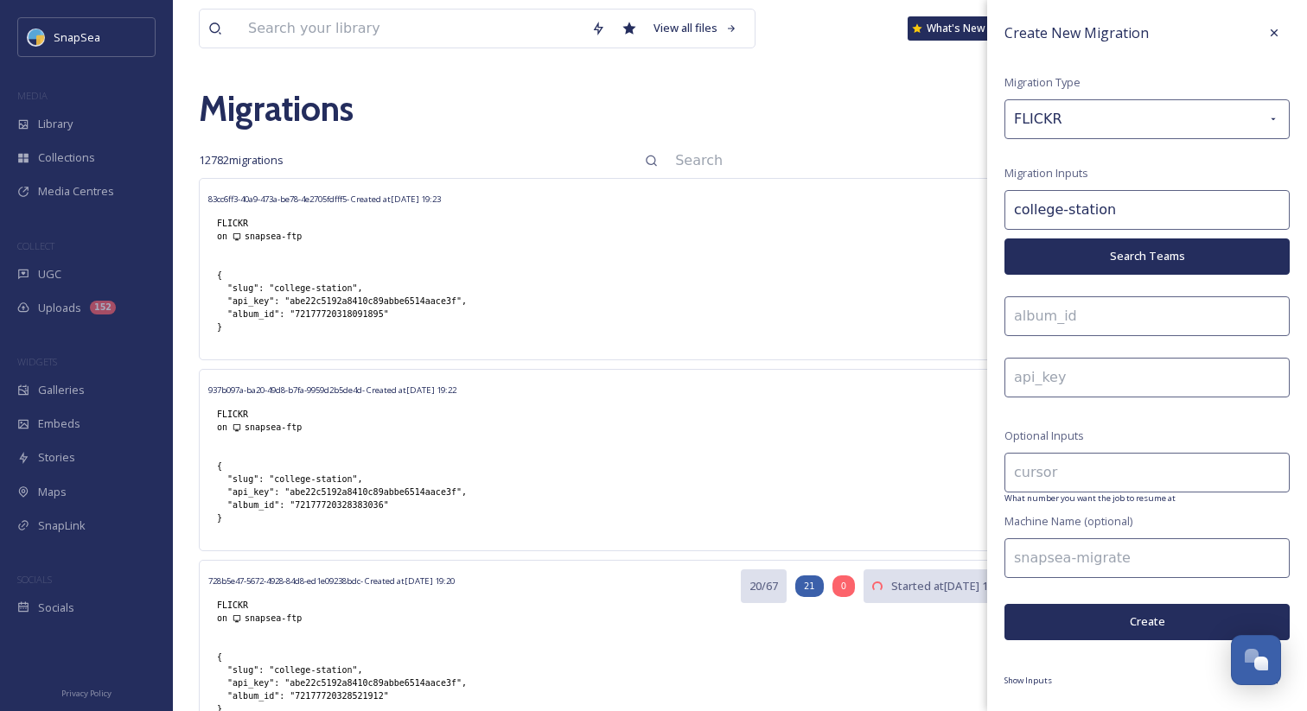
click at [1059, 312] on input at bounding box center [1146, 317] width 285 height 40
paste input "72177720319127492"
type input "72177720319127492"
drag, startPoint x: 290, startPoint y: 304, endPoint x: 457, endPoint y: 298, distance: 166.9
click at [457, 298] on div "{ "slug": "college-station", "api_key": "abe22c5192a8410c89abbe6514aace3f", "al…" at bounding box center [341, 301] width 267 height 82
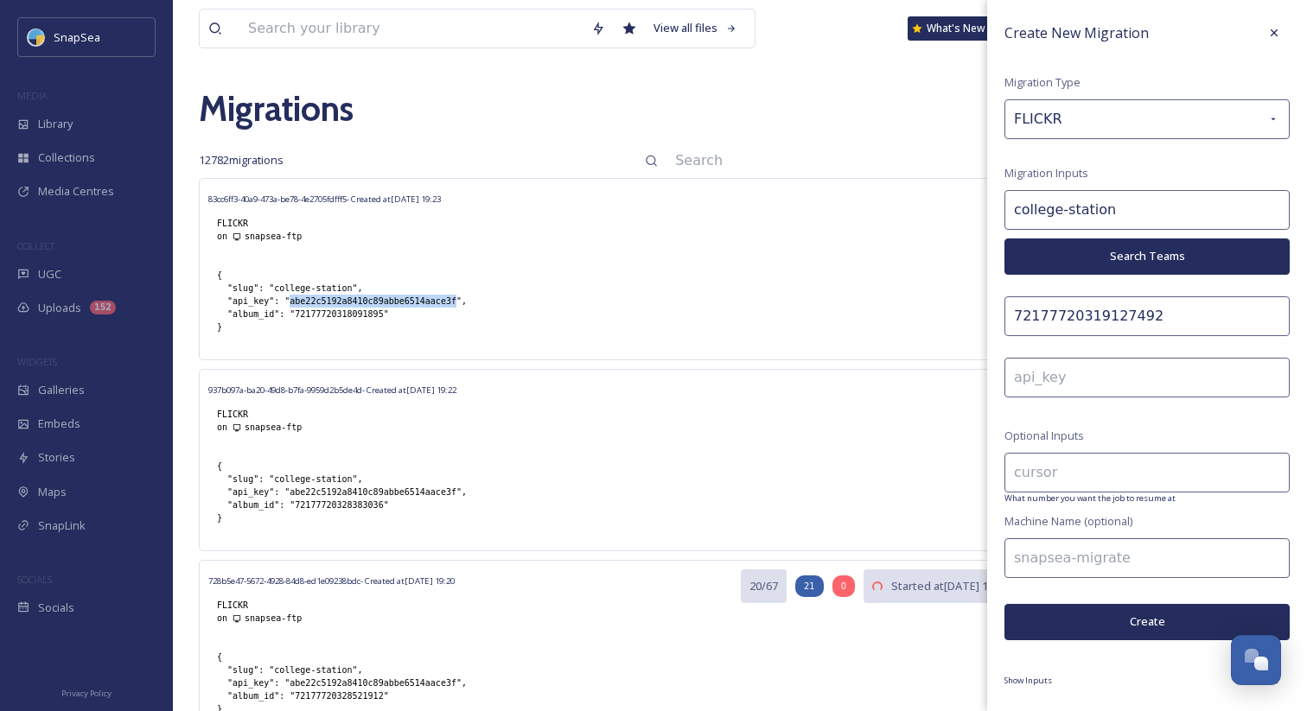
copy div "abe22c5192a8410c89abbe6514aace3f"
click at [1110, 365] on input at bounding box center [1146, 378] width 285 height 40
paste input "abe22c5192a8410c89abbe6514aace3f"
type input "abe22c5192a8410c89abbe6514aace3f"
click at [1067, 546] on input at bounding box center [1146, 559] width 285 height 40
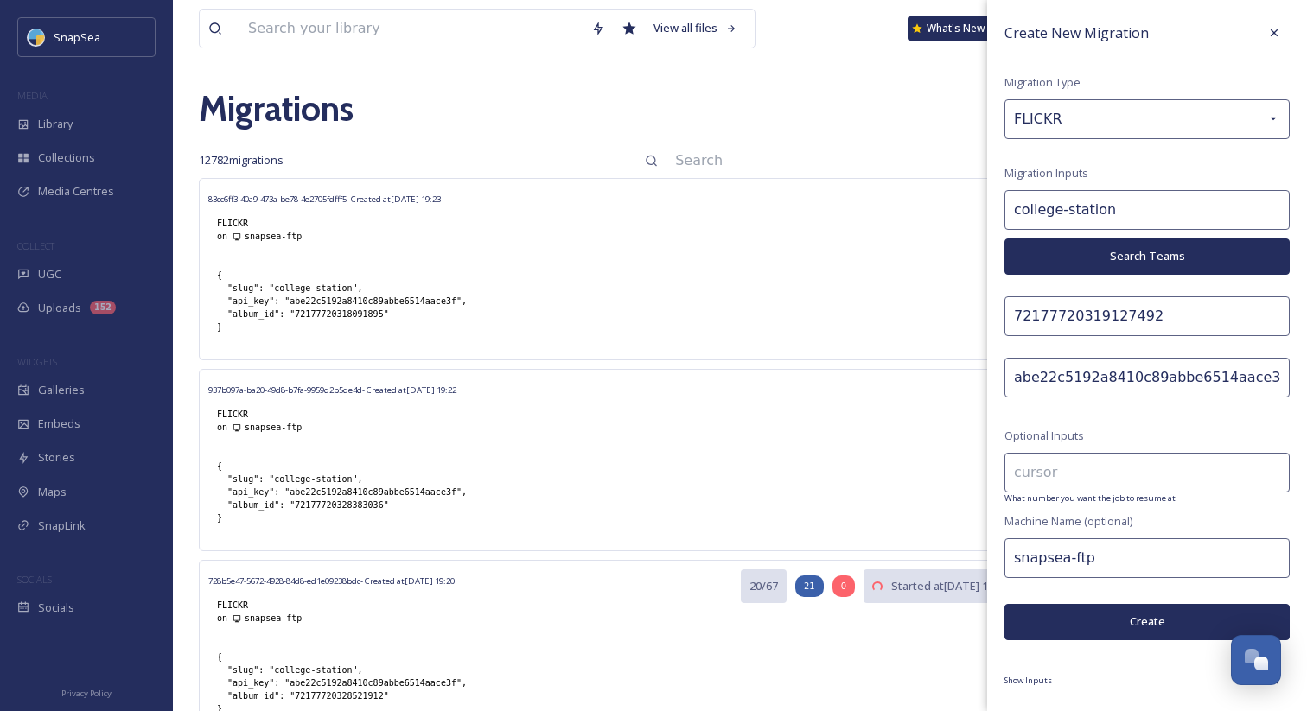
type input "snapsea-ftp"
click at [1081, 614] on button "Create" at bounding box center [1146, 621] width 285 height 35
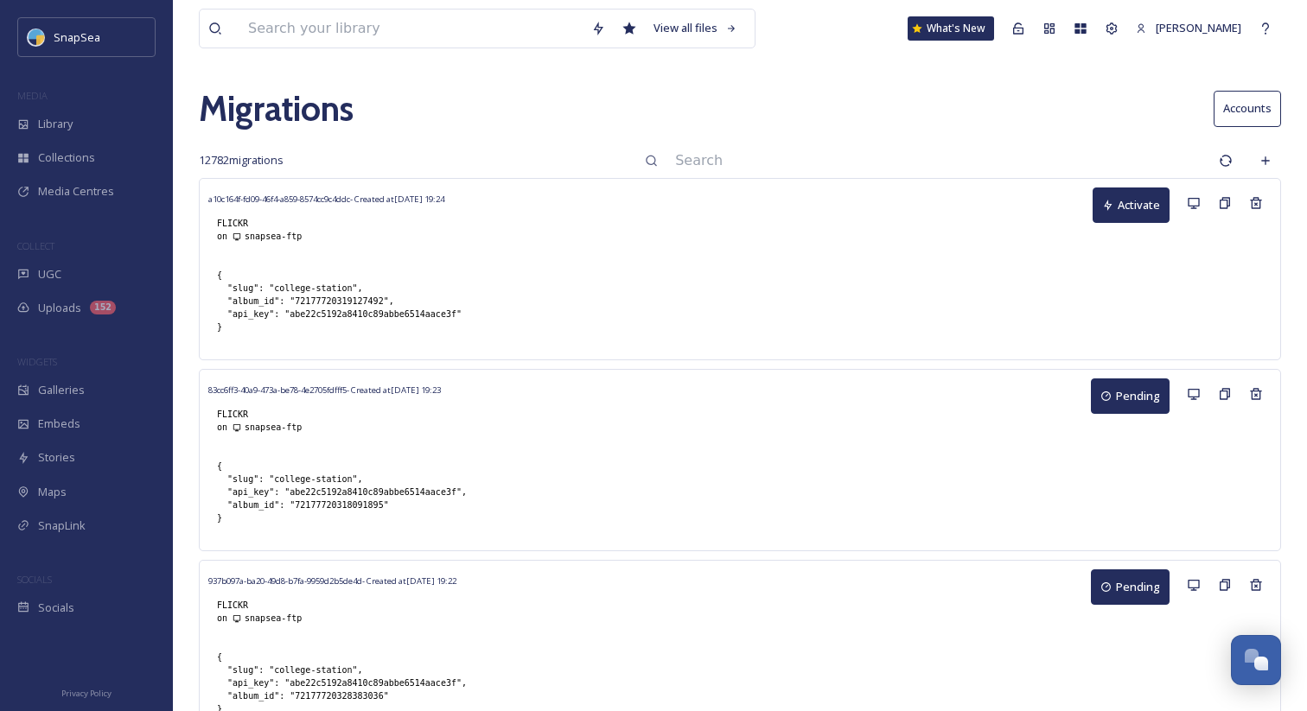
click at [1121, 211] on button "Activate" at bounding box center [1131, 205] width 77 height 35
click at [839, 160] on input at bounding box center [938, 161] width 544 height 38
click at [1264, 164] on icon at bounding box center [1266, 161] width 14 height 14
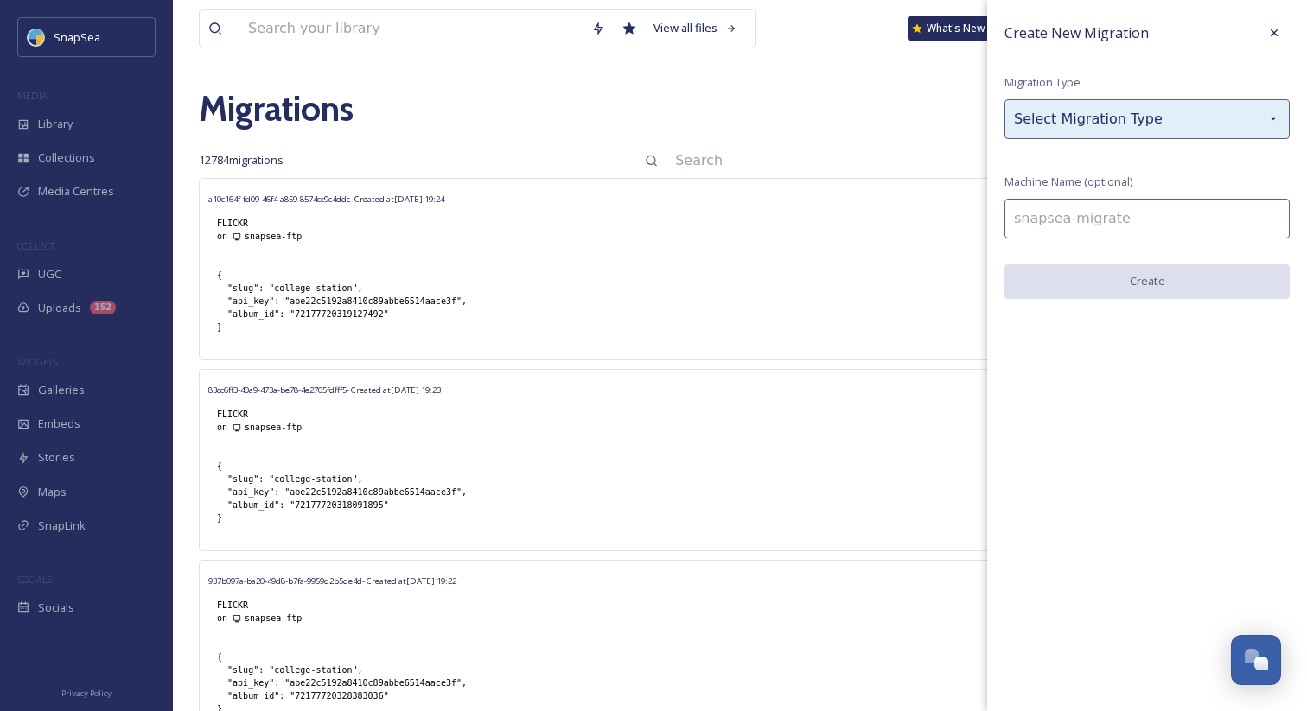
click at [1158, 119] on div "Select Migration Type" at bounding box center [1146, 119] width 285 height 40
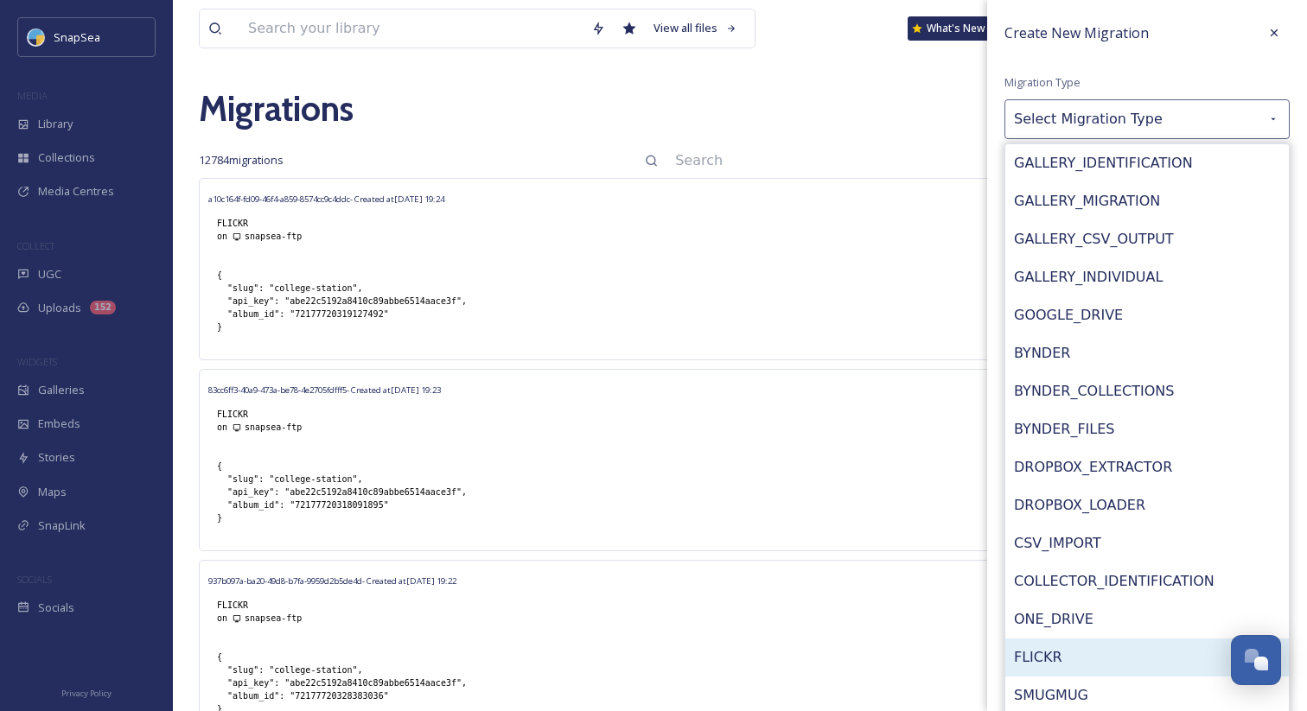
click at [1100, 646] on div "FLICKR" at bounding box center [1147, 658] width 284 height 38
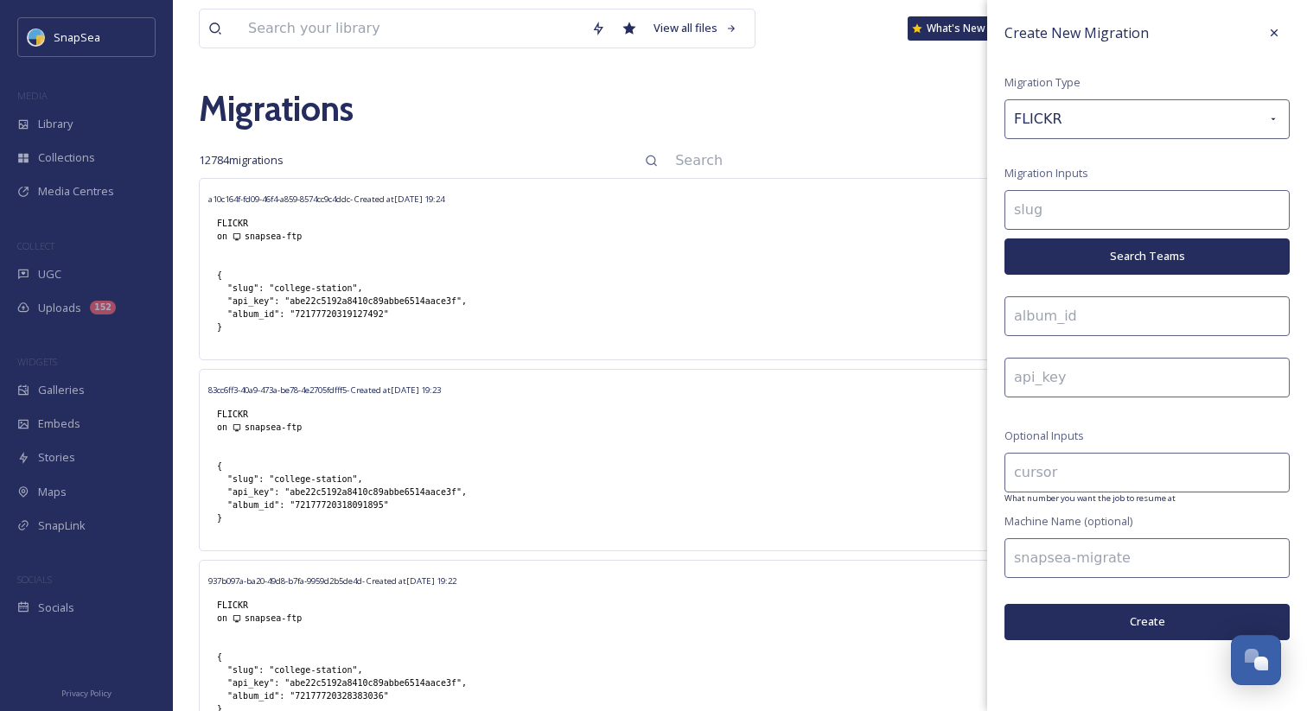
click at [1104, 208] on input at bounding box center [1146, 210] width 285 height 40
click at [1110, 258] on button "Search Teams" at bounding box center [1146, 256] width 285 height 35
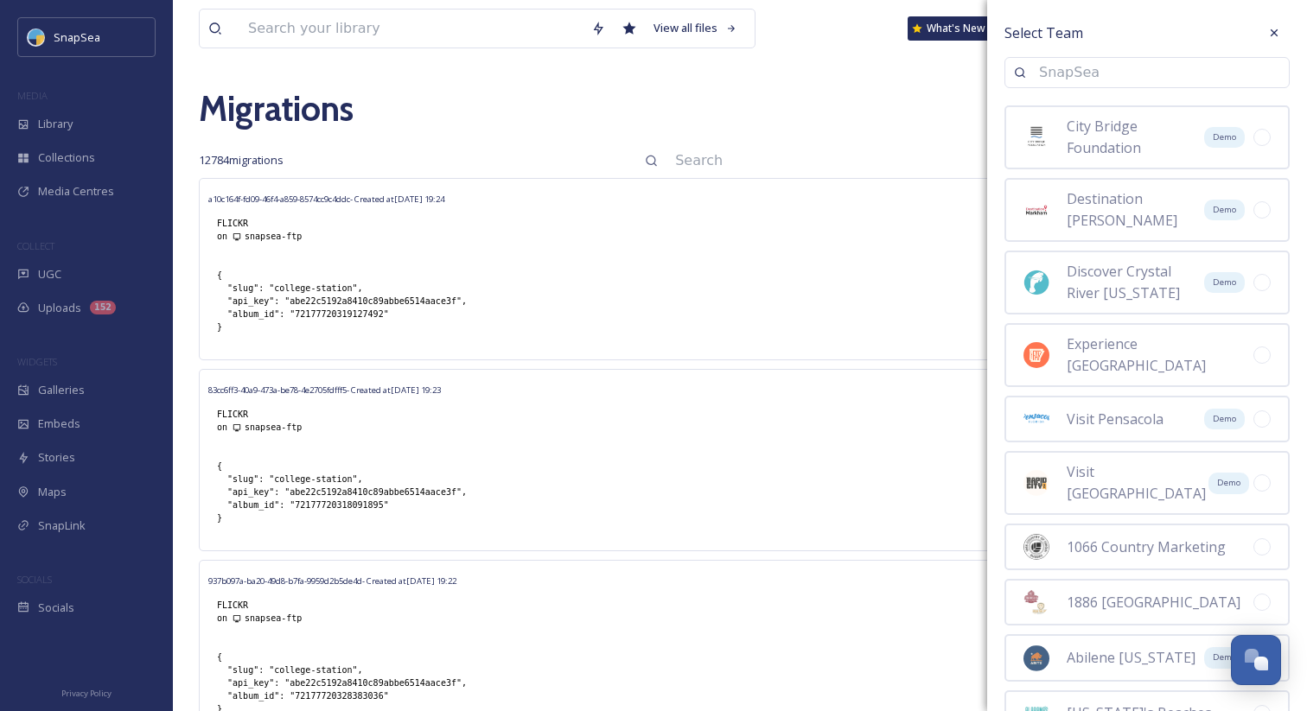
click at [1067, 80] on input at bounding box center [1155, 73] width 250 height 38
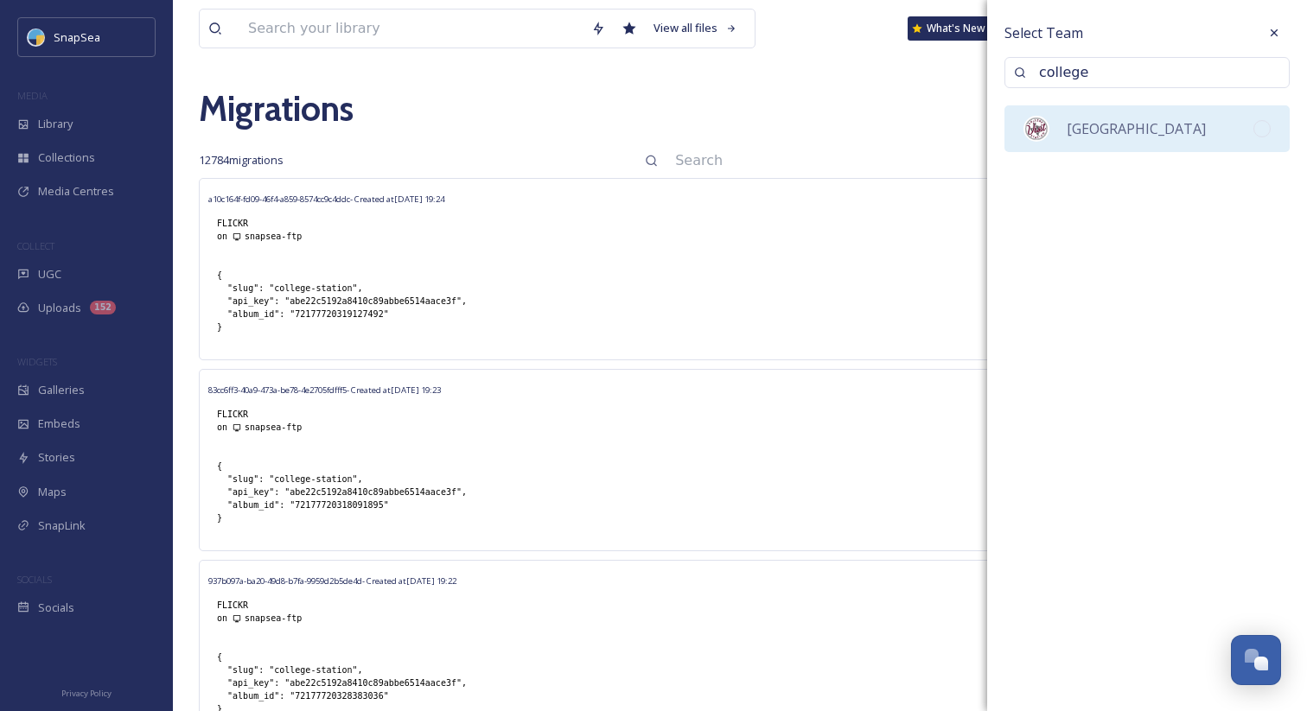
type input "college"
click at [1109, 125] on span "[GEOGRAPHIC_DATA]" at bounding box center [1136, 128] width 139 height 19
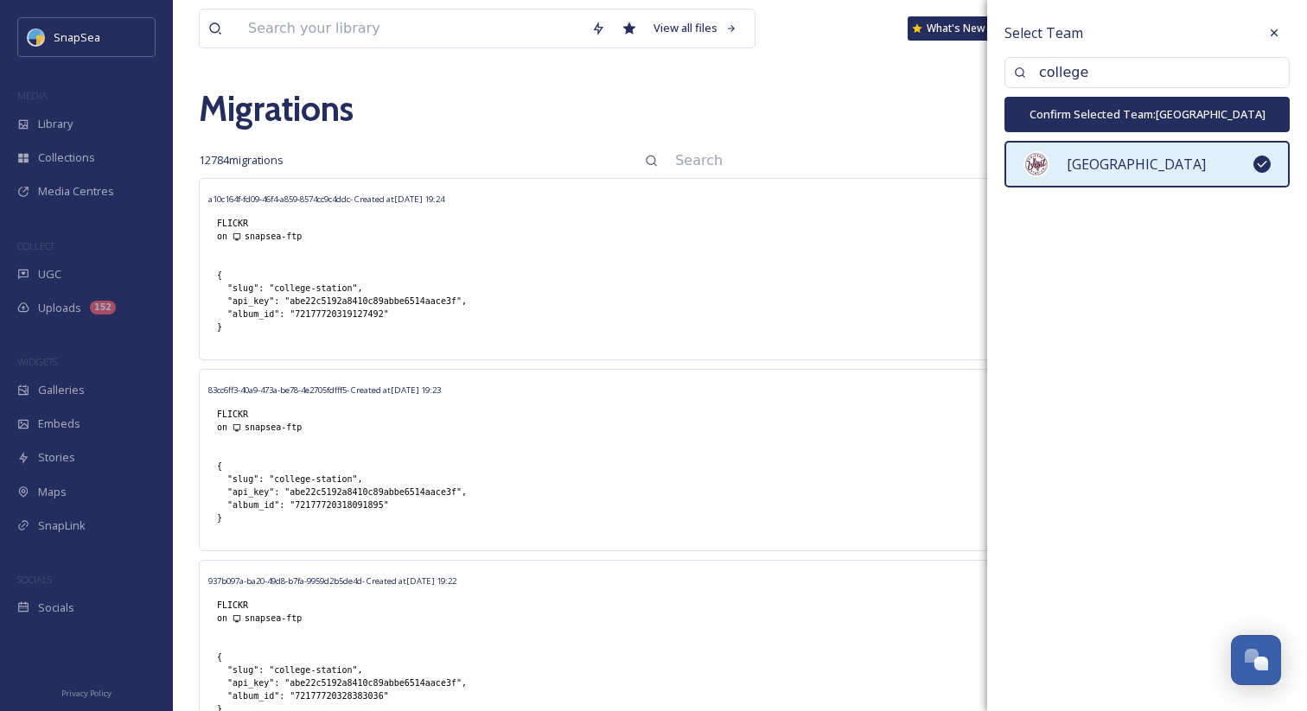
click at [1106, 119] on button "Confirm Selected Team: College Station" at bounding box center [1146, 114] width 285 height 35
type input "college-station"
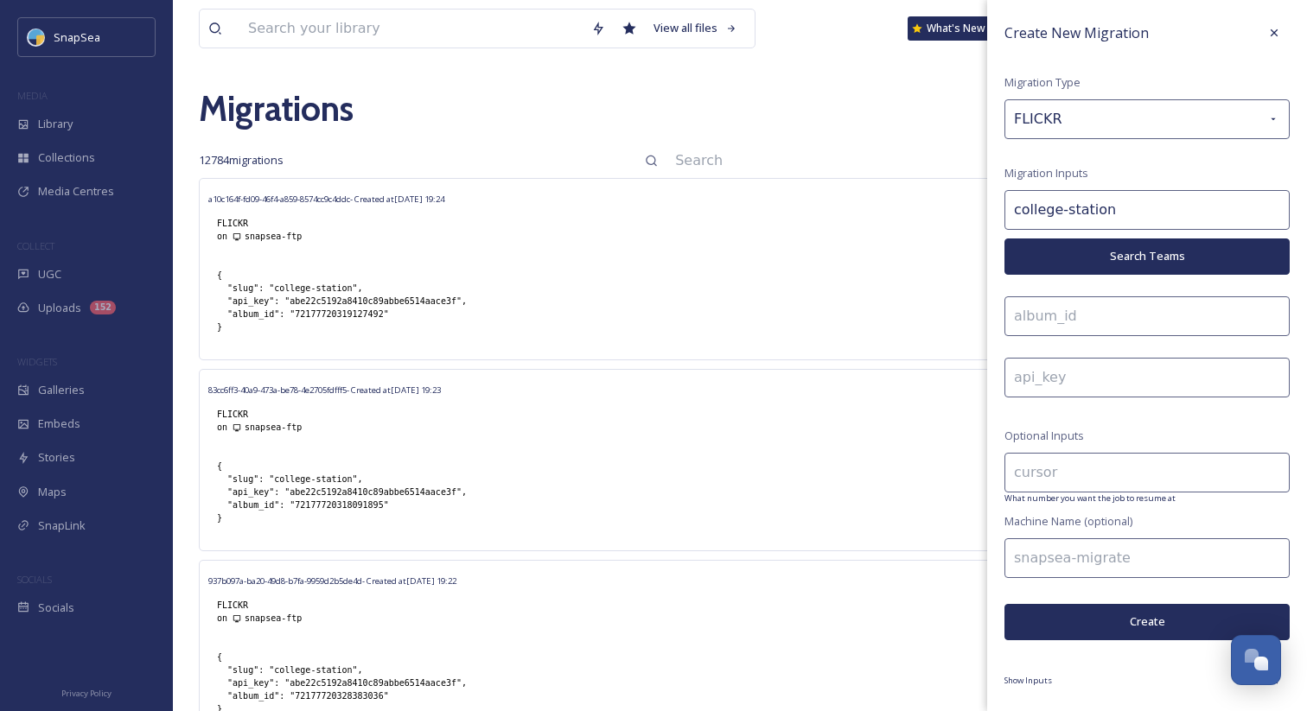
click at [1099, 320] on input at bounding box center [1146, 317] width 285 height 40
paste input "72177720300742163"
type input "72177720300742163"
drag, startPoint x: 291, startPoint y: 303, endPoint x: 456, endPoint y: 301, distance: 165.1
click at [456, 301] on div "{ "slug": "college-station", "api_key": "abe22c5192a8410c89abbe6514aace3f", "al…" at bounding box center [341, 301] width 267 height 82
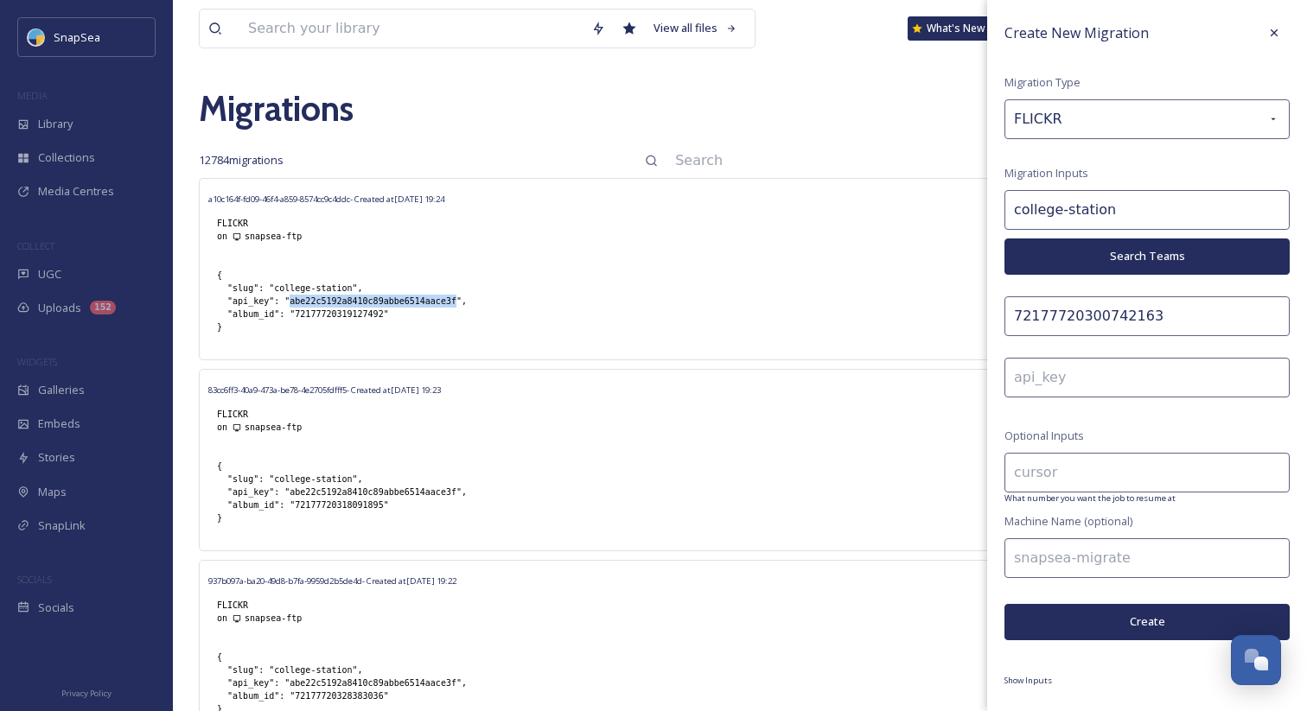
copy div "abe22c5192a8410c89abbe6514aace3f"
click at [1026, 377] on input at bounding box center [1146, 378] width 285 height 40
paste input "abe22c5192a8410c89abbe6514aace3f"
type input "abe22c5192a8410c89abbe6514aace3f"
click at [1034, 558] on input at bounding box center [1146, 559] width 285 height 40
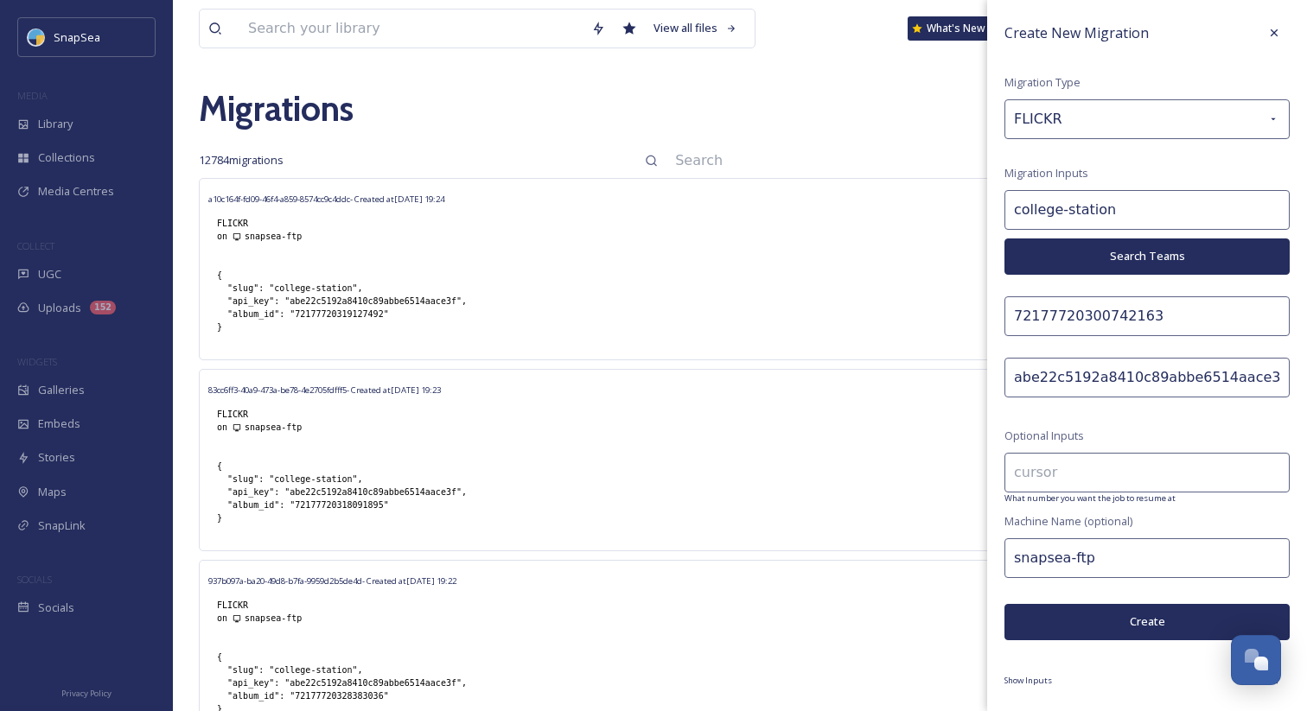
type input "snapsea-ftp"
click at [1096, 620] on button "Create" at bounding box center [1146, 621] width 285 height 35
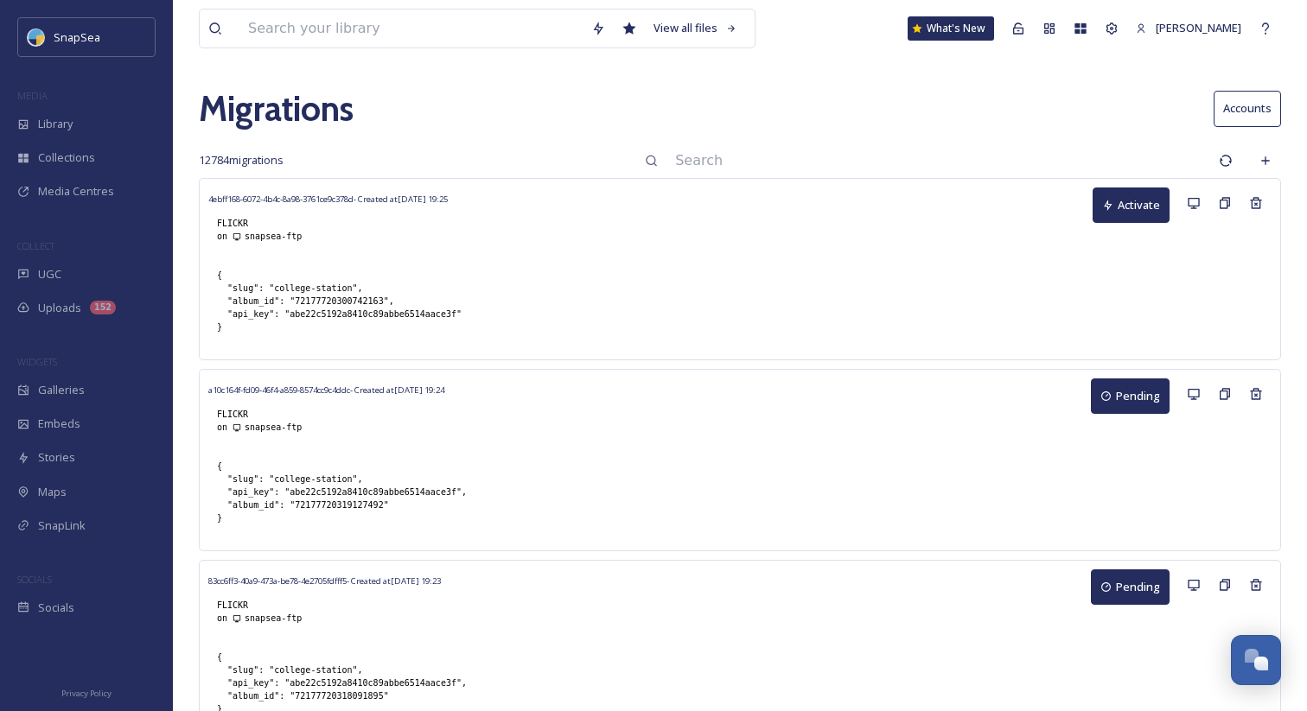
click at [1125, 203] on button "Activate" at bounding box center [1131, 205] width 77 height 35
click at [1272, 155] on icon at bounding box center [1266, 161] width 14 height 14
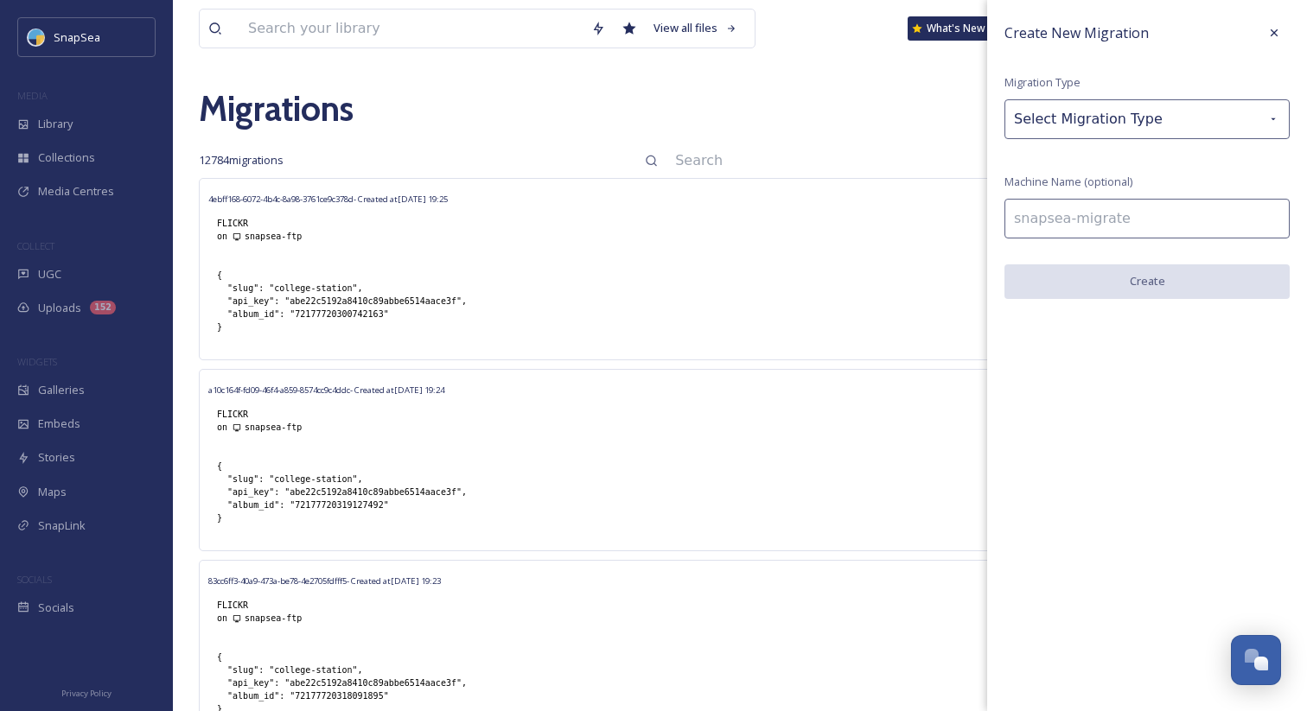
click at [1137, 143] on div "Create New Migration Migration Type Select Migration Type Machine Name (optiona…" at bounding box center [1147, 171] width 320 height 342
click at [1135, 124] on div "Select Migration Type" at bounding box center [1146, 119] width 285 height 40
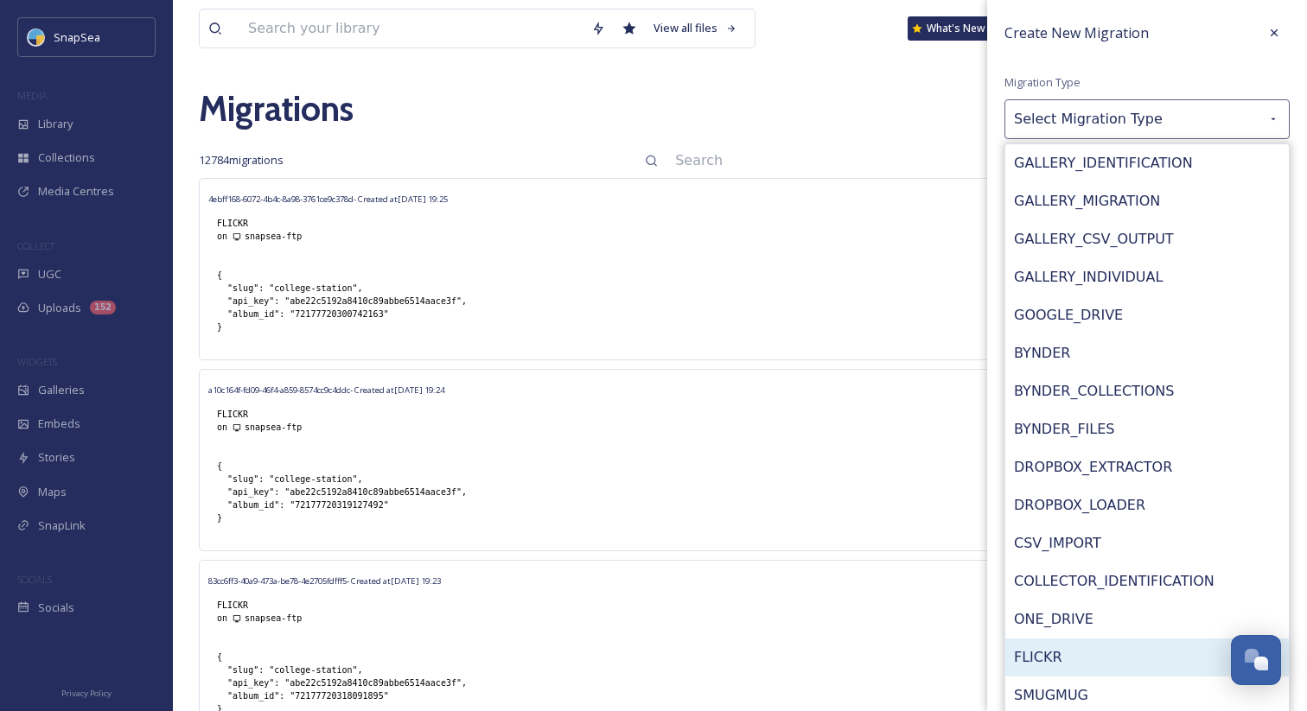
click at [1081, 647] on div "FLICKR" at bounding box center [1147, 658] width 284 height 38
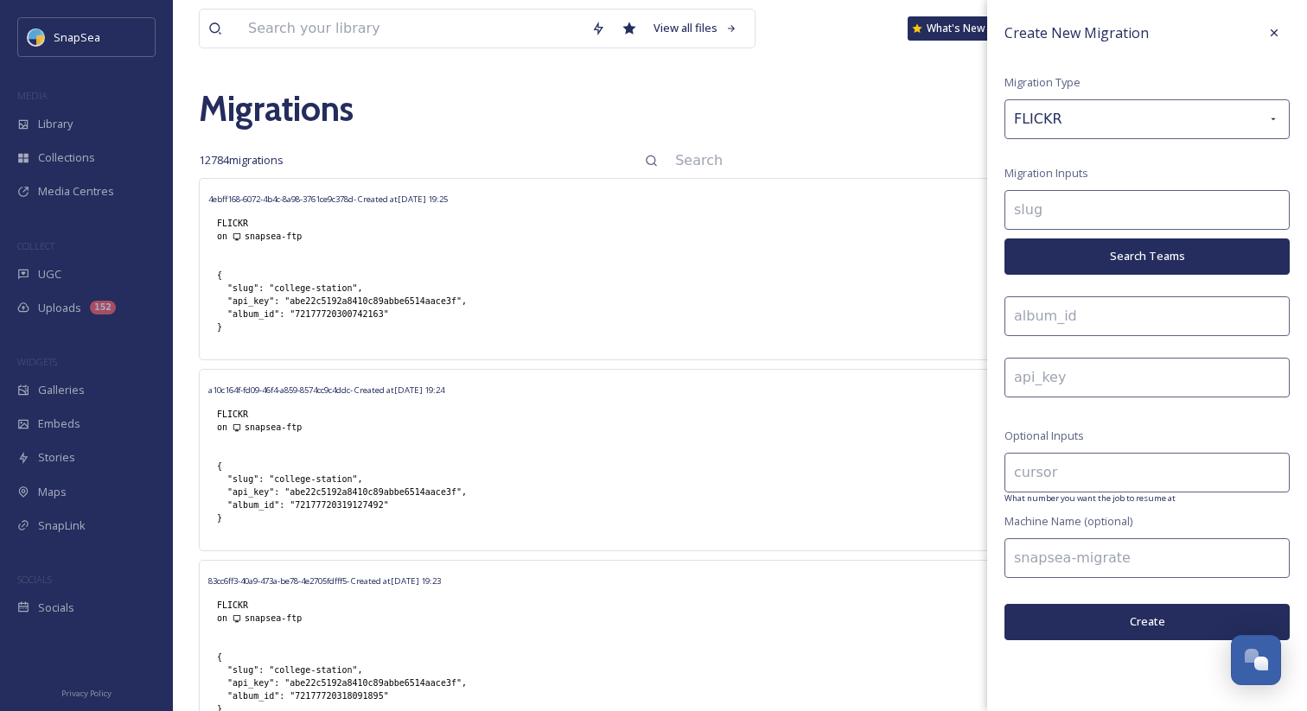
click at [1087, 210] on input at bounding box center [1146, 210] width 285 height 40
click at [1092, 247] on button "Search Teams" at bounding box center [1146, 256] width 285 height 35
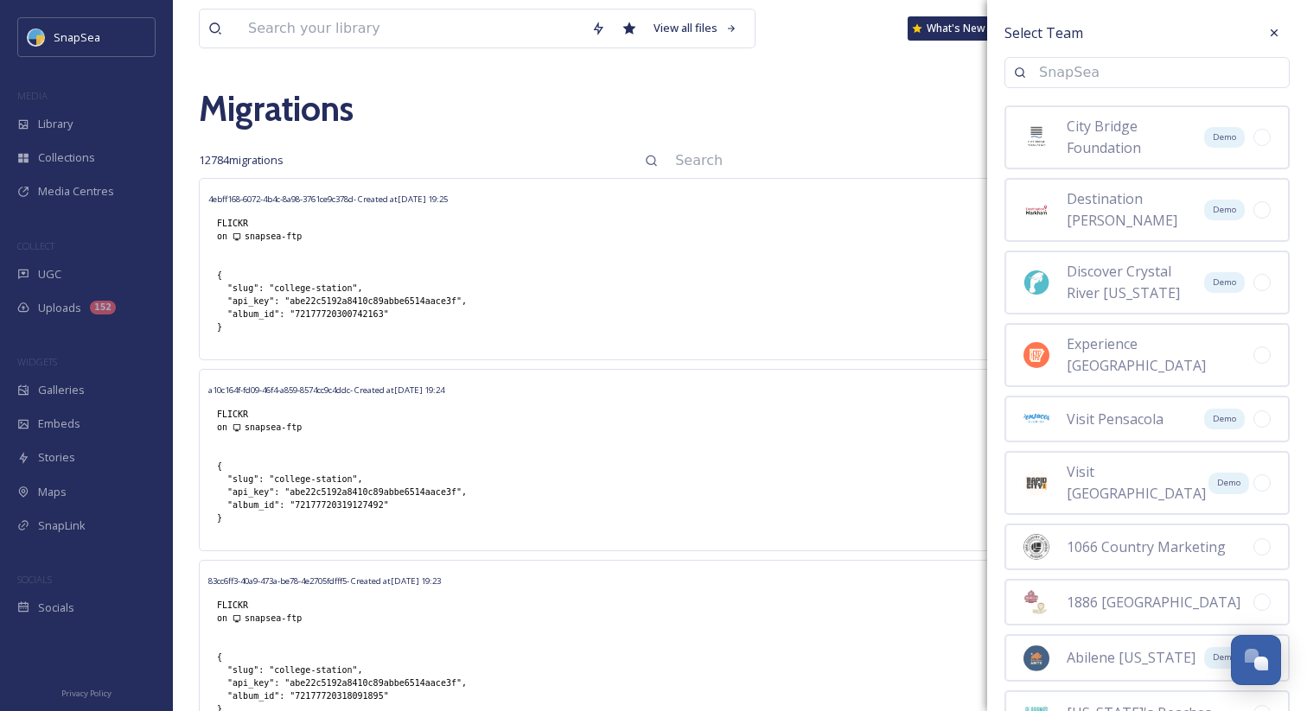
click at [1063, 66] on input at bounding box center [1155, 73] width 250 height 38
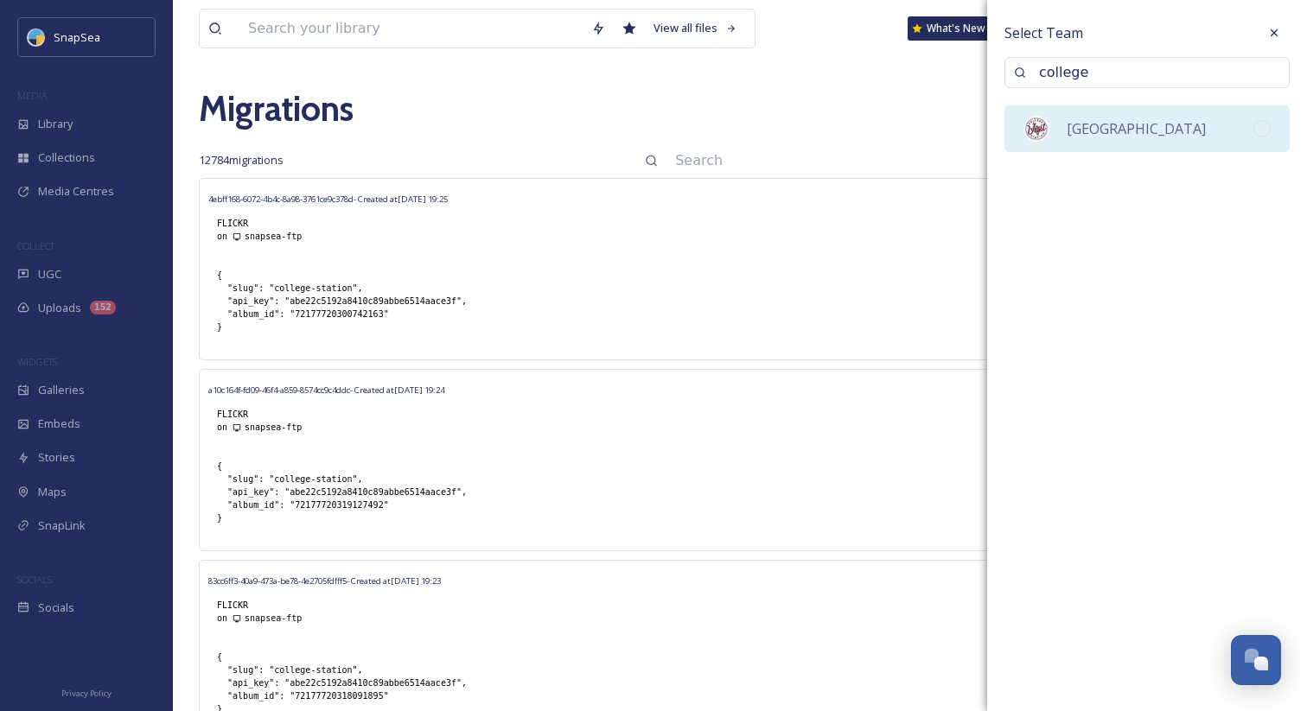
type input "college"
click at [1079, 121] on span "[GEOGRAPHIC_DATA]" at bounding box center [1136, 128] width 139 height 19
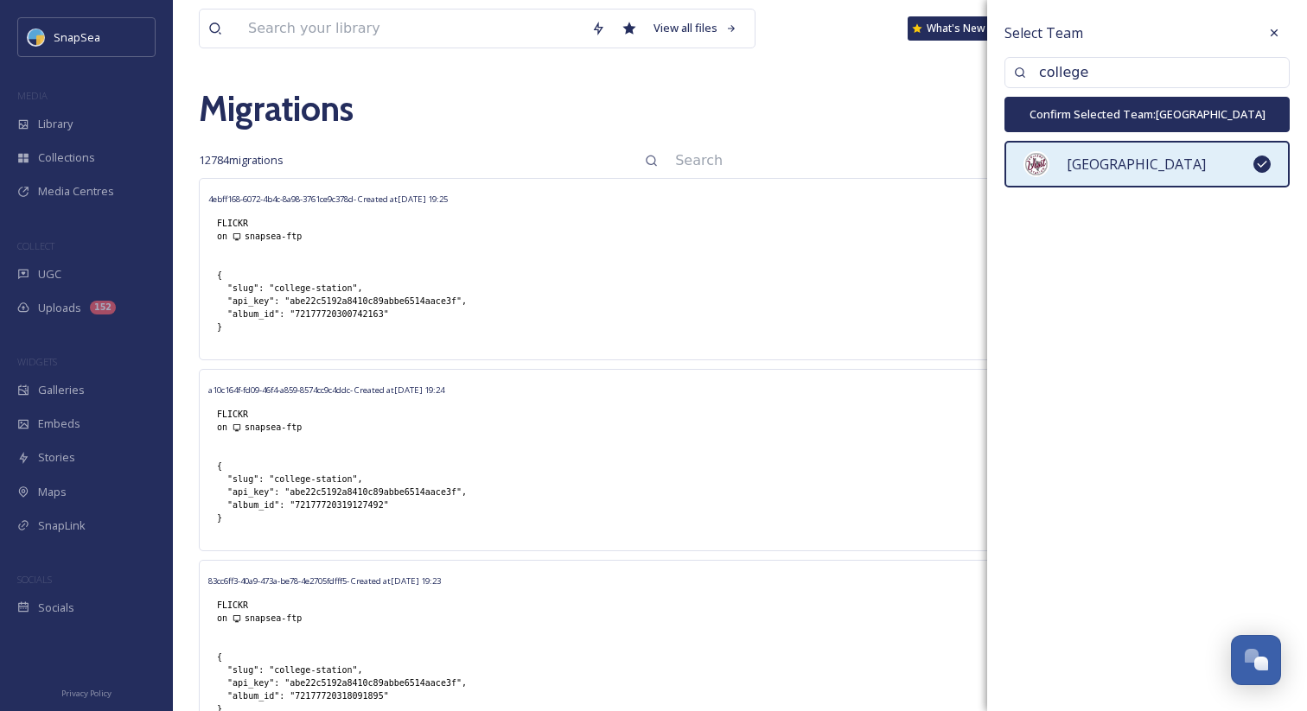
click at [1097, 118] on button "Confirm Selected Team: College Station" at bounding box center [1146, 114] width 285 height 35
type input "college-station"
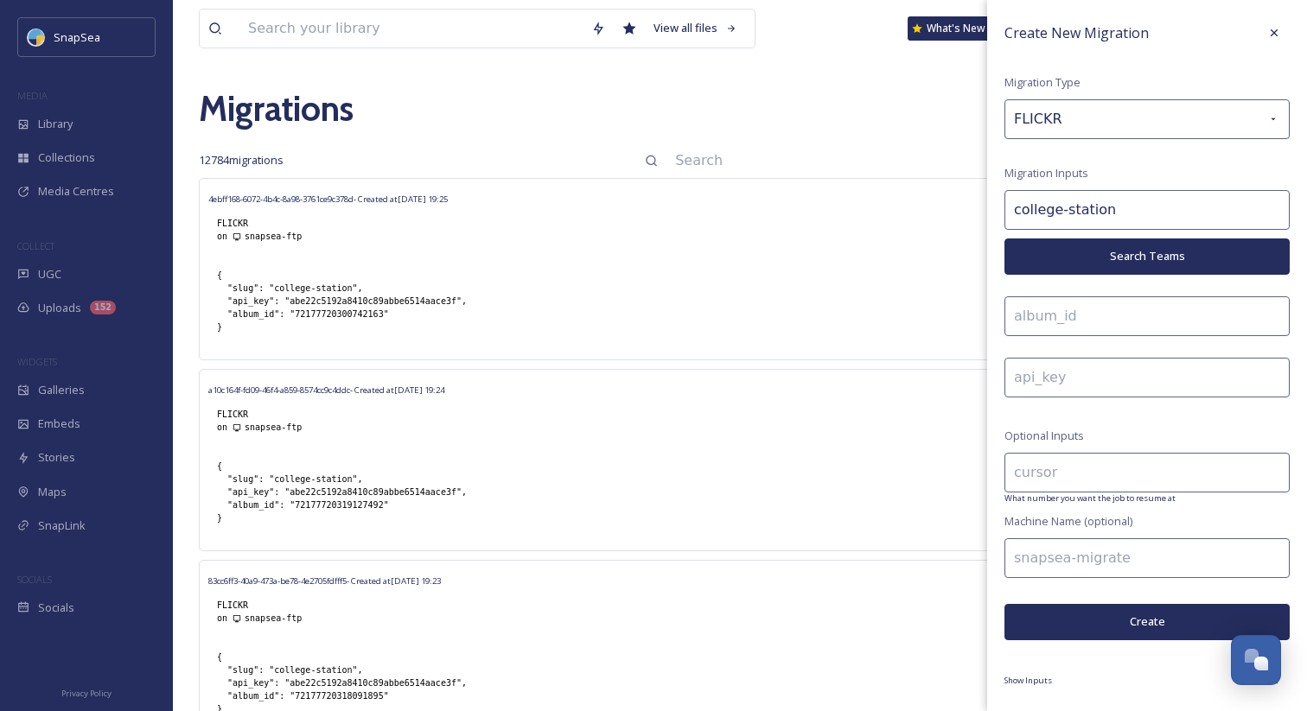
click at [1077, 321] on input at bounding box center [1146, 317] width 285 height 40
paste input "72177720300722213"
type input "72177720300722213"
drag, startPoint x: 290, startPoint y: 301, endPoint x: 456, endPoint y: 297, distance: 165.1
click at [456, 297] on div "{ "slug": "college-station", "api_key": "abe22c5192a8410c89abbe6514aace3f", "al…" at bounding box center [341, 301] width 267 height 82
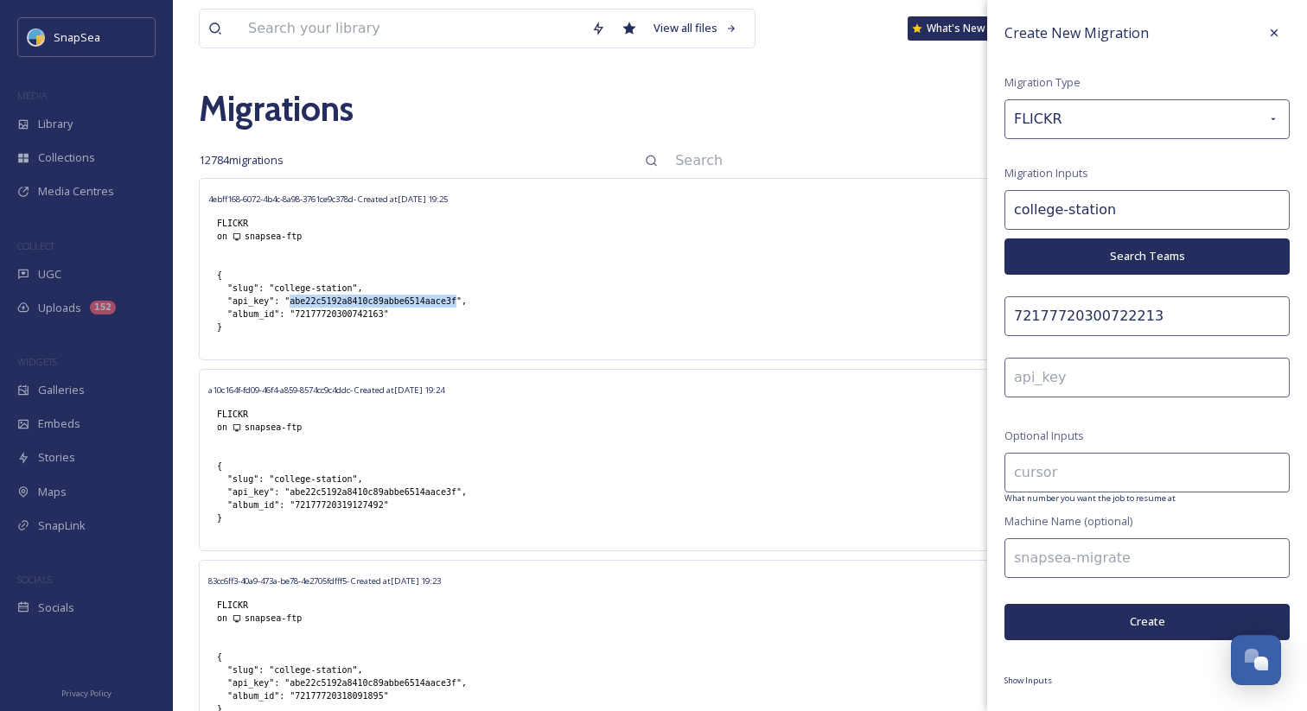
copy div "abe22c5192a8410c89abbe6514aace3f"
click at [1126, 373] on input at bounding box center [1146, 378] width 285 height 40
paste input "abe22c5192a8410c89abbe6514aace3f"
type input "abe22c5192a8410c89abbe6514aace3f"
click at [1051, 554] on input at bounding box center [1146, 559] width 285 height 40
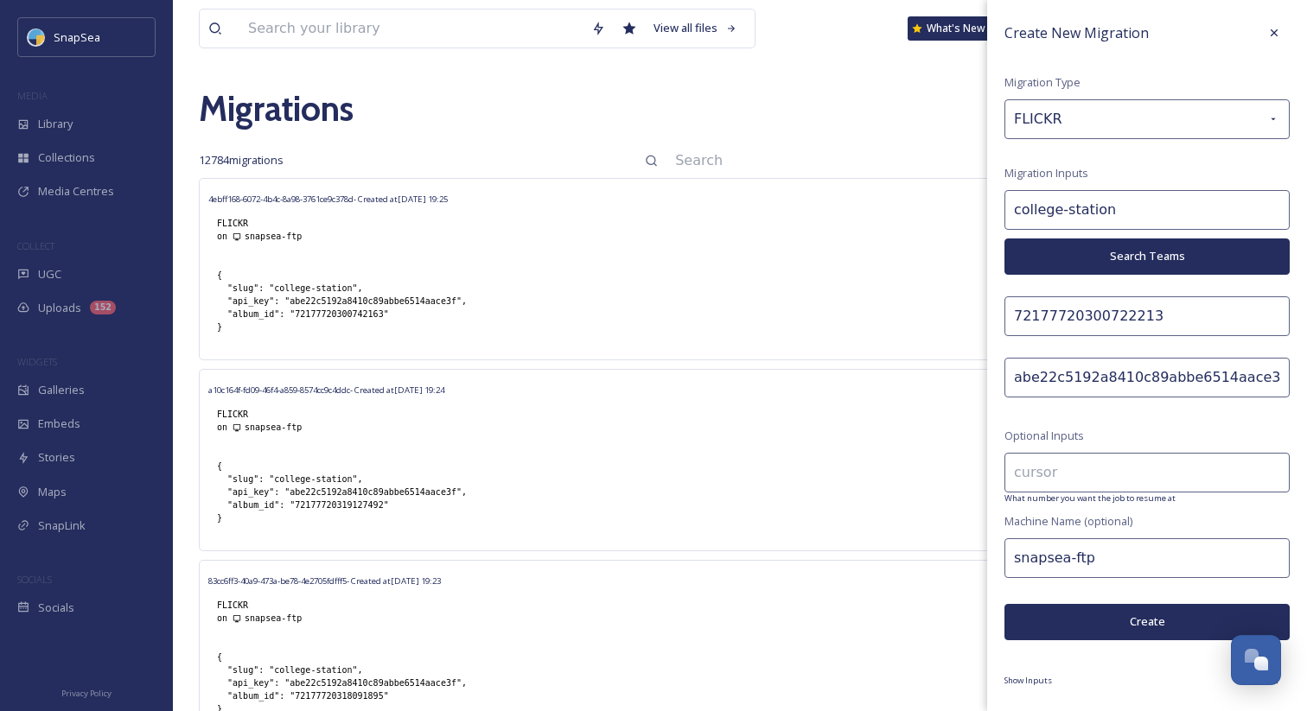
type input "snapsea-ftp"
click at [1101, 620] on button "Create" at bounding box center [1146, 621] width 285 height 35
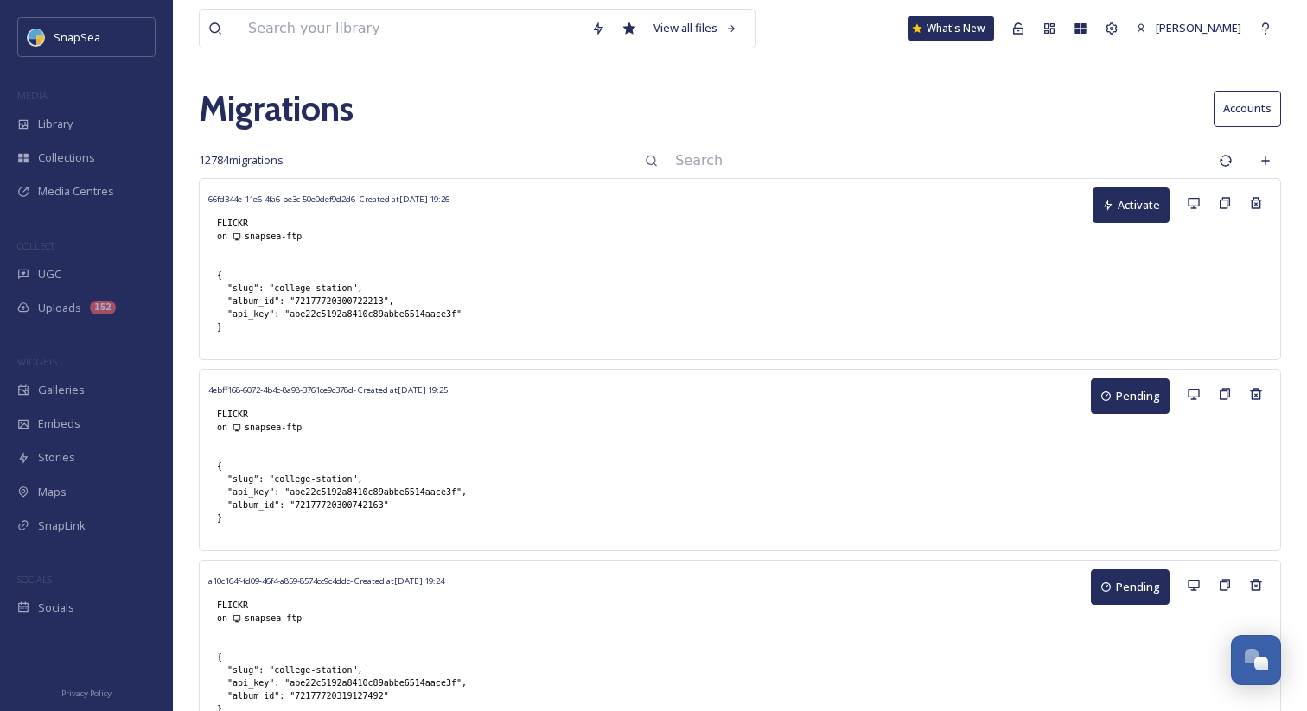
click at [1130, 210] on button "Activate" at bounding box center [1131, 205] width 77 height 35
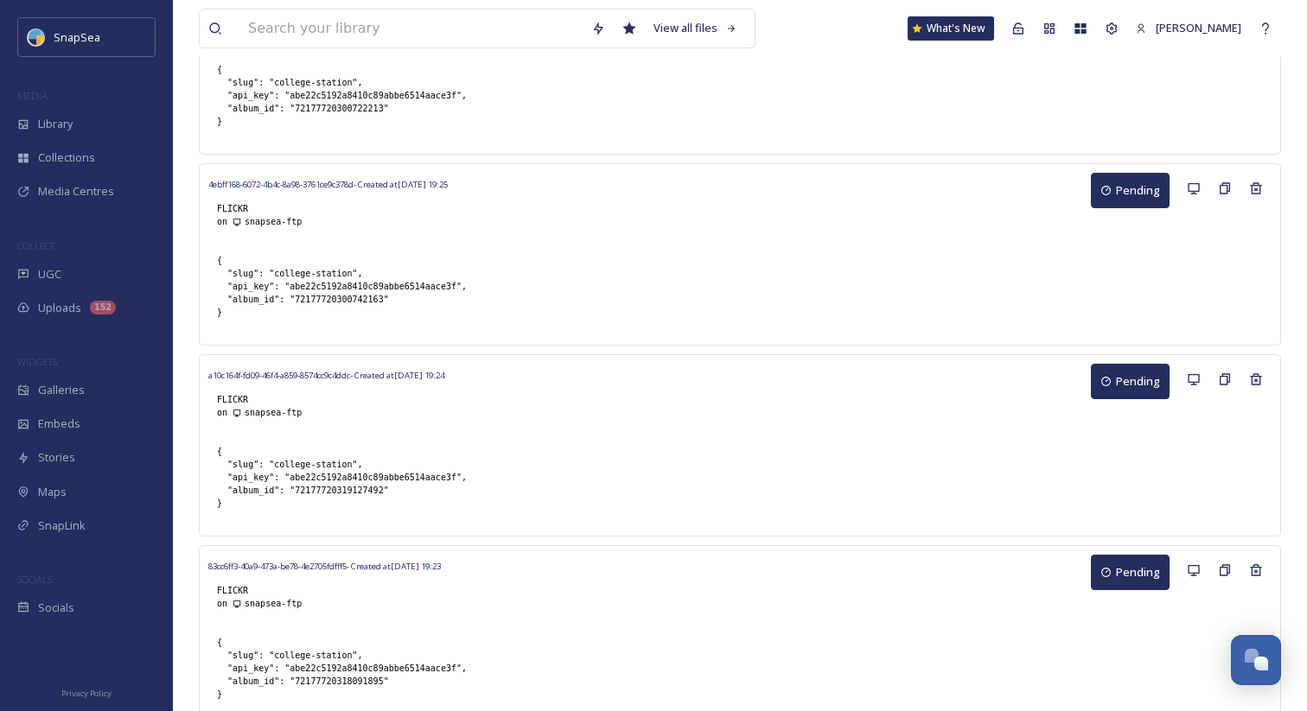
scroll to position [4, 0]
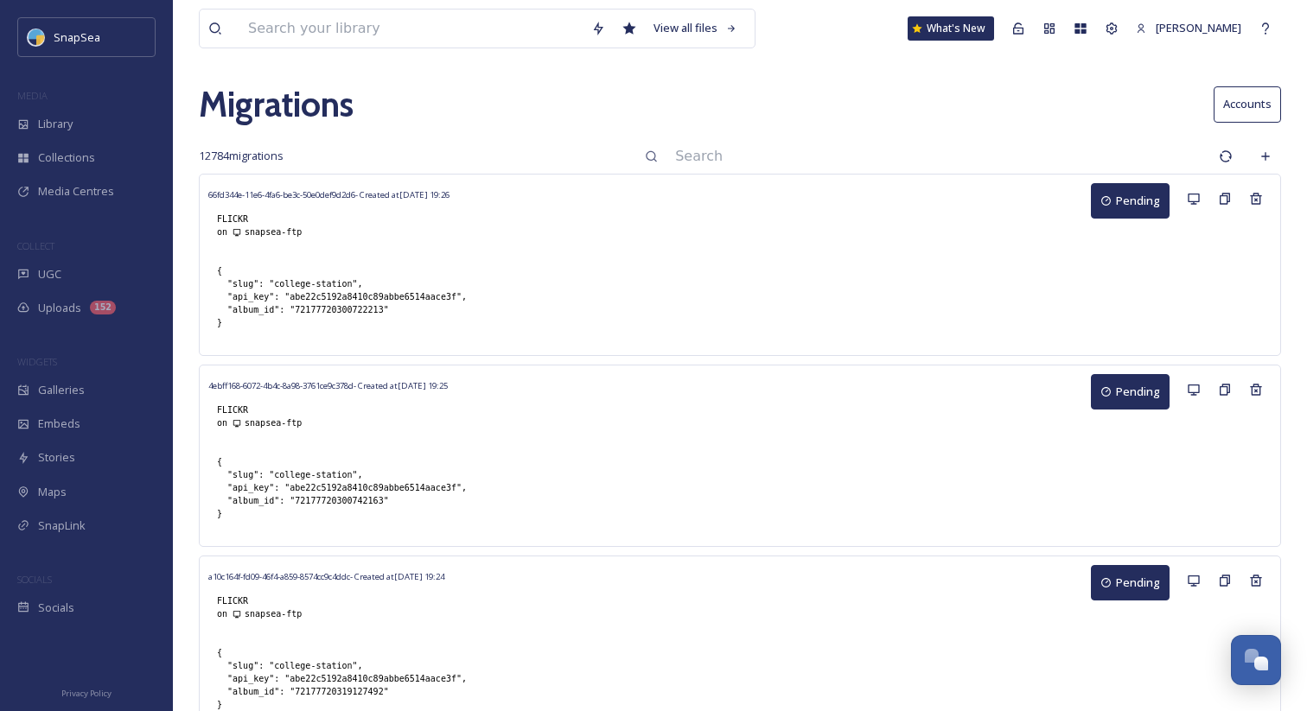
click at [758, 143] on input at bounding box center [938, 156] width 544 height 38
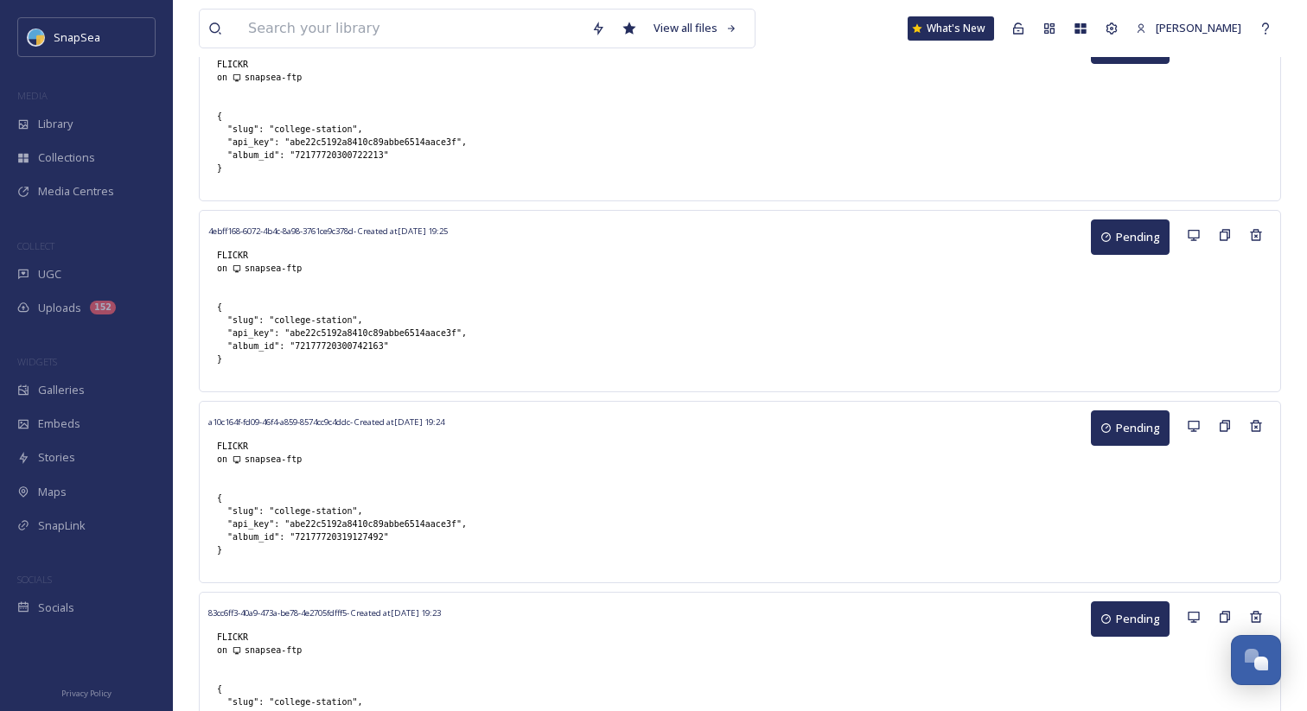
scroll to position [0, 0]
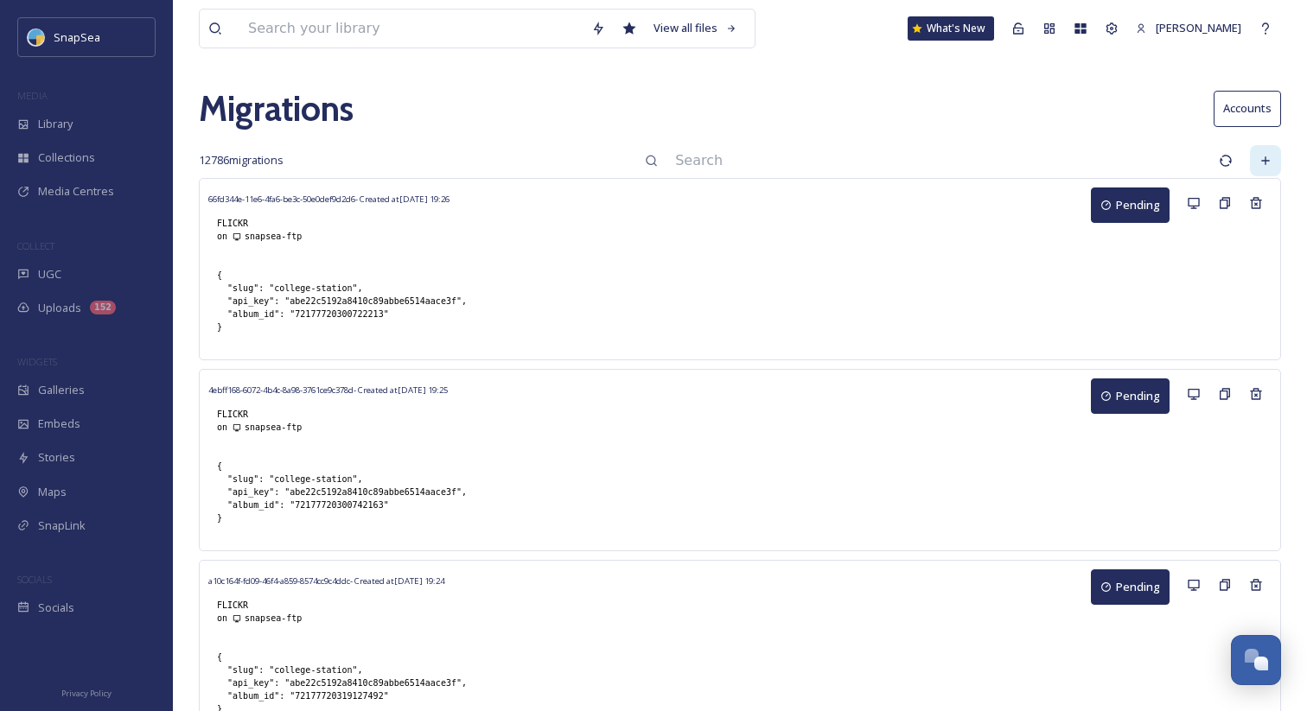
click at [1273, 160] on div at bounding box center [1265, 160] width 31 height 31
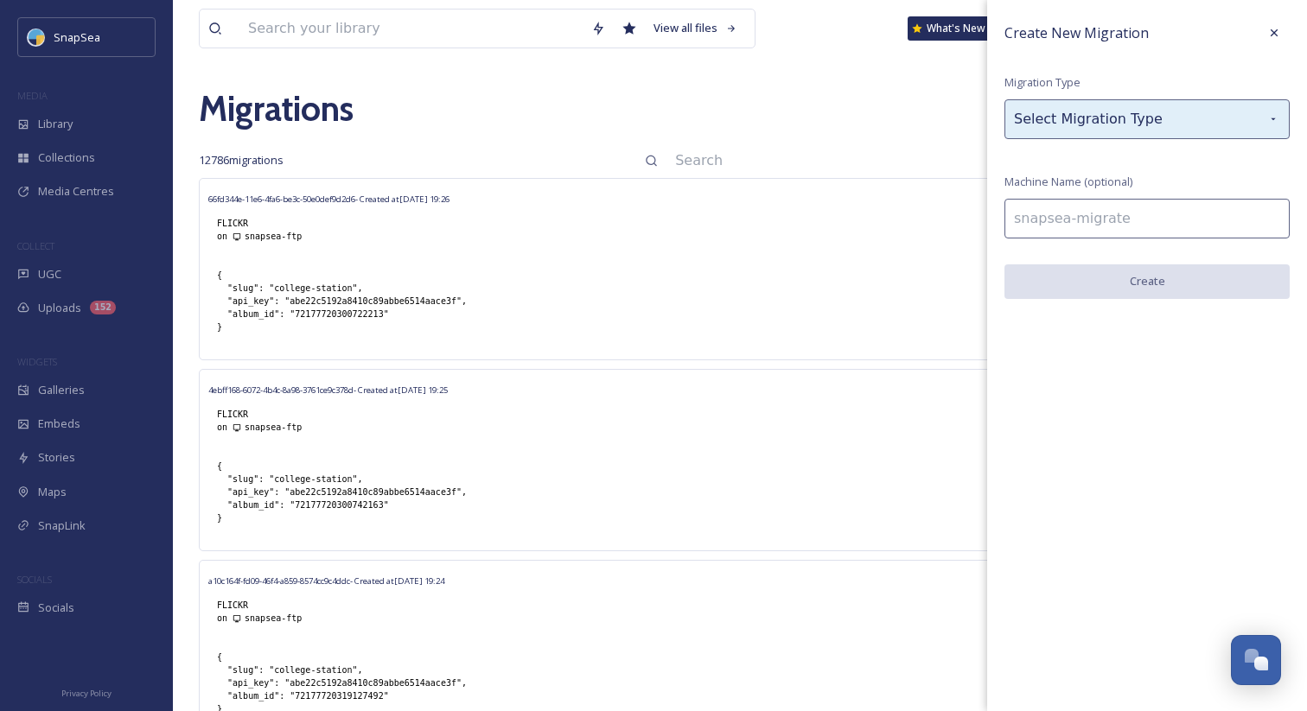
click at [1189, 118] on div "Select Migration Type" at bounding box center [1146, 119] width 285 height 40
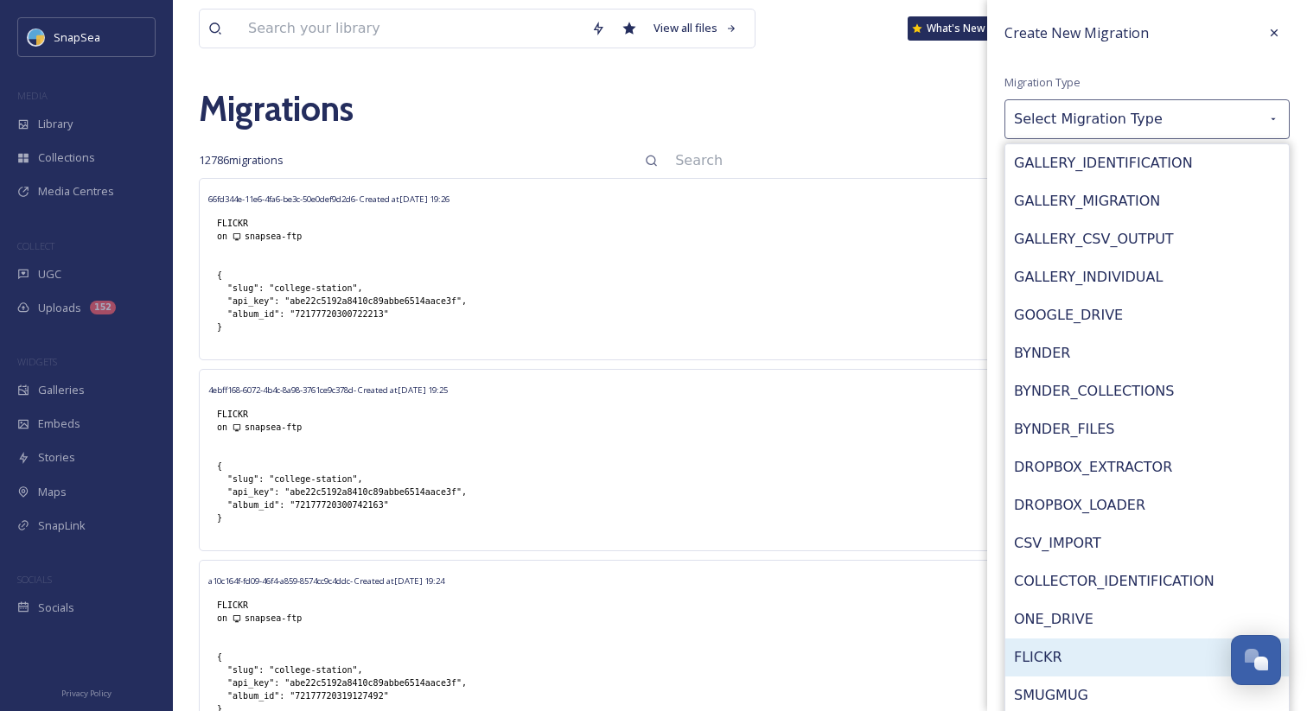
click at [1068, 645] on div "FLICKR" at bounding box center [1147, 658] width 284 height 38
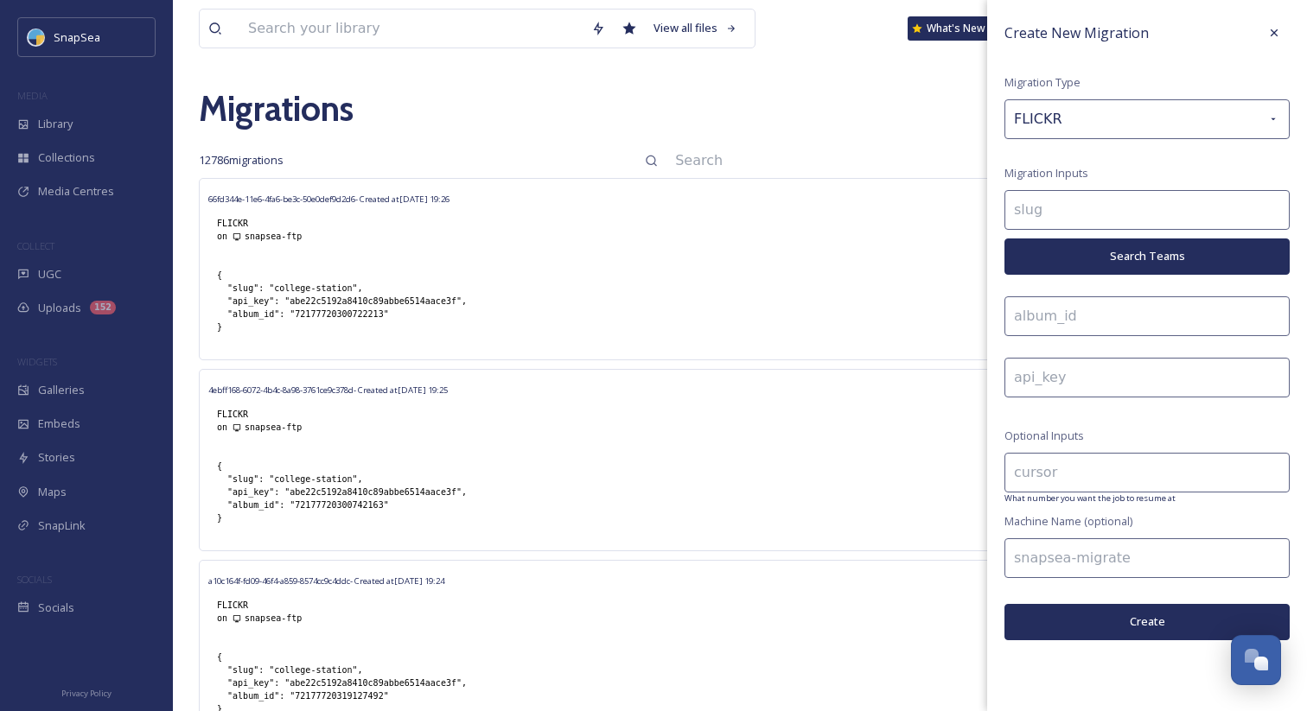
click at [1110, 221] on input at bounding box center [1146, 210] width 285 height 40
click at [1116, 248] on button "Search Teams" at bounding box center [1146, 256] width 285 height 35
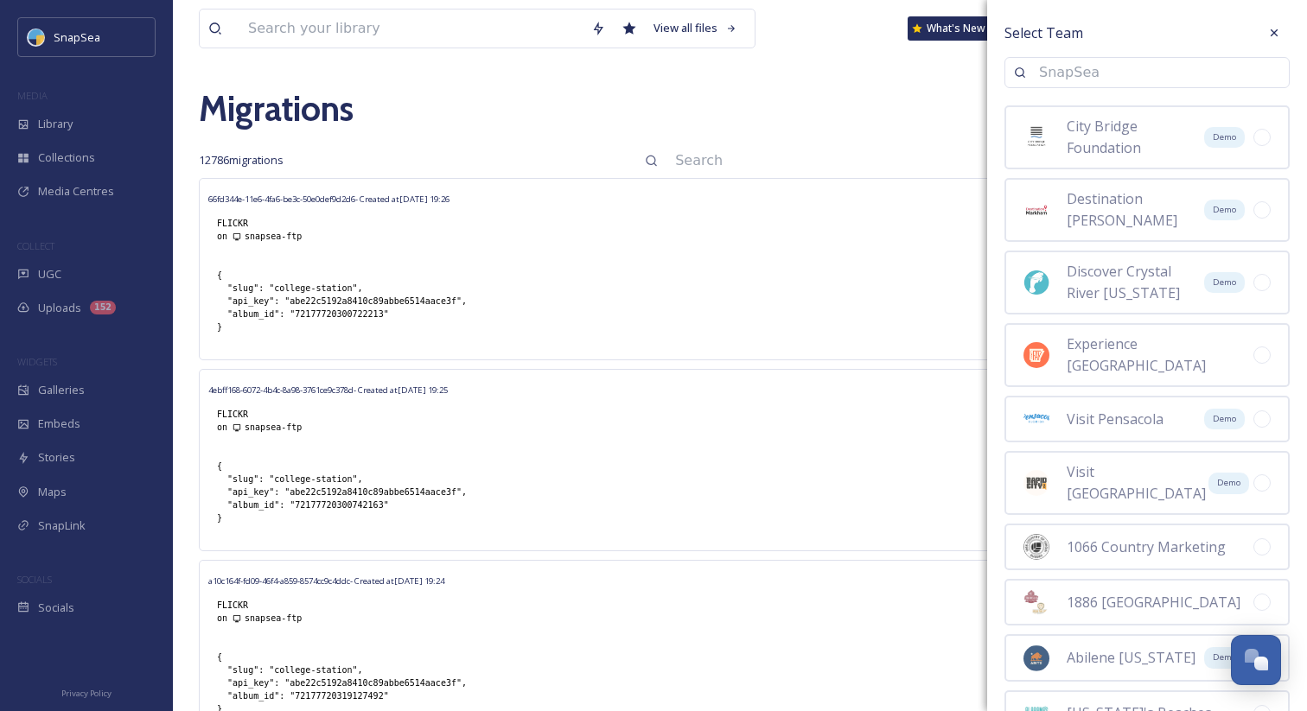
click at [1087, 80] on input at bounding box center [1155, 73] width 250 height 38
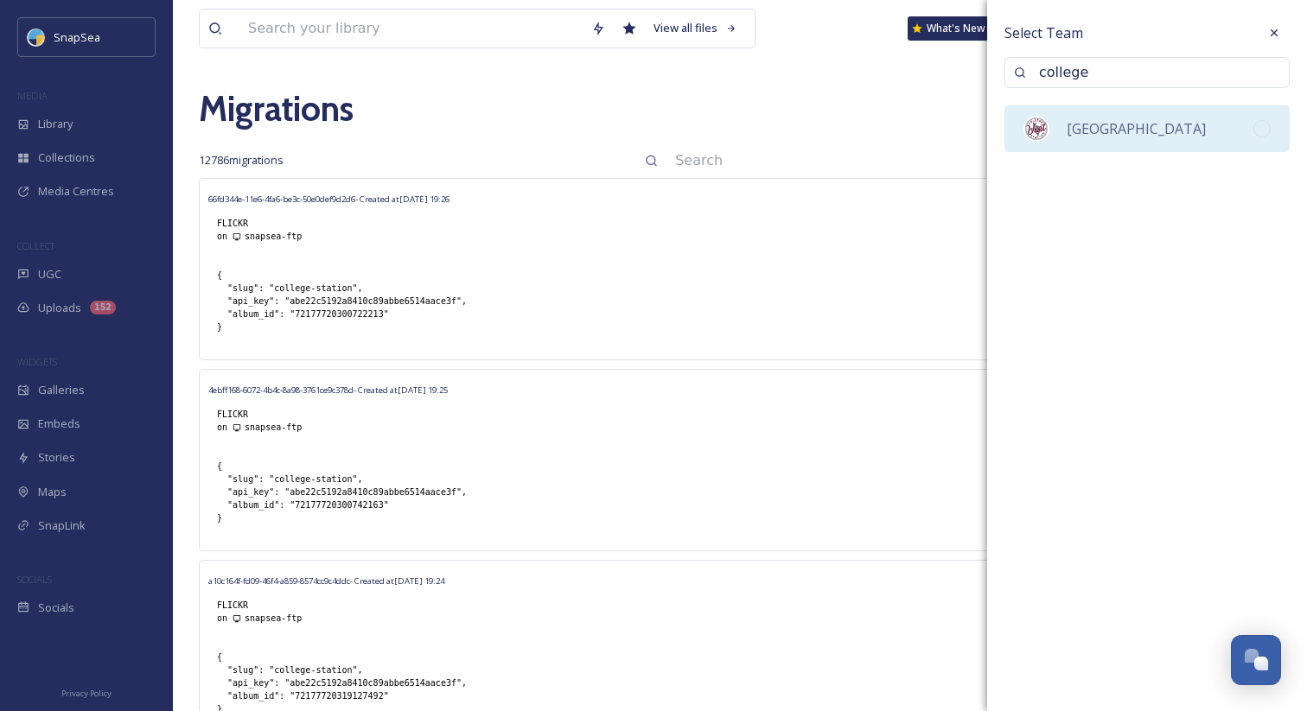
type input "college"
click at [1125, 128] on span "[GEOGRAPHIC_DATA]" at bounding box center [1136, 128] width 139 height 19
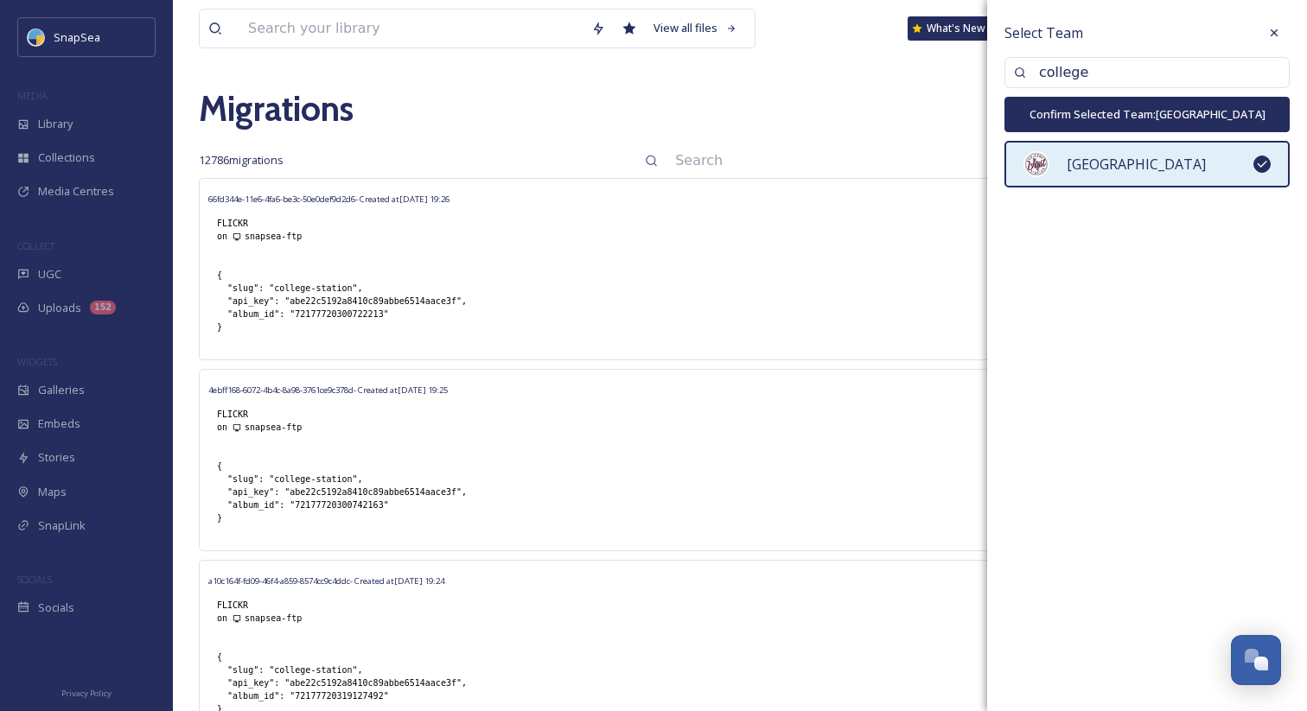
click at [1111, 121] on button "Confirm Selected Team: College Station" at bounding box center [1146, 114] width 285 height 35
type input "college-station"
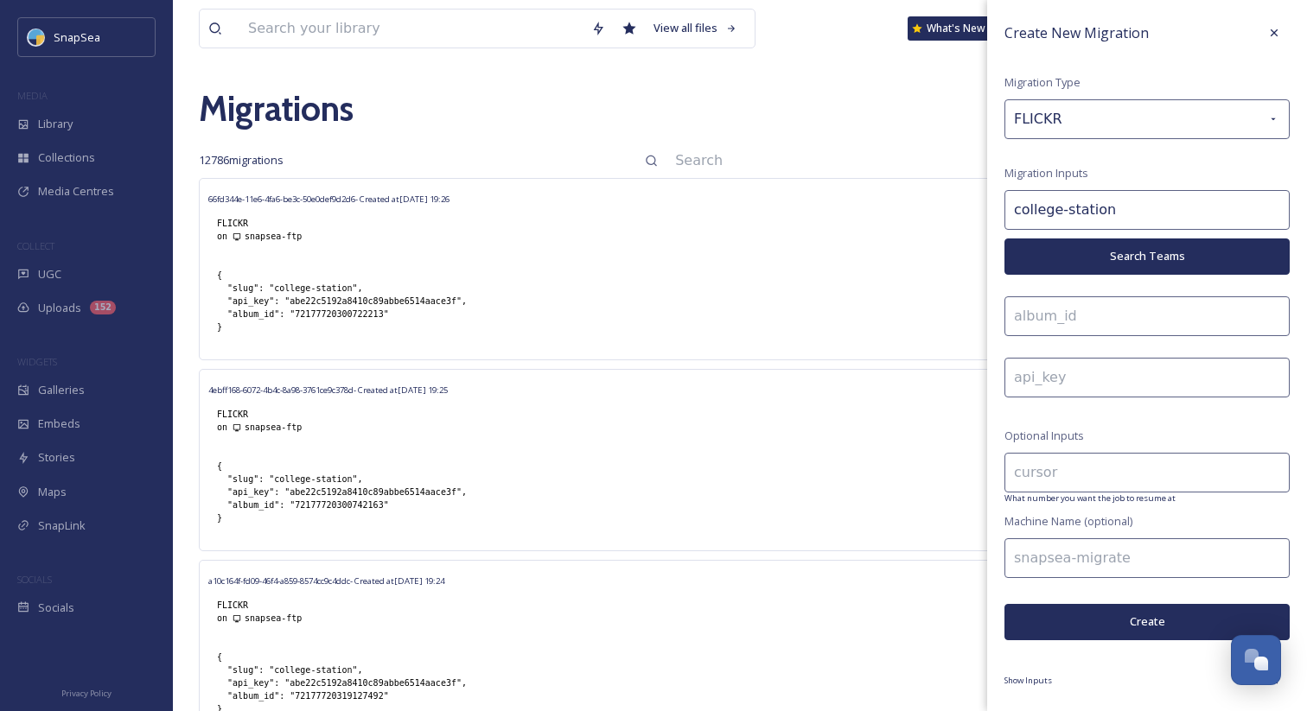
click at [1063, 316] on input at bounding box center [1146, 317] width 285 height 40
paste input "72177720300653582"
type input "72177720300653582"
drag, startPoint x: 383, startPoint y: 314, endPoint x: 293, endPoint y: 316, distance: 89.9
click at [293, 316] on div "{ "slug": "college-station", "api_key": "abe22c5192a8410c89abbe6514aace3f", "al…" at bounding box center [341, 301] width 267 height 82
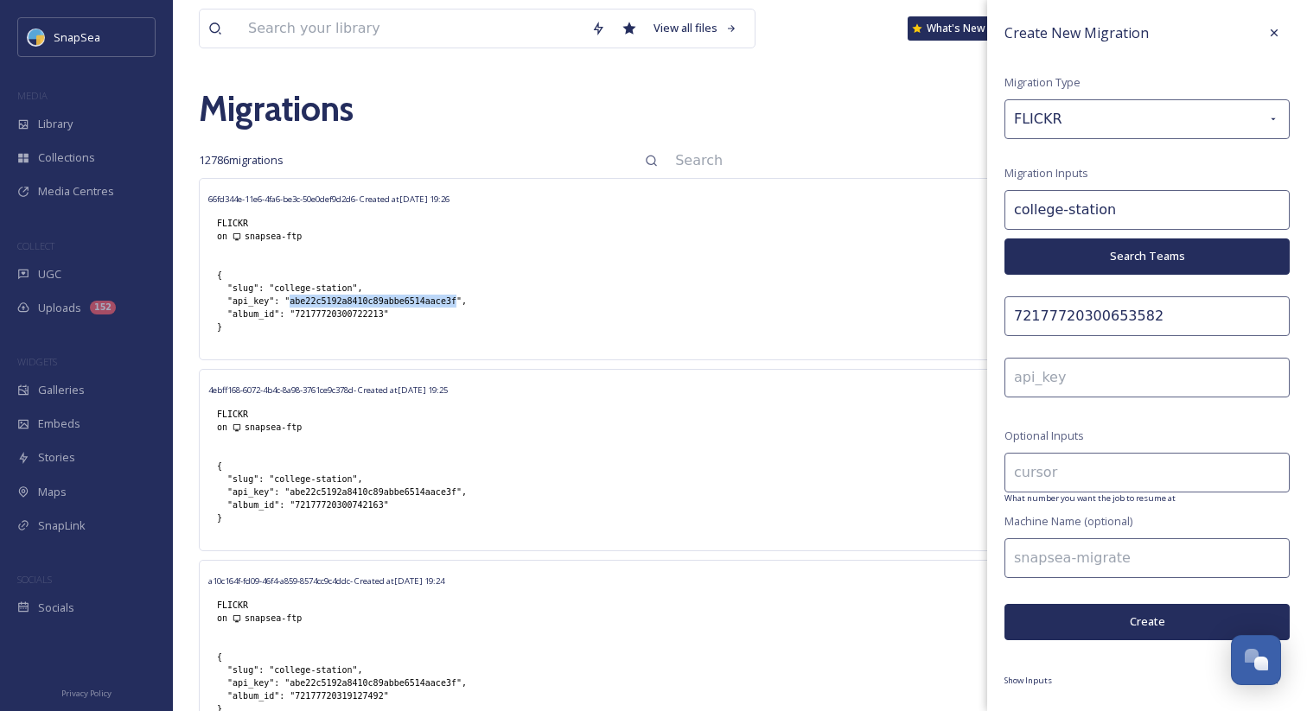
drag, startPoint x: 290, startPoint y: 301, endPoint x: 456, endPoint y: 304, distance: 166.0
click at [456, 304] on div "{ "slug": "college-station", "api_key": "abe22c5192a8410c89abbe6514aace3f", "al…" at bounding box center [341, 301] width 267 height 82
copy div "abe22c5192a8410c89abbe6514aace3f"
click at [1120, 360] on input at bounding box center [1146, 378] width 285 height 40
paste input "abe22c5192a8410c89abbe6514aace3f"
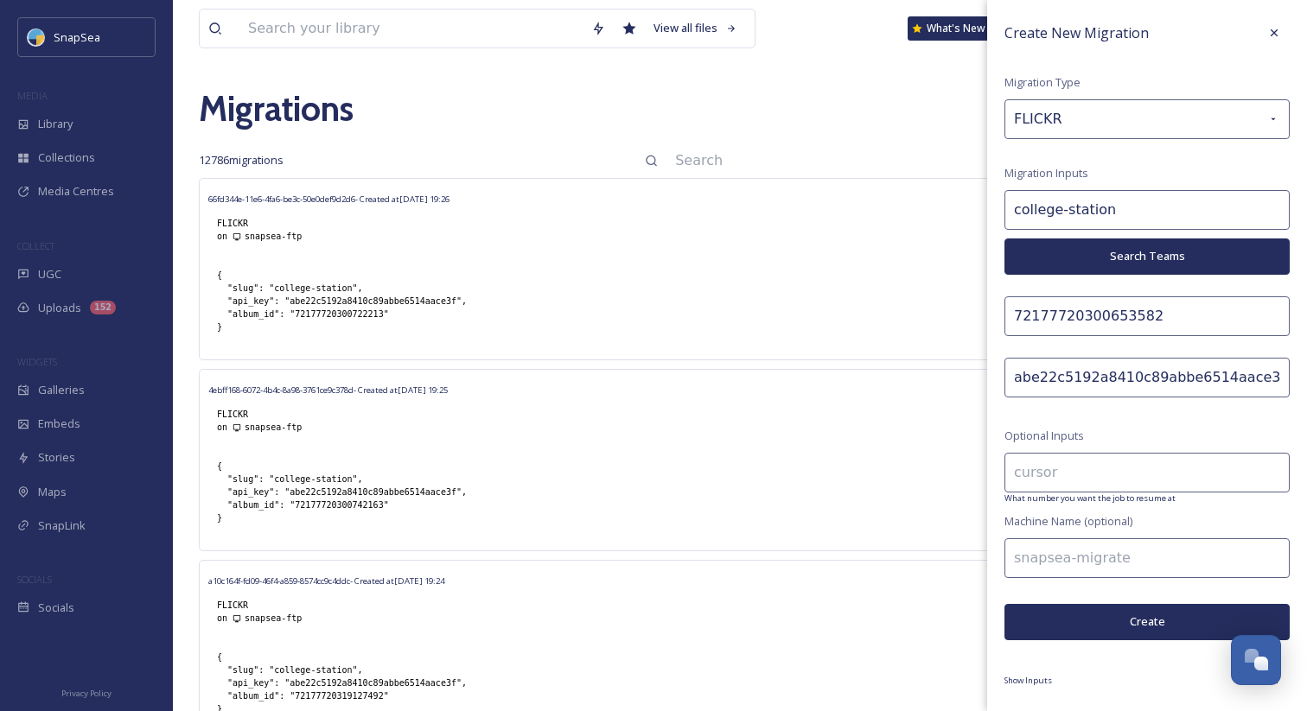
type input "abe22c5192a8410c89abbe6514aace3f"
click at [1053, 545] on input at bounding box center [1146, 559] width 285 height 40
type input "snapsea-ftp"
click at [1090, 615] on button "Create" at bounding box center [1146, 621] width 285 height 35
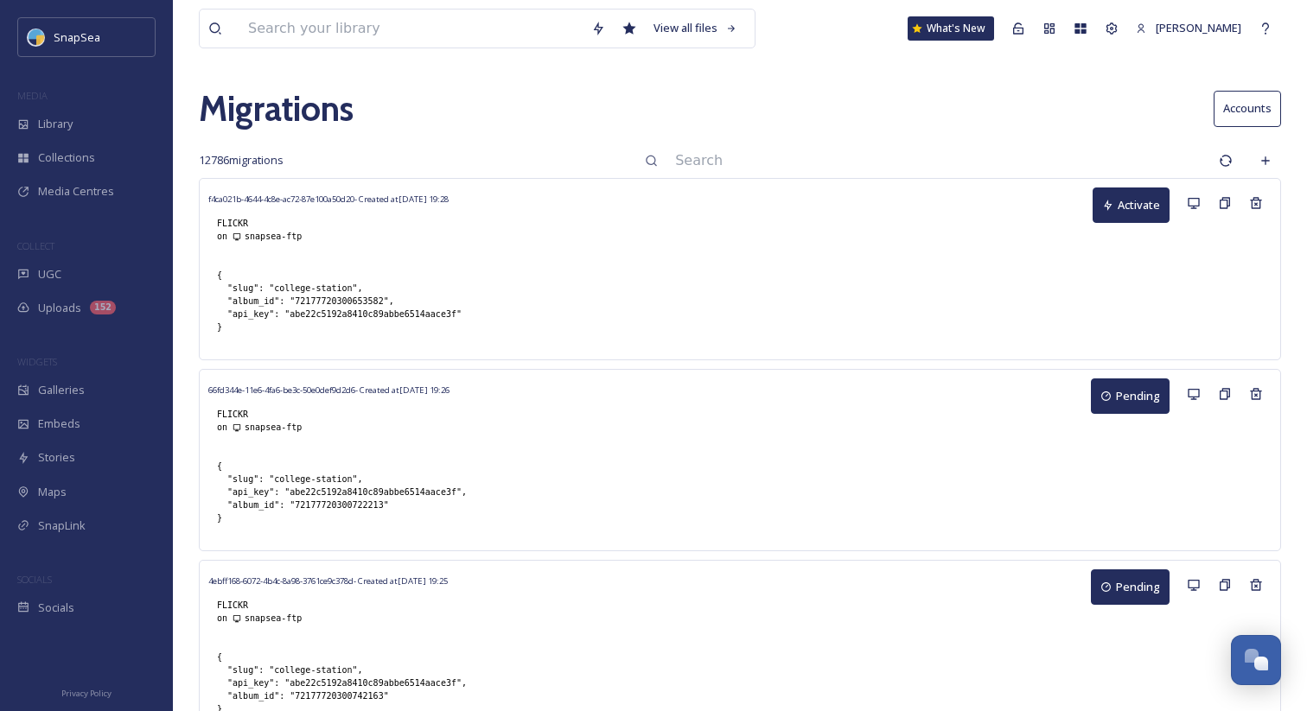
click at [1123, 213] on button "Activate" at bounding box center [1131, 205] width 77 height 35
click at [1274, 162] on div "Create New Migration" at bounding box center [1265, 160] width 31 height 31
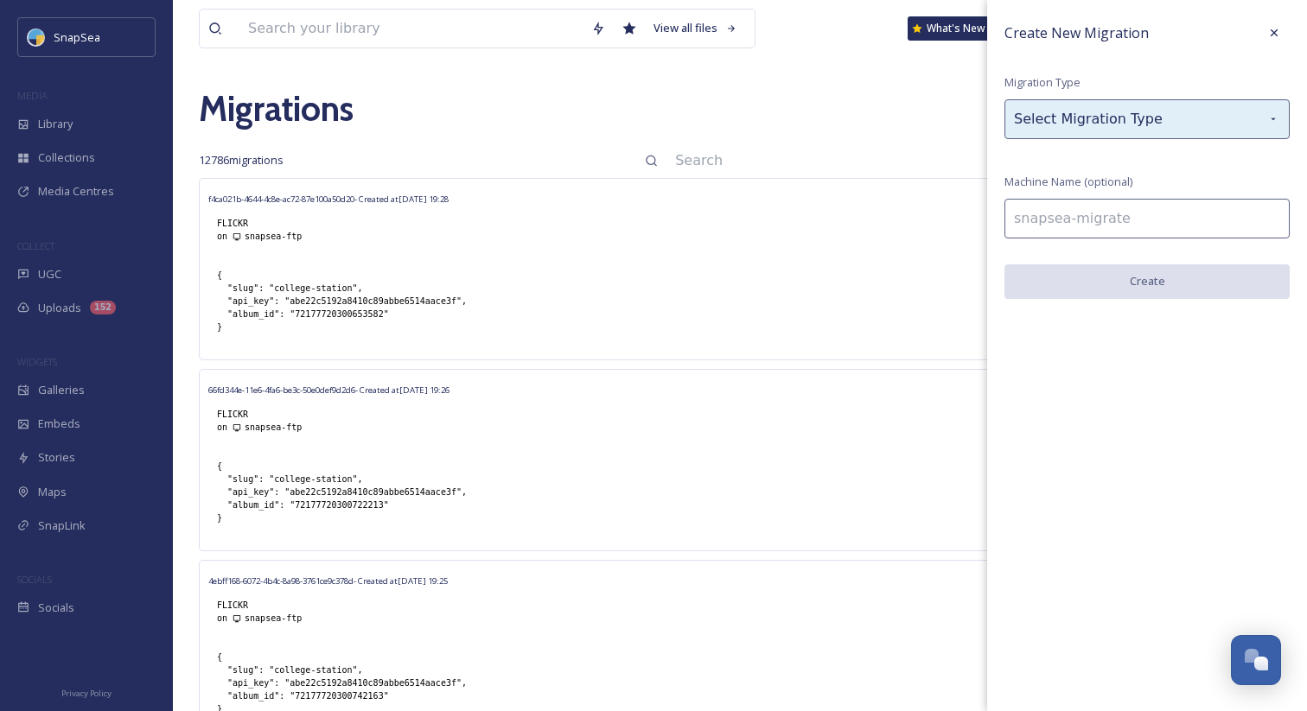
click at [1183, 121] on div "Select Migration Type" at bounding box center [1146, 119] width 285 height 40
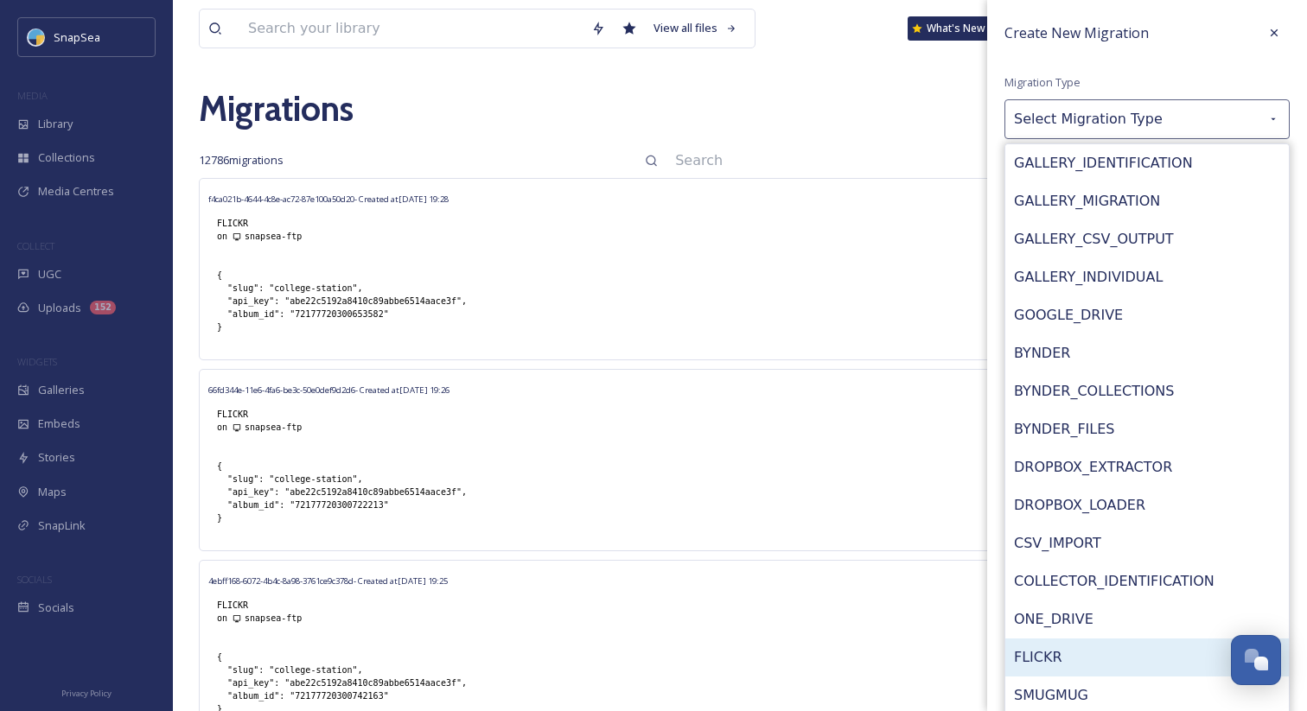
click at [1062, 656] on div "FLICKR" at bounding box center [1147, 658] width 284 height 38
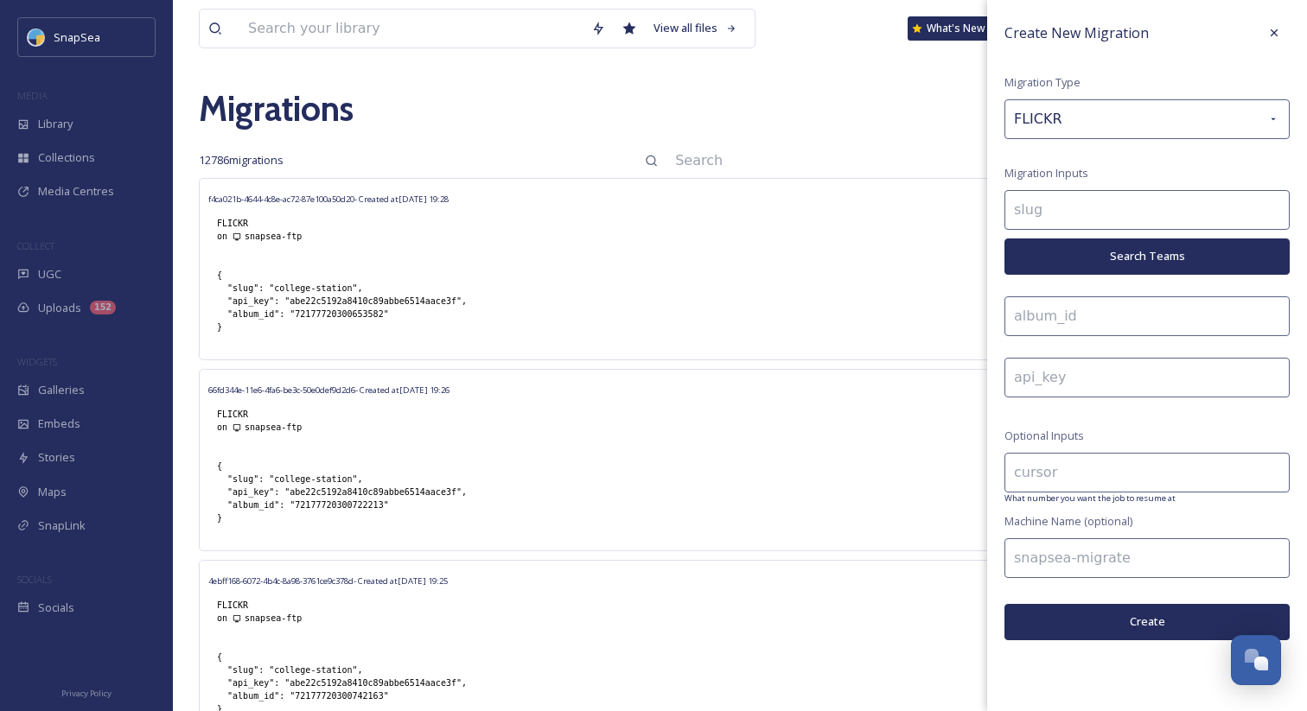
click at [1055, 241] on button "Search Teams" at bounding box center [1146, 256] width 285 height 35
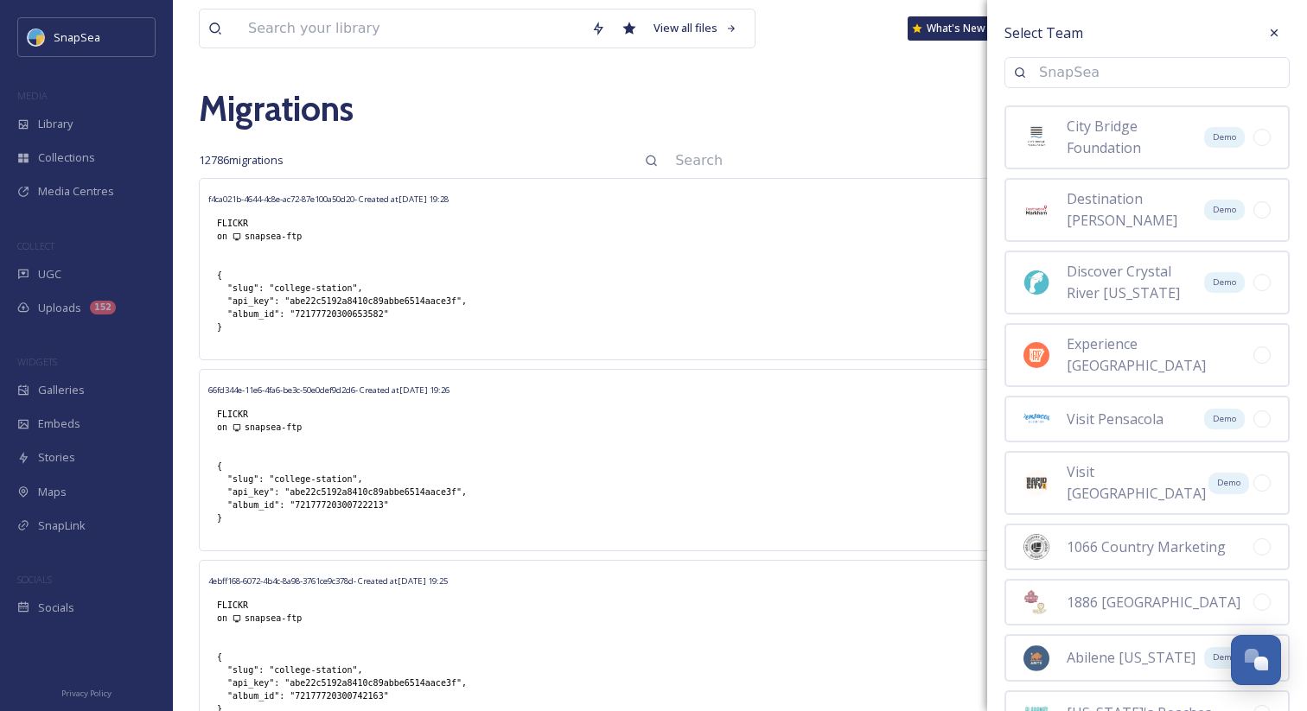
click at [1055, 80] on input at bounding box center [1155, 73] width 250 height 38
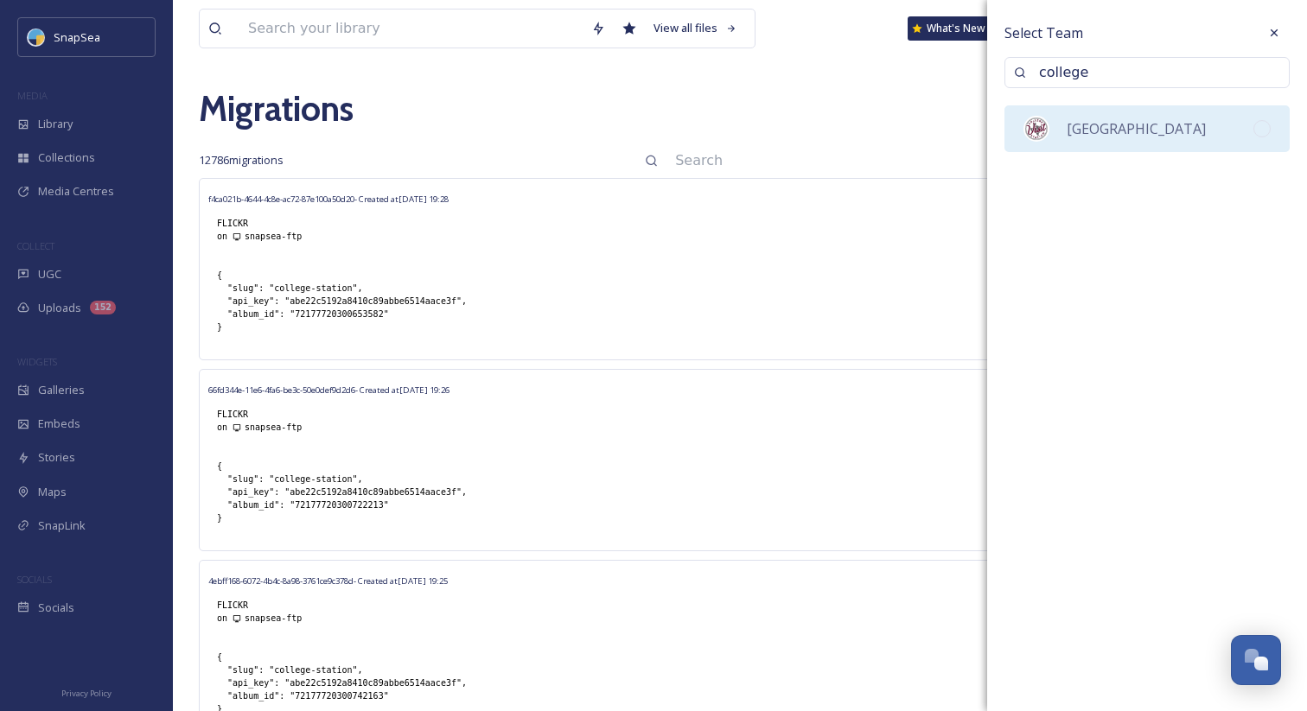
type input "college"
click at [1063, 119] on div "[GEOGRAPHIC_DATA]" at bounding box center [1138, 129] width 230 height 26
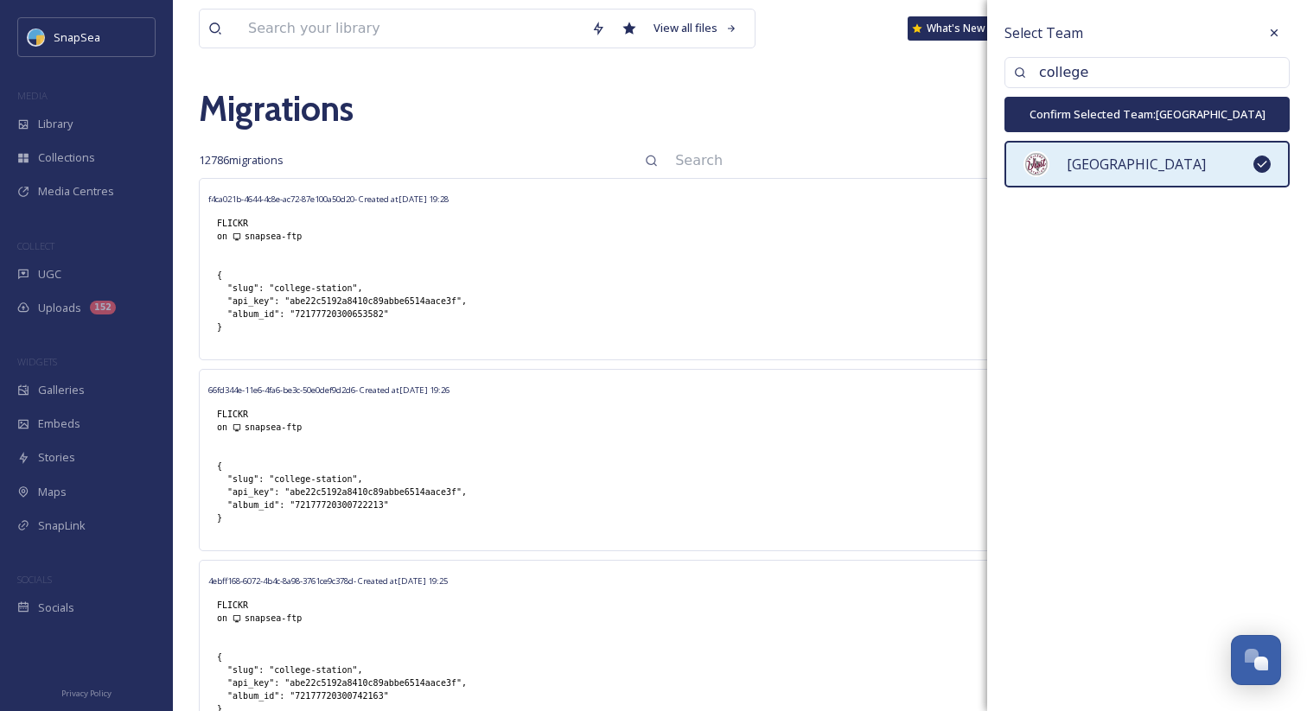
click at [1087, 122] on button "Confirm Selected Team: College Station" at bounding box center [1146, 114] width 285 height 35
type input "college-station"
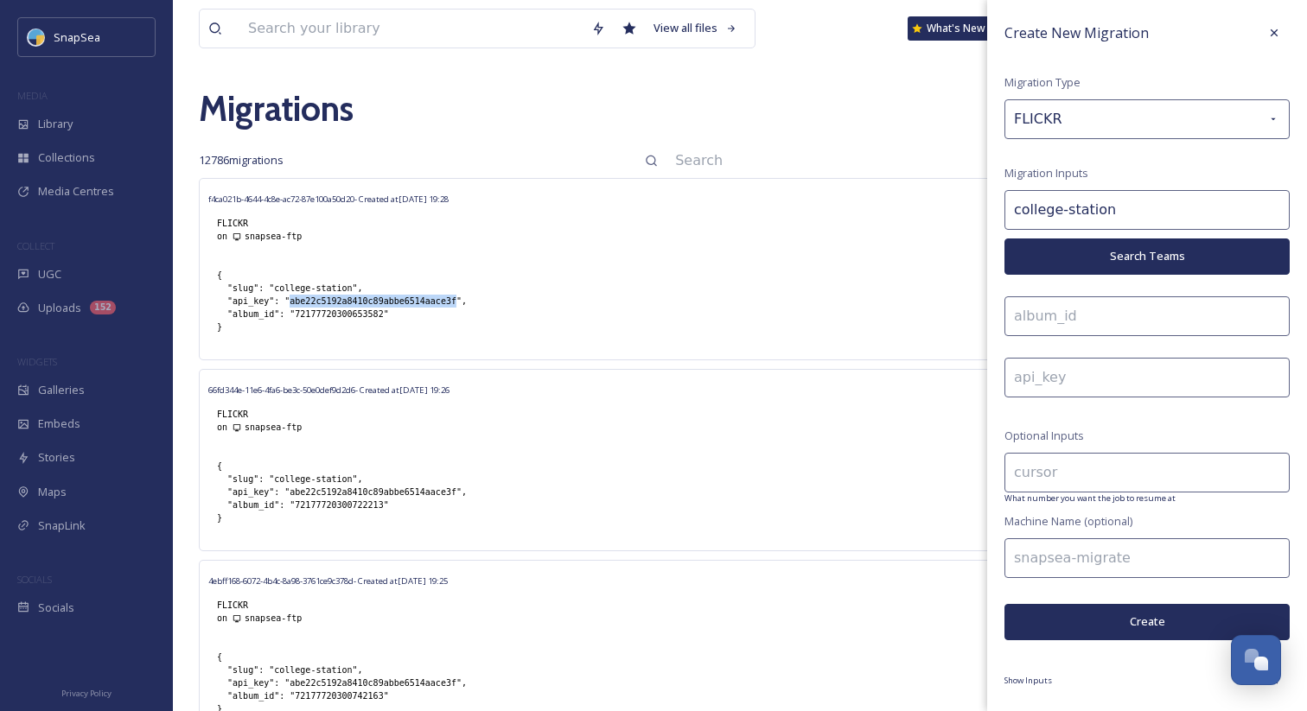
drag, startPoint x: 290, startPoint y: 302, endPoint x: 456, endPoint y: 301, distance: 166.8
click at [456, 301] on div "{ "slug": "college-station", "api_key": "abe22c5192a8410c89abbe6514aace3f", "al…" at bounding box center [341, 301] width 267 height 82
click at [1136, 370] on input at bounding box center [1146, 378] width 285 height 40
paste input "abe22c5192a8410c89abbe6514aace3f"
type input "abe22c5192a8410c89abbe6514aace3f"
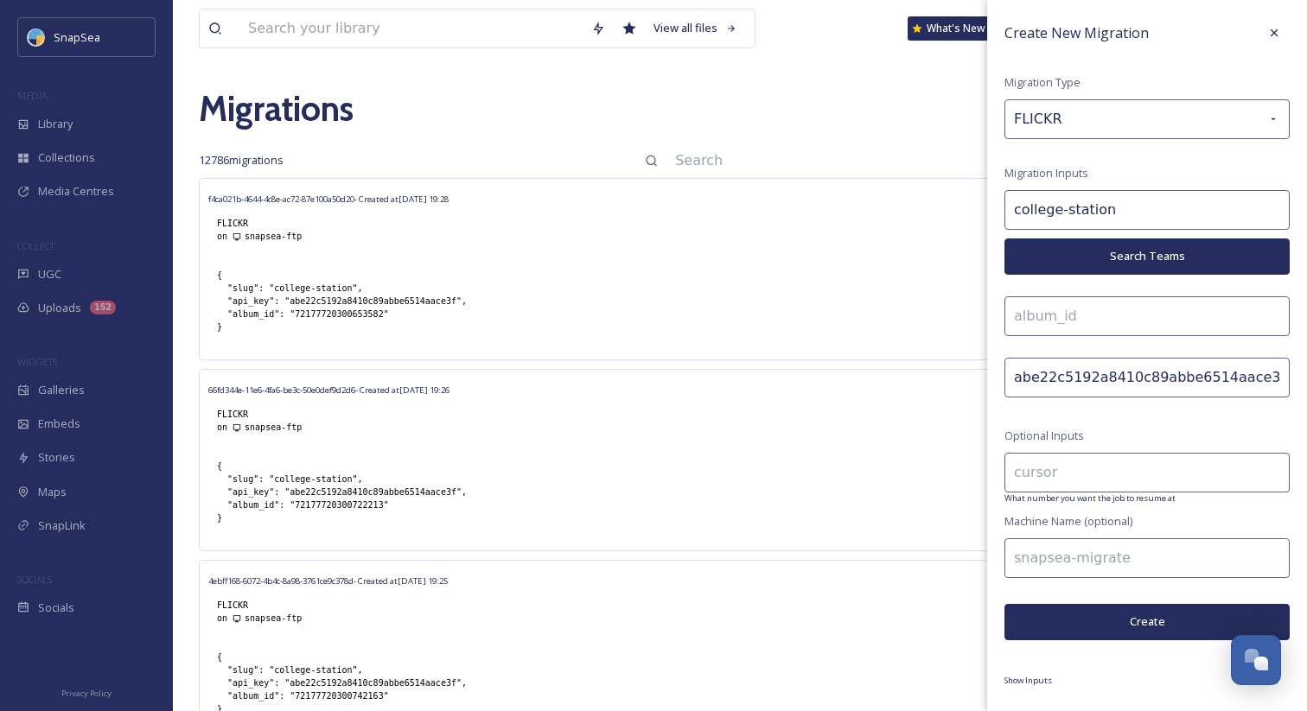
click at [1086, 324] on input at bounding box center [1146, 317] width 285 height 40
click at [1058, 319] on input at bounding box center [1146, 317] width 285 height 40
paste input "72177720300656137"
type input "72177720300656137"
click at [1064, 546] on input at bounding box center [1146, 559] width 285 height 40
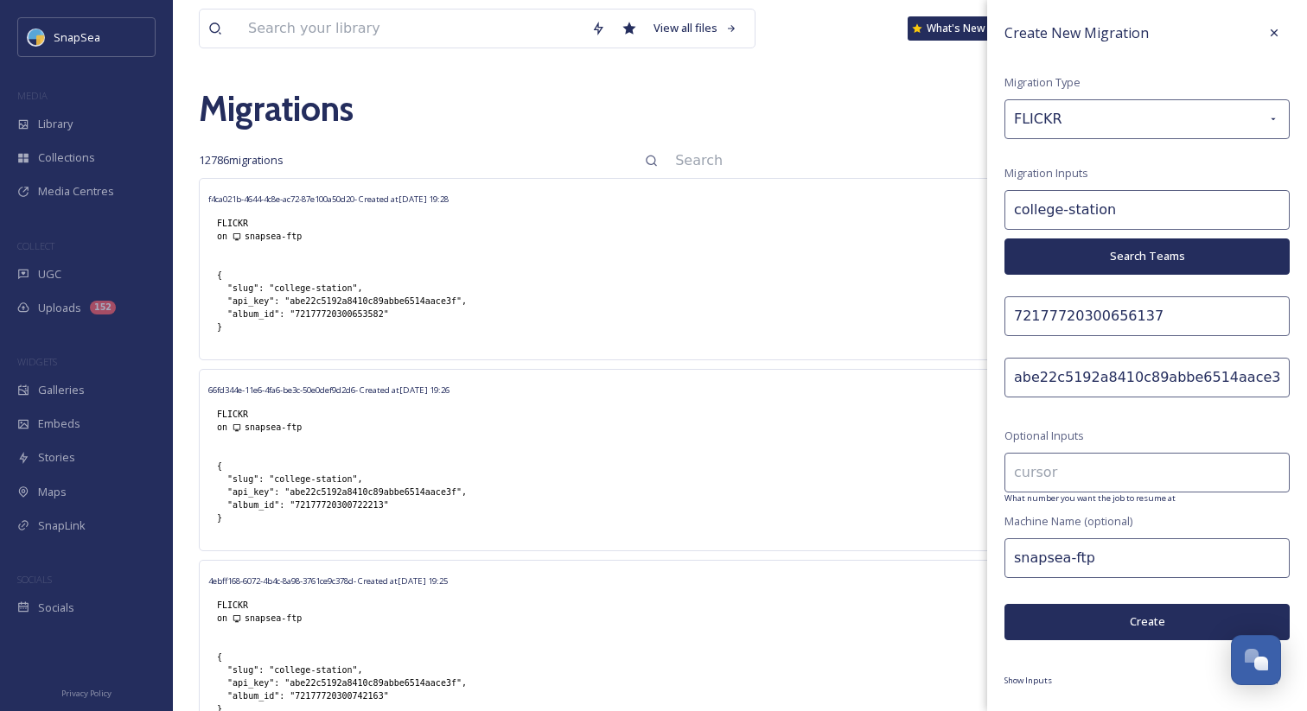
type input "snapsea-ftp"
click at [1091, 617] on button "Create" at bounding box center [1146, 621] width 285 height 35
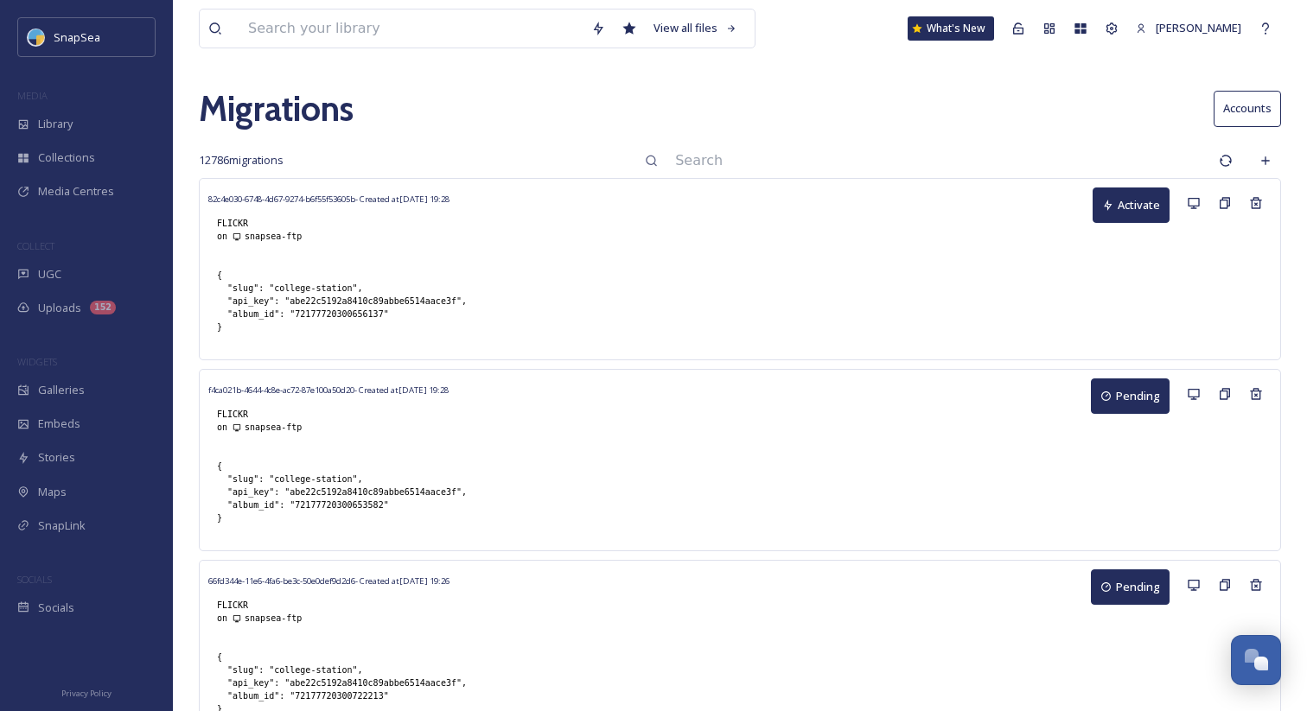
click at [1121, 207] on button "Activate" at bounding box center [1131, 205] width 77 height 35
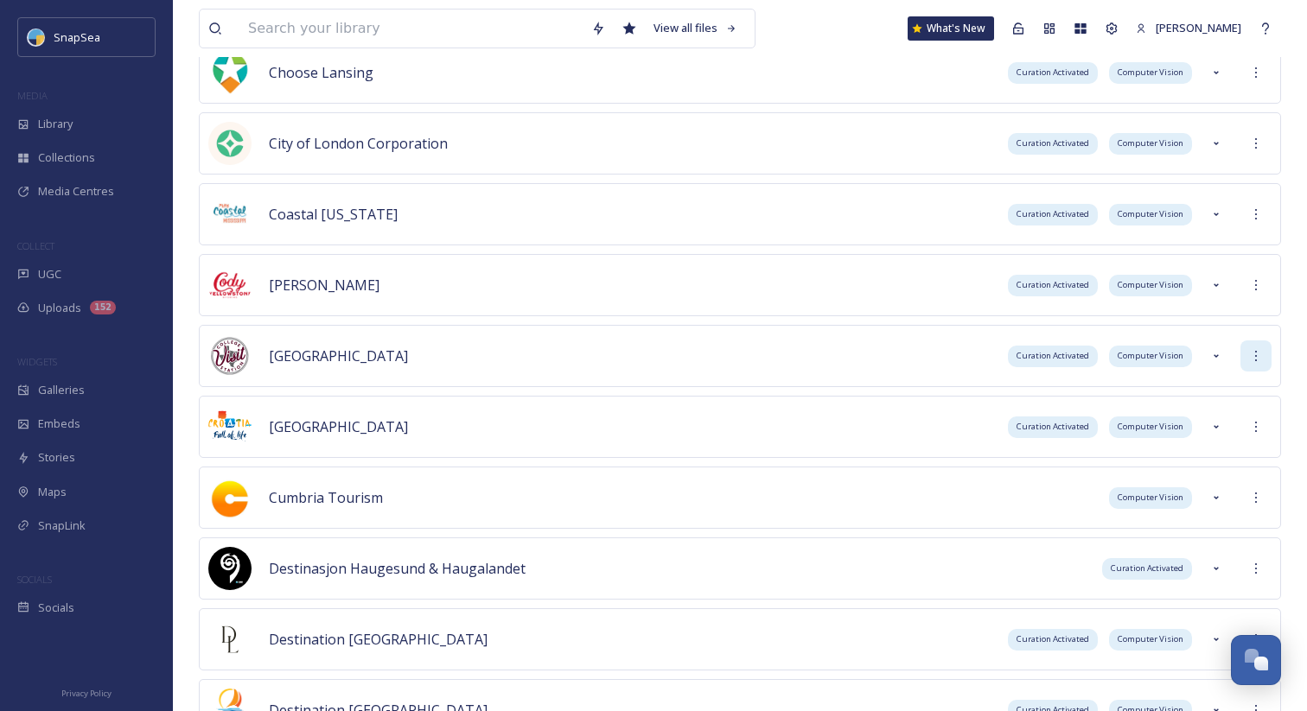
click at [1258, 357] on icon at bounding box center [1256, 356] width 14 height 14
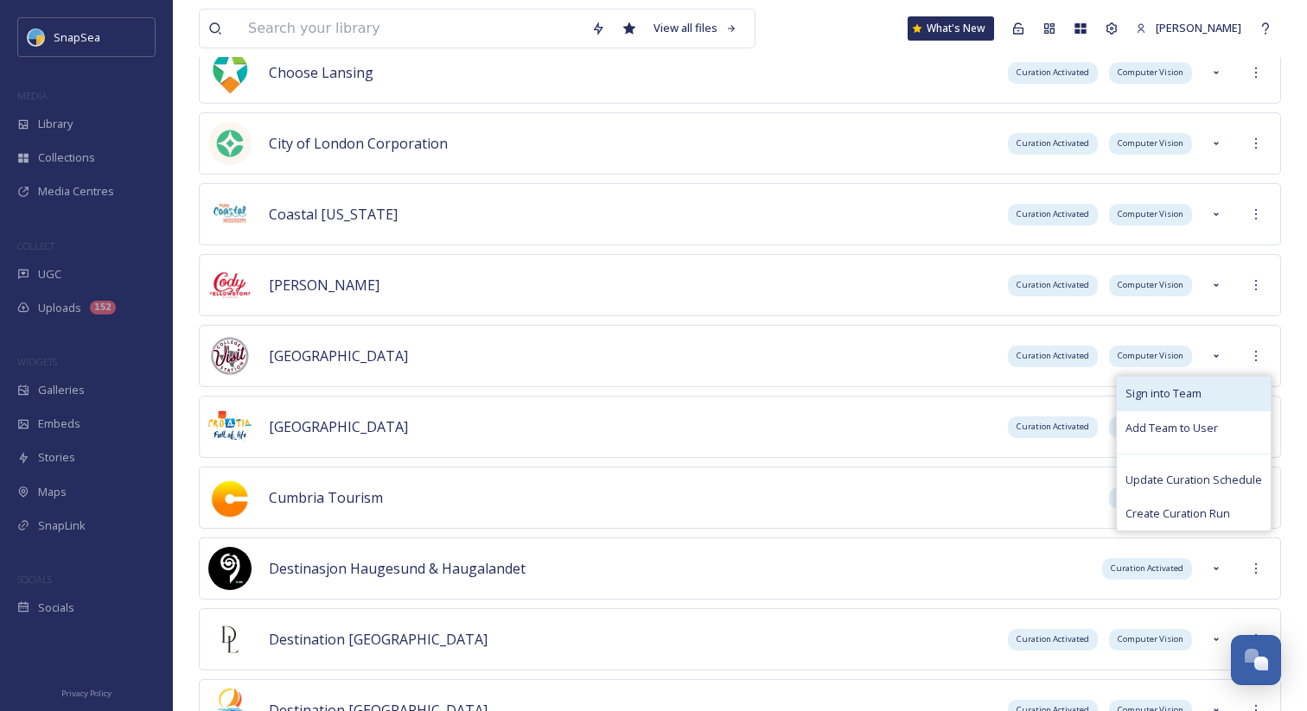
click at [1225, 397] on div "Sign into Team" at bounding box center [1194, 394] width 154 height 34
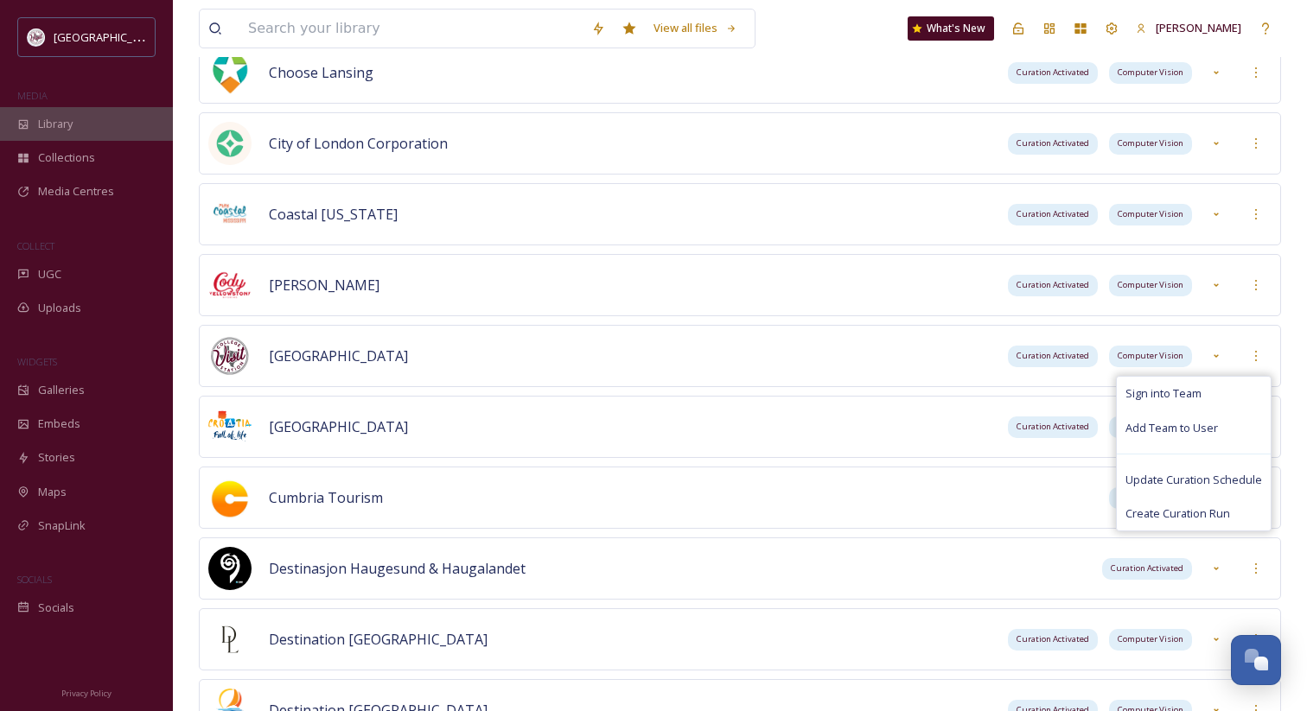
click at [102, 112] on div "Library" at bounding box center [86, 124] width 173 height 34
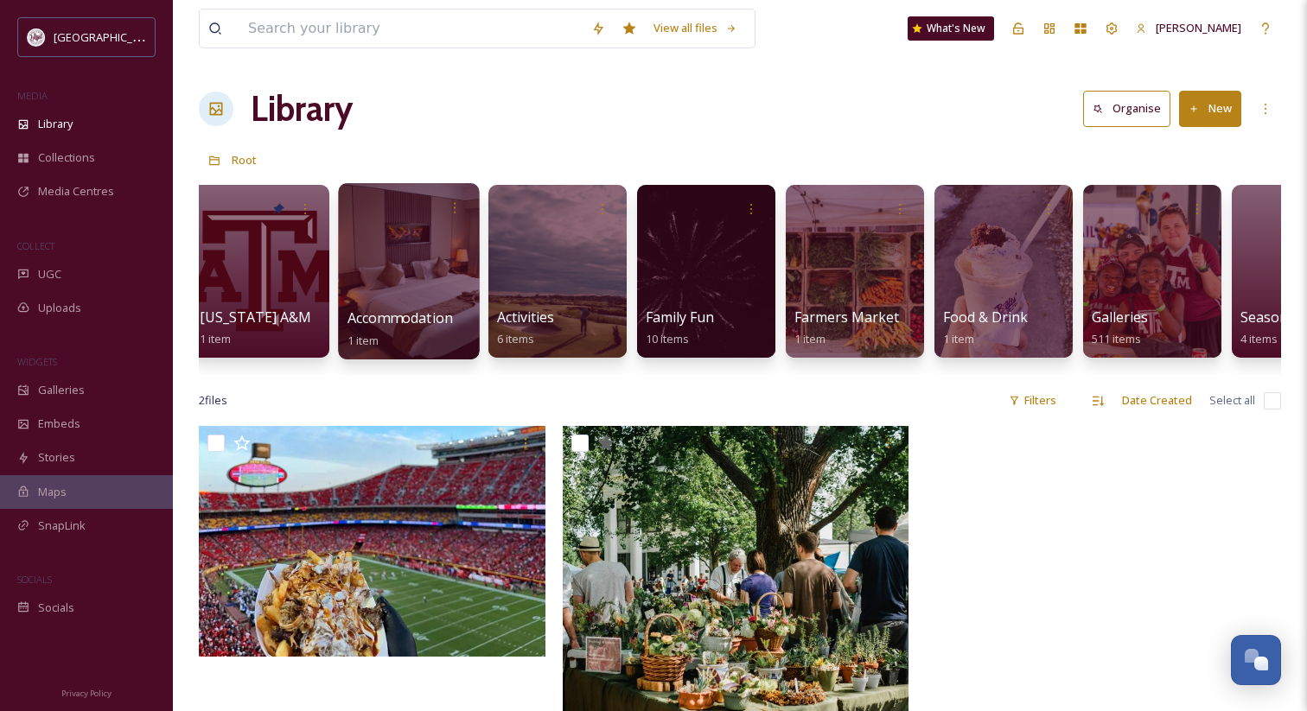
scroll to position [0, 702]
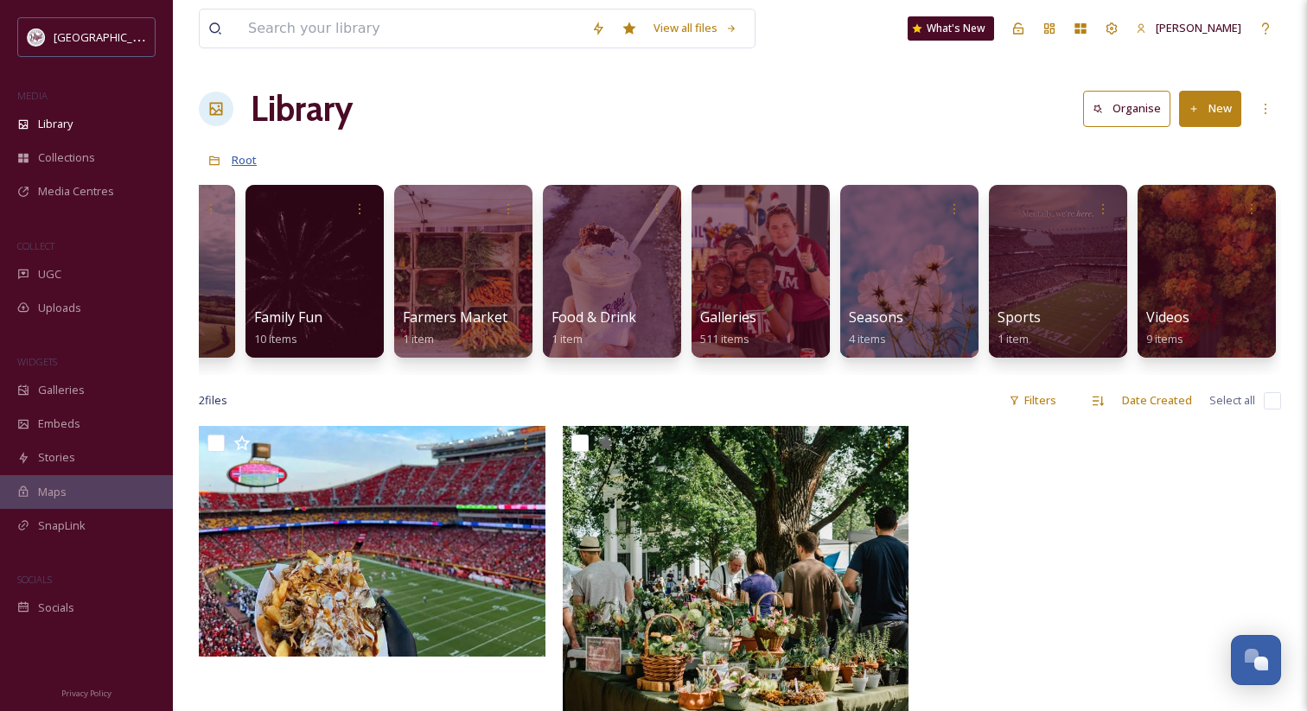
click at [249, 156] on span "Root" at bounding box center [244, 160] width 25 height 16
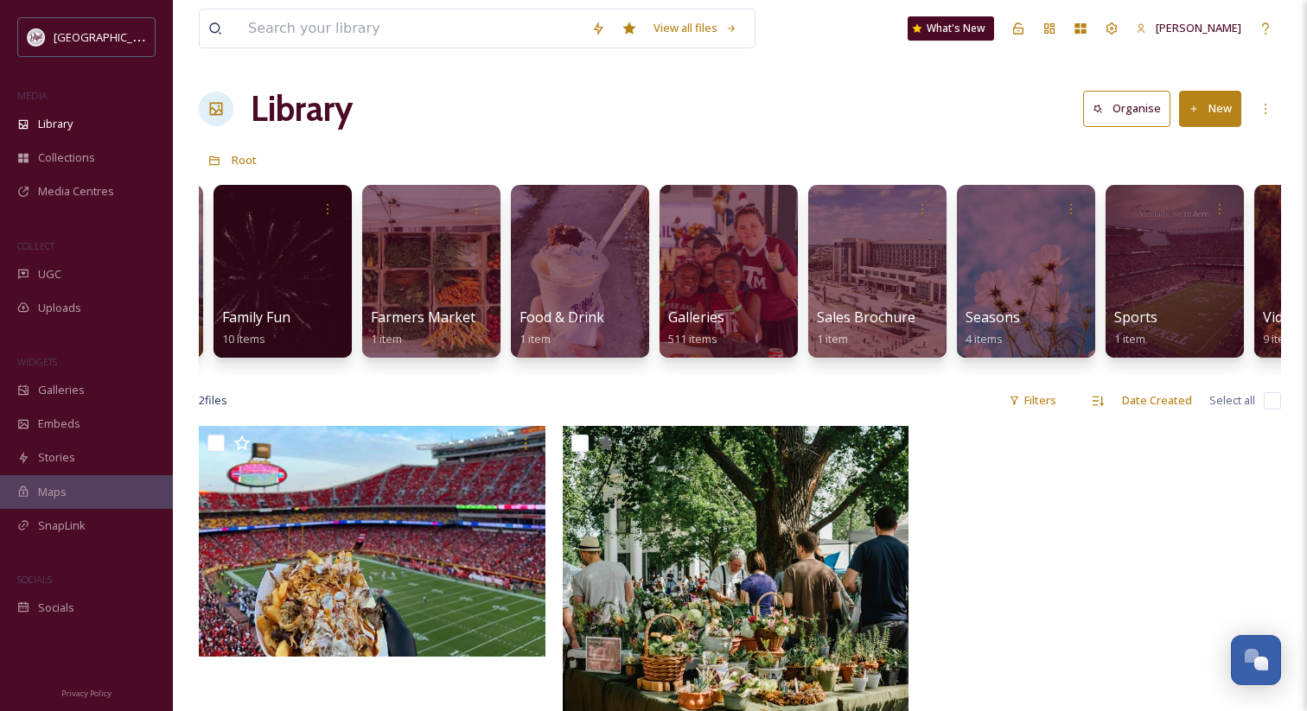
scroll to position [0, 851]
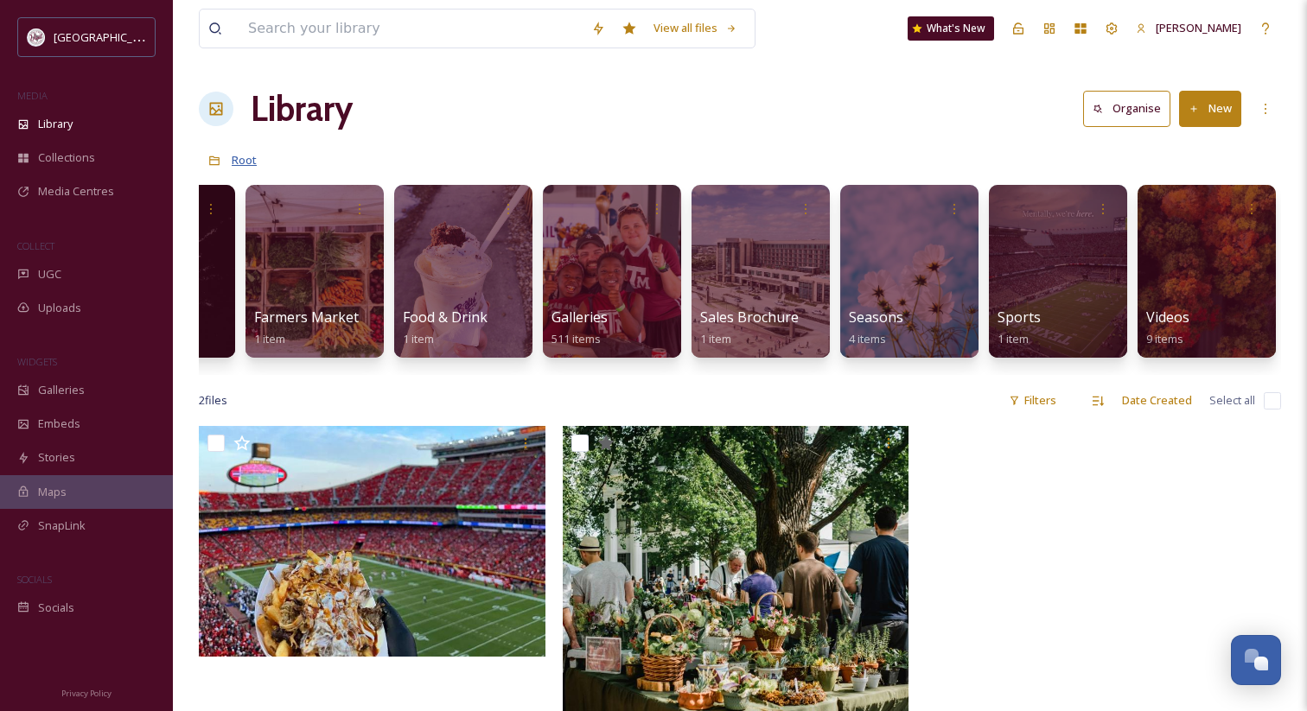
click at [245, 156] on span "Root" at bounding box center [244, 160] width 25 height 16
click at [764, 306] on div at bounding box center [760, 271] width 141 height 176
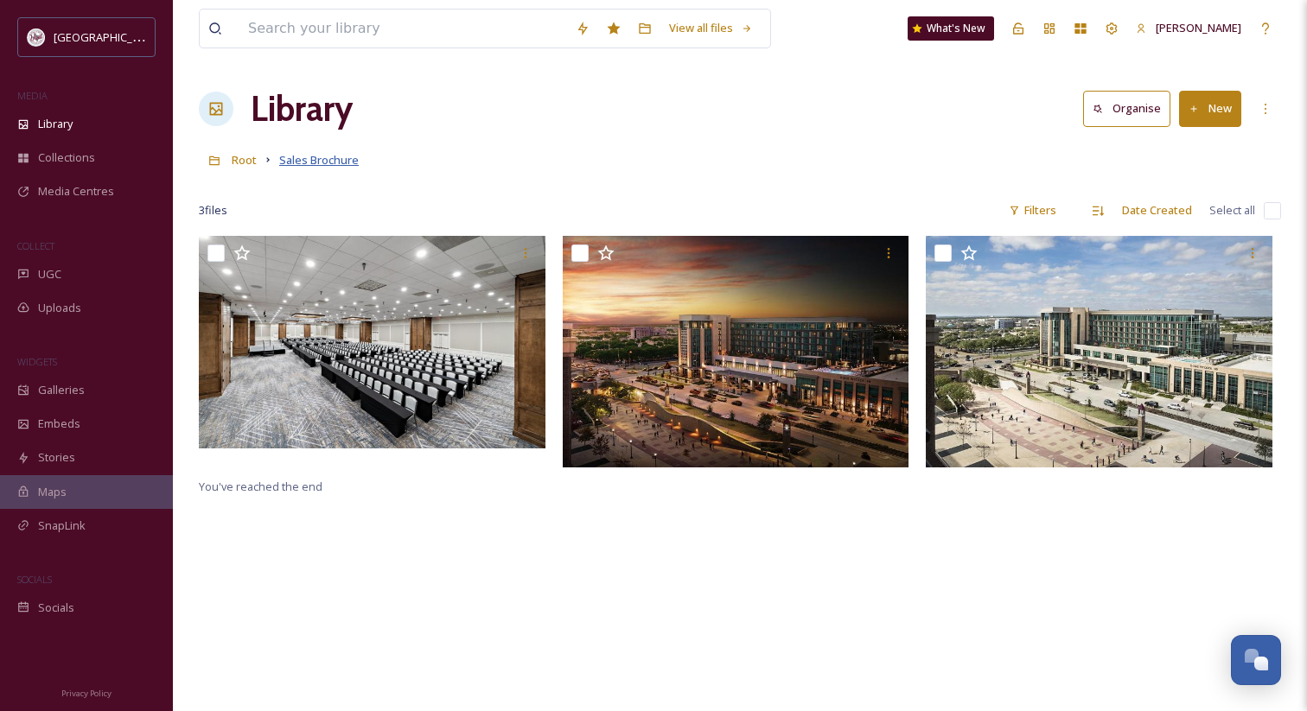
click at [337, 160] on span "Sales Brochure" at bounding box center [319, 160] width 80 height 16
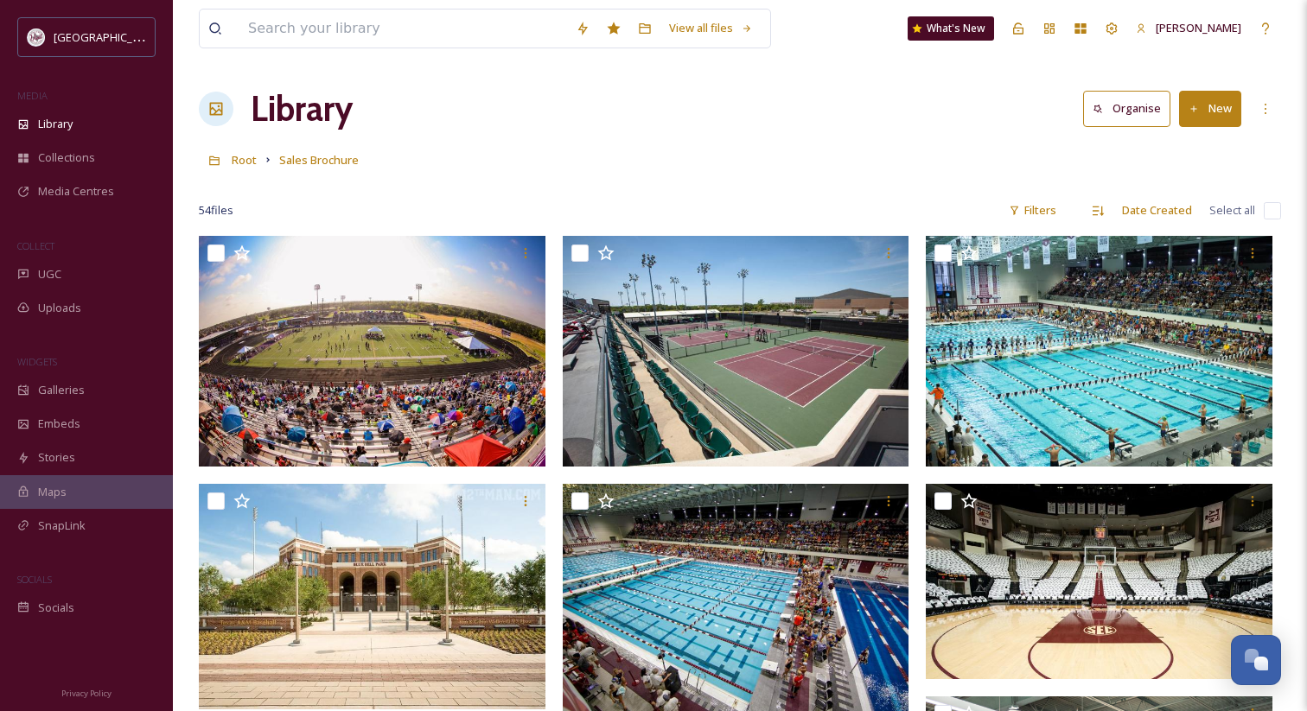
click at [333, 152] on link "Sales Brochure" at bounding box center [319, 160] width 80 height 21
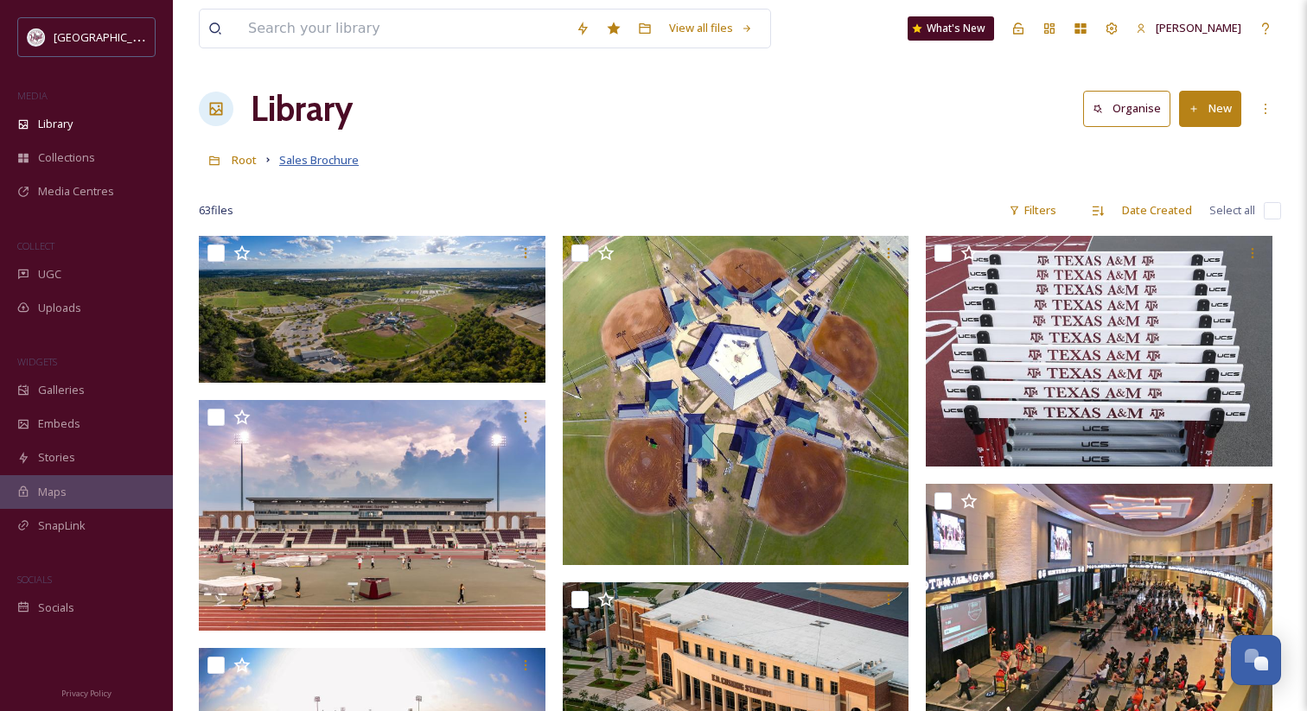
click at [350, 159] on span "Sales Brochure" at bounding box center [319, 160] width 80 height 16
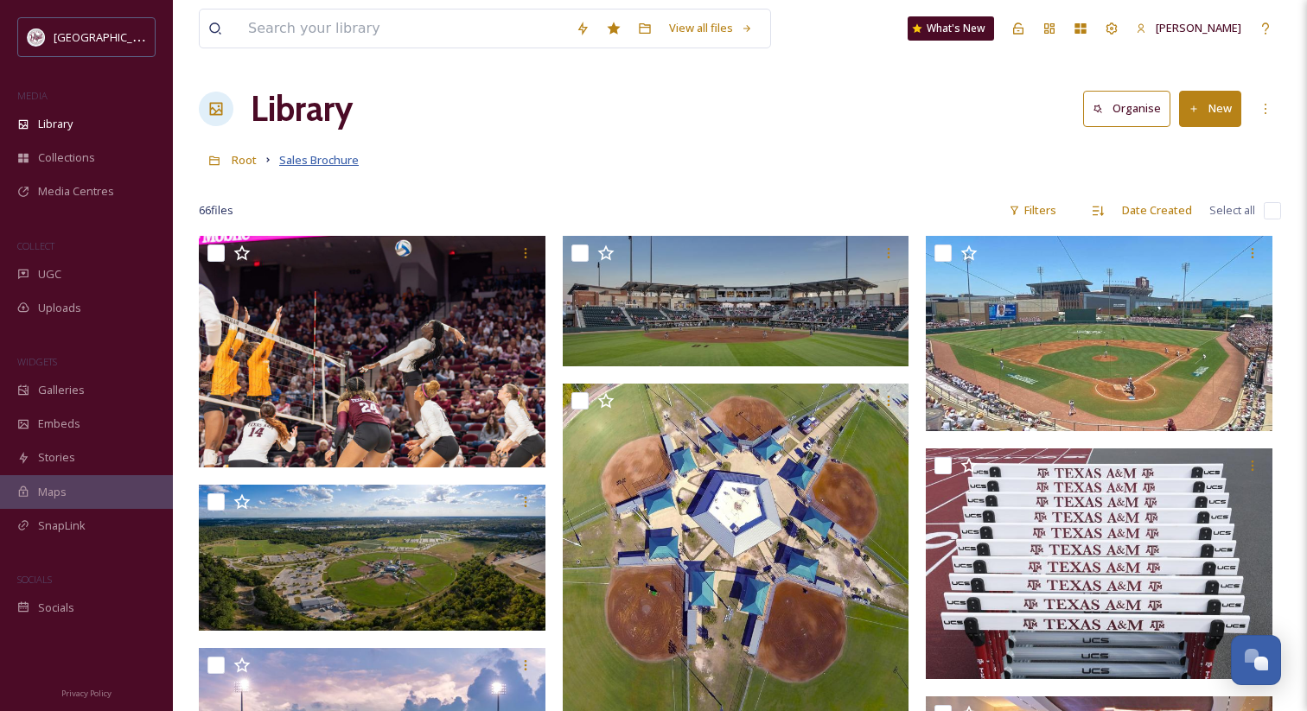
click at [350, 159] on span "Sales Brochure" at bounding box center [319, 160] width 80 height 16
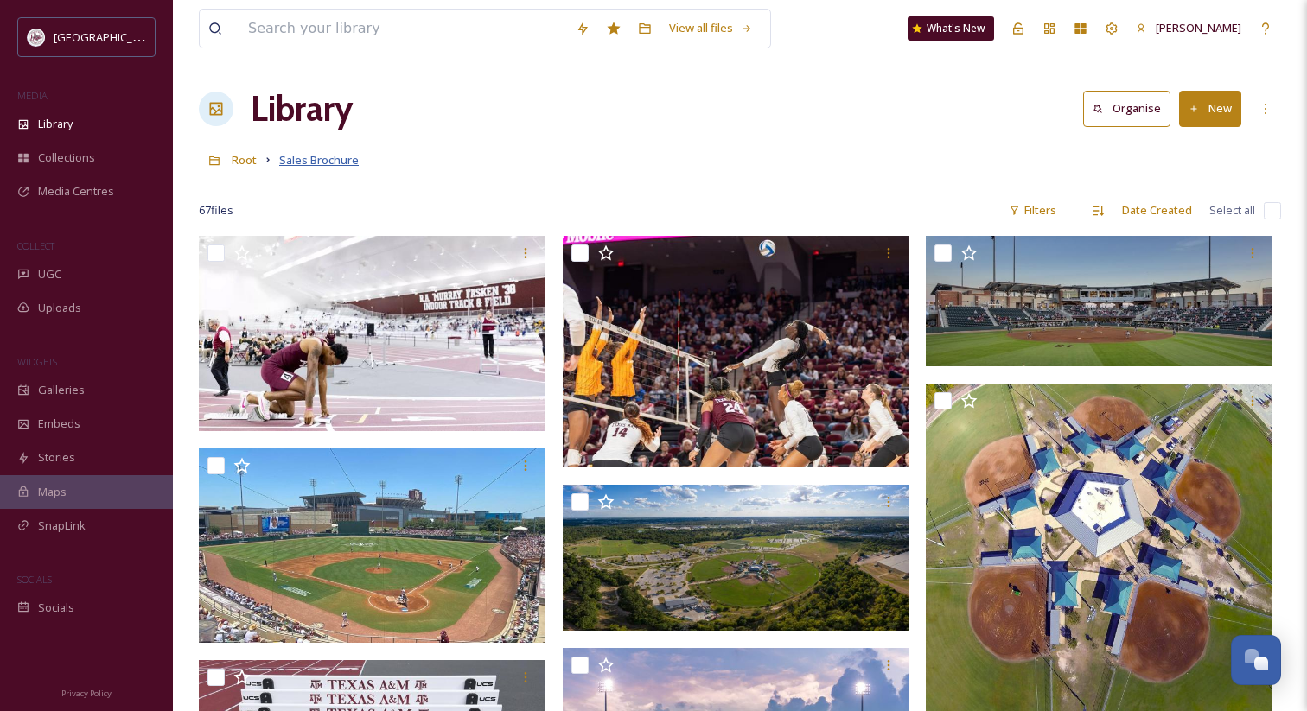
click at [350, 159] on span "Sales Brochure" at bounding box center [319, 160] width 80 height 16
click at [242, 168] on link "Root" at bounding box center [244, 160] width 25 height 21
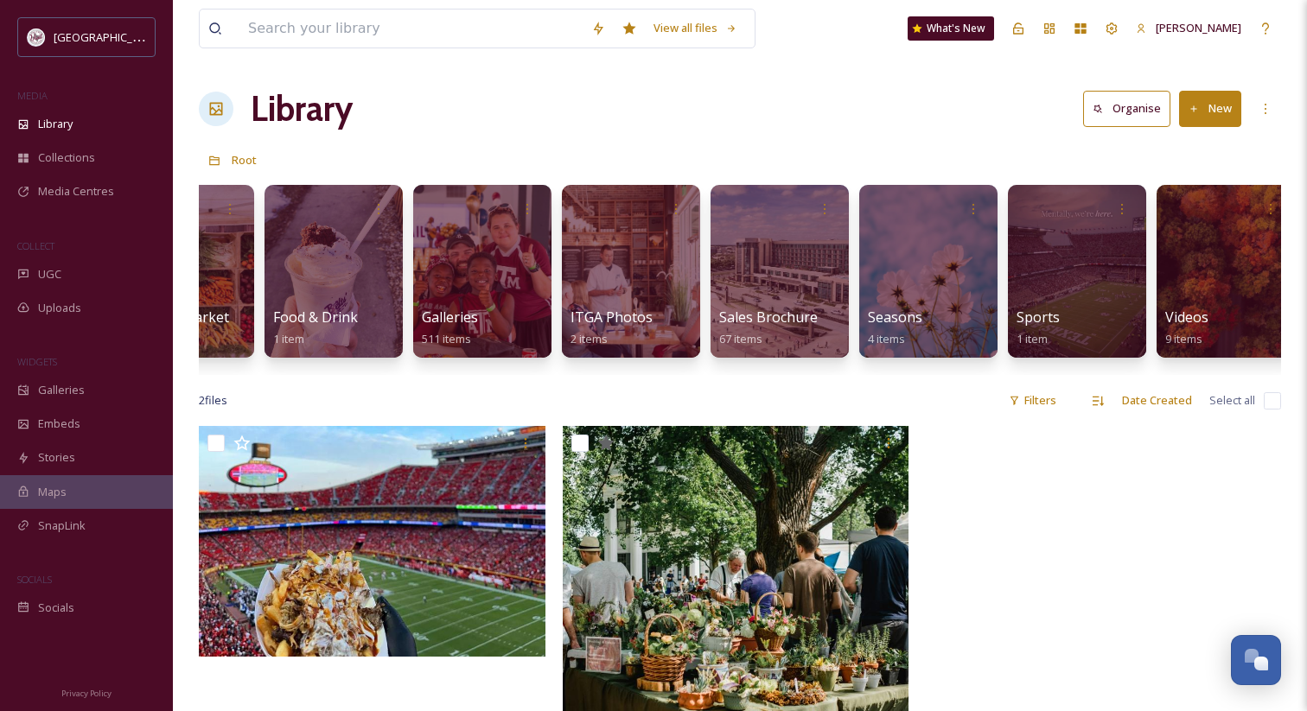
scroll to position [0, 999]
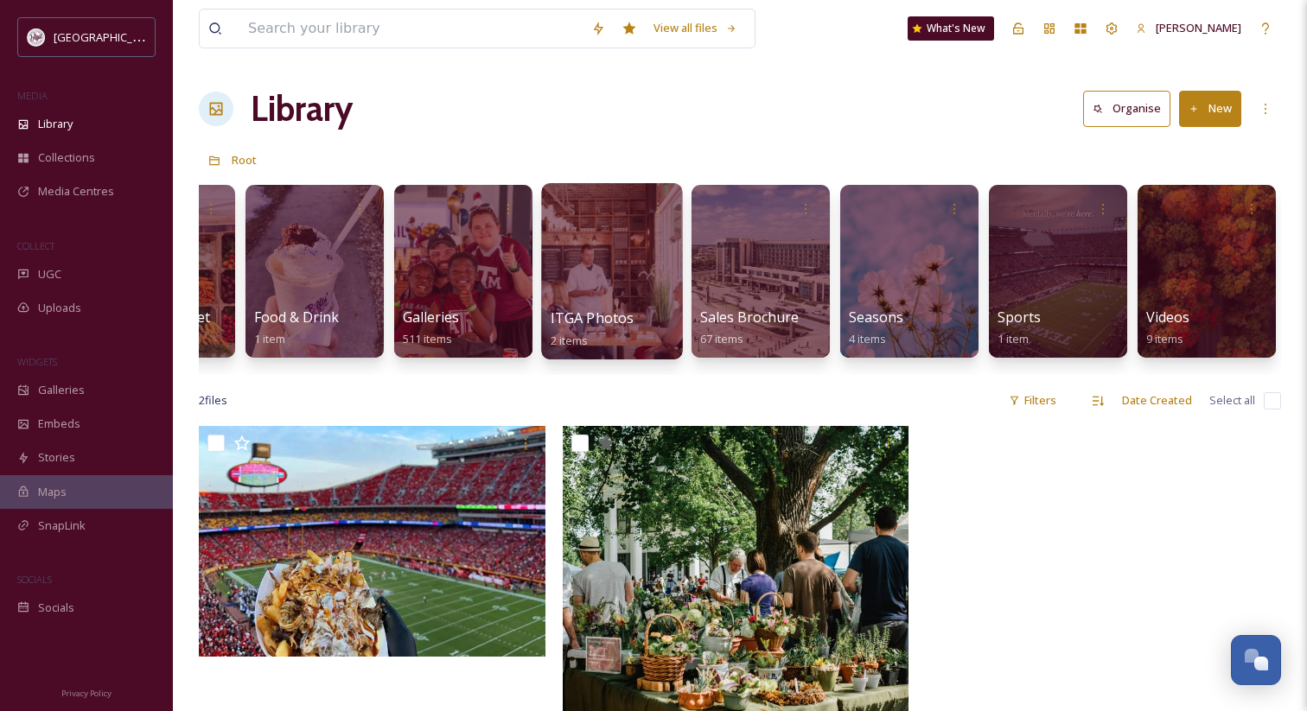
click at [584, 322] on span "ITGA Photos" at bounding box center [593, 318] width 84 height 19
